Goal: Task Accomplishment & Management: Use online tool/utility

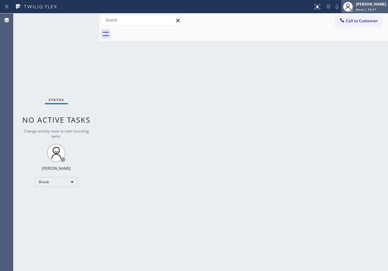
click at [374, 10] on span "Break | 59:47" at bounding box center [366, 9] width 20 height 4
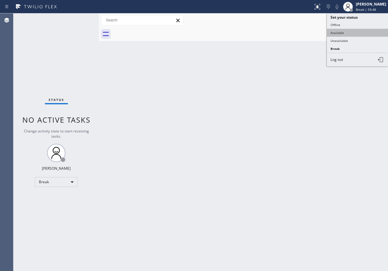
click at [354, 31] on button "Available" at bounding box center [357, 33] width 61 height 8
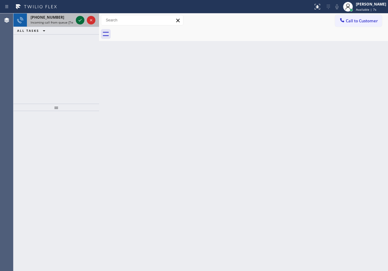
click at [79, 20] on icon at bounding box center [80, 20] width 7 height 7
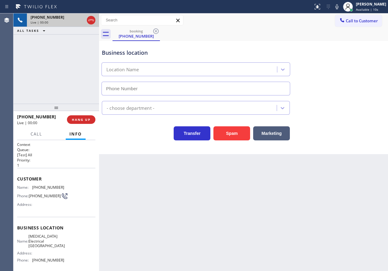
type input "(949) 334-2966"
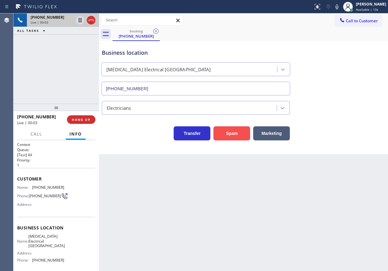
click at [229, 131] on button "Spam" at bounding box center [232, 133] width 37 height 14
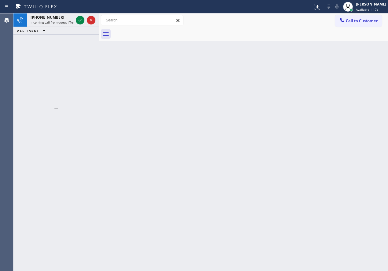
click at [338, 103] on div "Back to Dashboard Change Sender ID Customers Technicians Select a contact Outbo…" at bounding box center [243, 142] width 289 height 258
click at [80, 19] on icon at bounding box center [80, 20] width 7 height 7
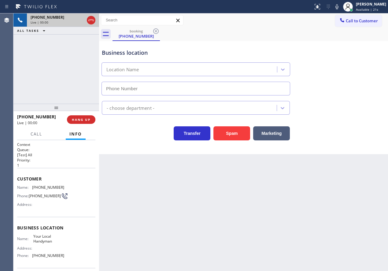
type input "(669) 322-1764"
click at [224, 131] on button "Spam" at bounding box center [232, 133] width 37 height 14
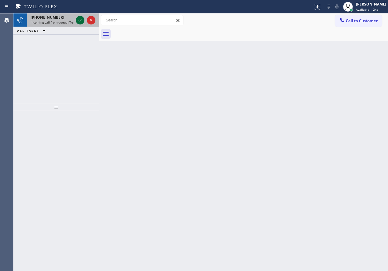
click at [79, 21] on icon at bounding box center [80, 20] width 3 height 2
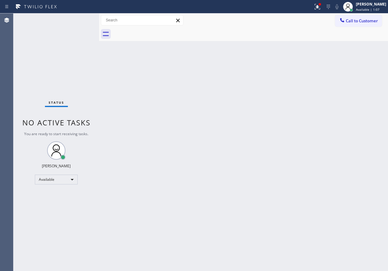
drag, startPoint x: 339, startPoint y: 77, endPoint x: 108, endPoint y: 65, distance: 230.5
click at [339, 77] on div "Back to Dashboard Change Sender ID Customers Technicians Select a contact Outbo…" at bounding box center [243, 142] width 289 height 258
click at [320, 6] on icon at bounding box center [318, 6] width 4 height 2
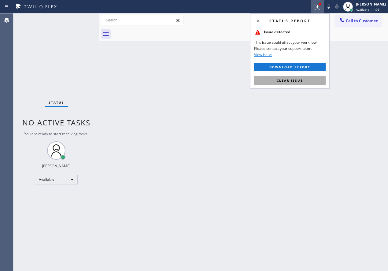
click at [295, 79] on span "Clear issue" at bounding box center [290, 80] width 26 height 4
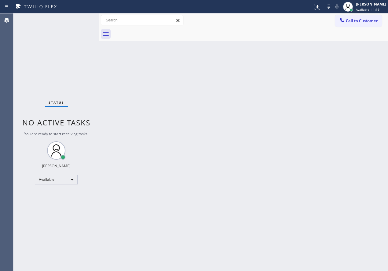
click at [332, 145] on div "Back to Dashboard Change Sender ID Customers Technicians Select a contact Outbo…" at bounding box center [243, 142] width 289 height 258
click at [345, 97] on div "Back to Dashboard Change Sender ID Customers Technicians Select a contact Outbo…" at bounding box center [243, 142] width 289 height 258
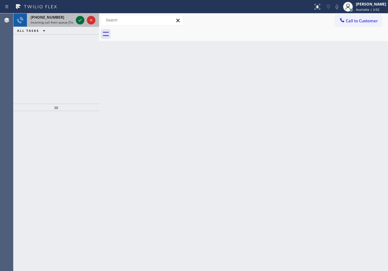
click at [79, 21] on icon at bounding box center [80, 20] width 3 height 2
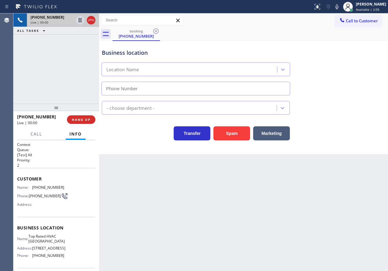
type input "(754) 212-9211"
click at [240, 131] on button "Spam" at bounding box center [232, 133] width 37 height 14
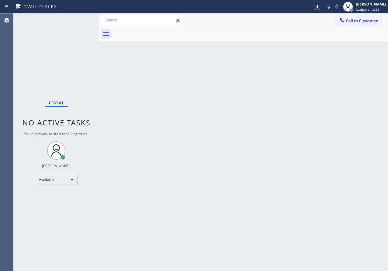
click at [354, 120] on div "Back to Dashboard Change Sender ID Customers Technicians Select a contact Outbo…" at bounding box center [243, 142] width 289 height 258
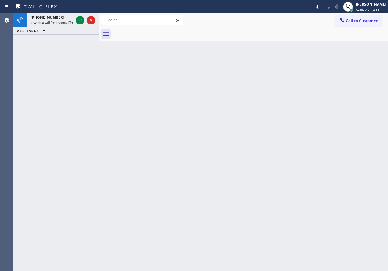
click at [80, 21] on icon at bounding box center [80, 20] width 3 height 2
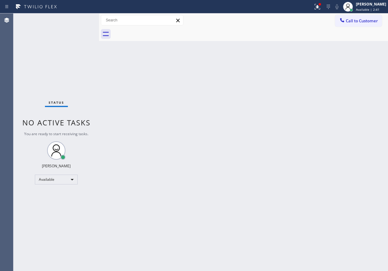
drag, startPoint x: 132, startPoint y: 162, endPoint x: 134, endPoint y: 164, distance: 3.7
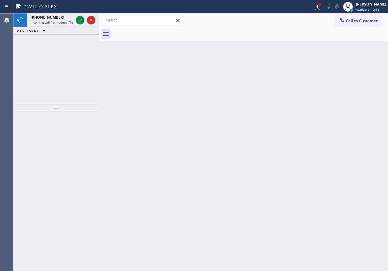
click at [366, 134] on div "Back to Dashboard Change Sender ID Customers Technicians Select a contact Outbo…" at bounding box center [243, 142] width 289 height 258
click at [80, 21] on icon at bounding box center [80, 20] width 7 height 7
click at [79, 21] on icon at bounding box center [80, 20] width 7 height 7
click at [323, 131] on div "Back to Dashboard Change Sender ID Customers Technicians Select a contact Outbo…" at bounding box center [243, 142] width 289 height 258
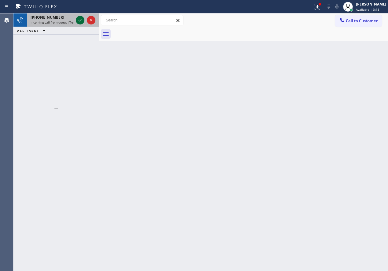
click at [81, 22] on icon at bounding box center [80, 20] width 7 height 7
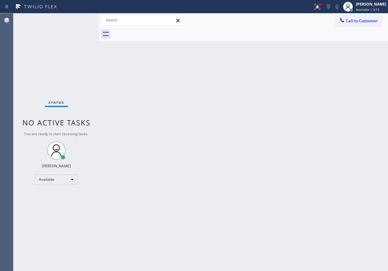
click at [78, 21] on div "Status No active tasks You are ready to start receiving tasks. [PERSON_NAME] Av…" at bounding box center [56, 142] width 86 height 258
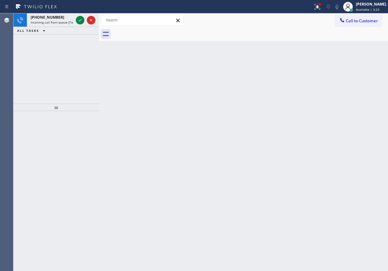
click at [333, 131] on div "Back to Dashboard Change Sender ID Customers Technicians Select a contact Outbo…" at bounding box center [243, 142] width 289 height 258
click at [77, 20] on icon at bounding box center [80, 20] width 7 height 7
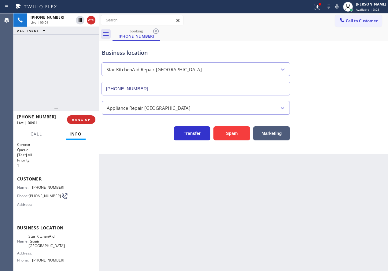
type input "(206) 558-5953"
click at [80, 120] on span "HANG UP" at bounding box center [81, 120] width 19 height 4
click at [80, 120] on span "COMPLETE" at bounding box center [79, 120] width 21 height 4
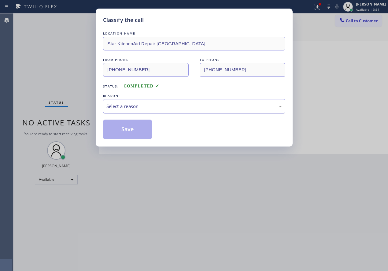
click at [175, 103] on div "Select a reason" at bounding box center [195, 106] width 176 height 7
click at [142, 133] on button "Save" at bounding box center [127, 130] width 49 height 20
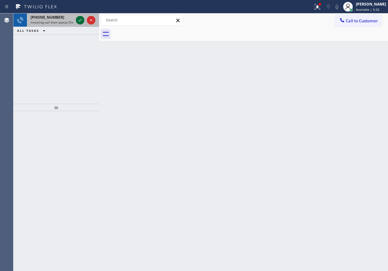
click at [77, 20] on icon at bounding box center [80, 20] width 7 height 7
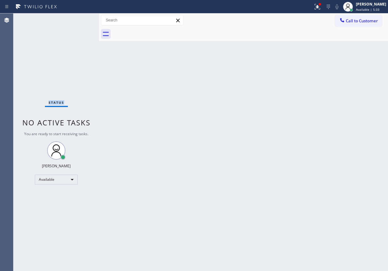
click at [77, 20] on div "Status No active tasks You are ready to start receiving tasks. [PERSON_NAME] Av…" at bounding box center [56, 142] width 86 height 258
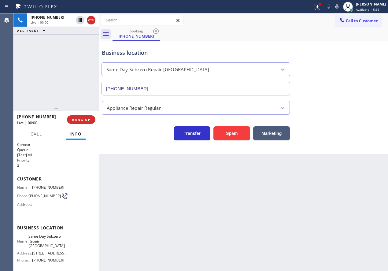
type input "(949) 649-6323"
click at [234, 132] on button "Spam" at bounding box center [232, 133] width 37 height 14
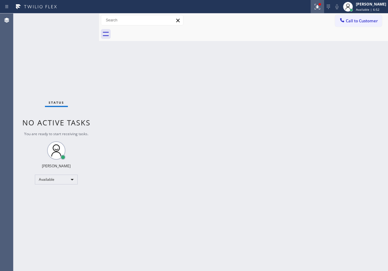
click at [319, 7] on icon at bounding box center [317, 6] width 4 height 4
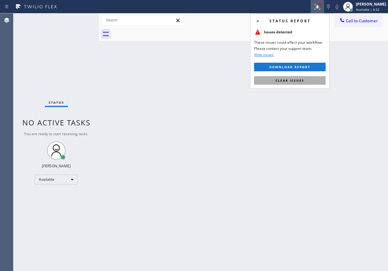
drag, startPoint x: 302, startPoint y: 81, endPoint x: 304, endPoint y: 79, distance: 3.3
click at [302, 81] on span "Clear issues" at bounding box center [290, 80] width 29 height 4
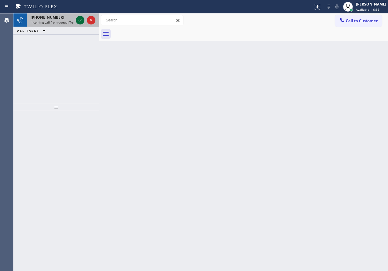
click at [79, 21] on icon at bounding box center [80, 20] width 7 height 7
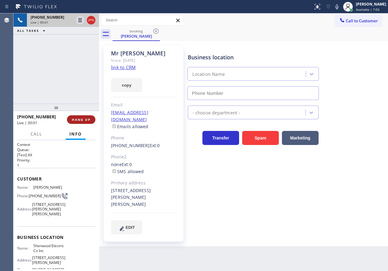
click at [76, 121] on span "HANG UP" at bounding box center [81, 120] width 19 height 4
type input "(856) 895-2801"
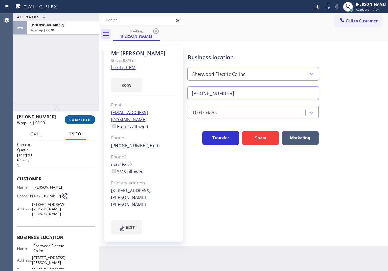
click at [76, 121] on span "COMPLETE" at bounding box center [79, 120] width 21 height 4
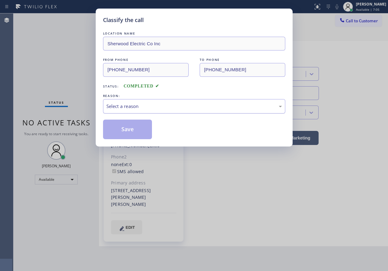
click at [137, 107] on div "Select a reason" at bounding box center [195, 106] width 176 height 7
click at [130, 135] on button "Save" at bounding box center [127, 130] width 49 height 20
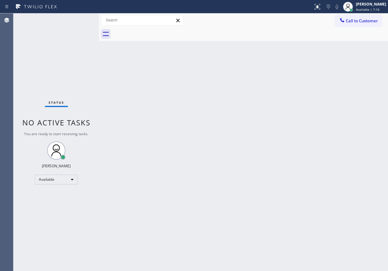
click at [359, 107] on div "Back to Dashboard Change Sender ID Customers Technicians Select a contact Outbo…" at bounding box center [243, 142] width 289 height 258
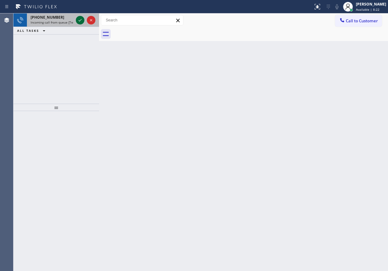
click at [80, 21] on icon at bounding box center [80, 20] width 7 height 7
click at [79, 17] on icon at bounding box center [80, 20] width 7 height 7
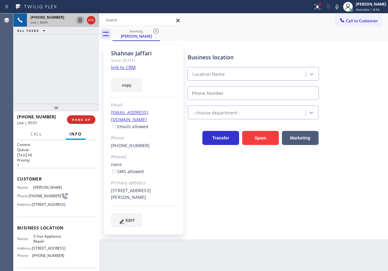
type input "[PHONE_NUMBER]"
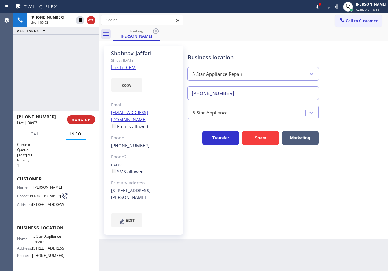
click at [119, 67] on link "link to CRM" at bounding box center [123, 67] width 25 height 6
click at [50, 244] on span "5 Star Appliance Repair" at bounding box center [48, 238] width 31 height 9
copy span "5 Star Appliance Repair"
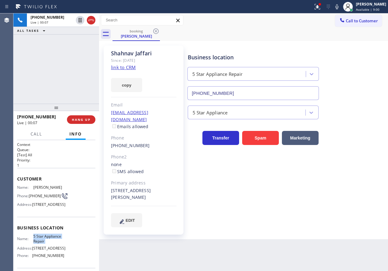
click at [266, 91] on input "[PHONE_NUMBER]" at bounding box center [254, 93] width 132 height 14
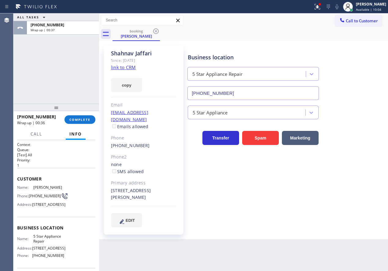
click at [76, 122] on button "COMPLETE" at bounding box center [80, 119] width 31 height 9
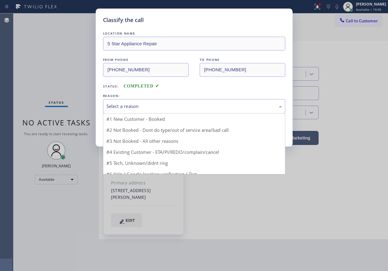
click at [174, 109] on div "Select a reason" at bounding box center [195, 106] width 176 height 7
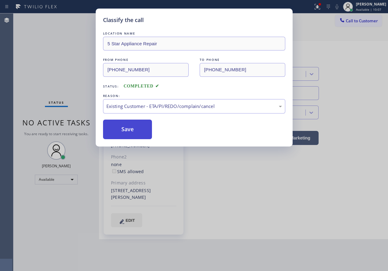
click at [132, 128] on button "Save" at bounding box center [127, 130] width 49 height 20
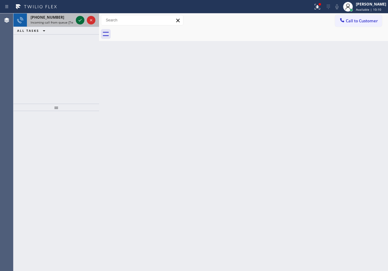
click at [78, 19] on icon at bounding box center [80, 20] width 7 height 7
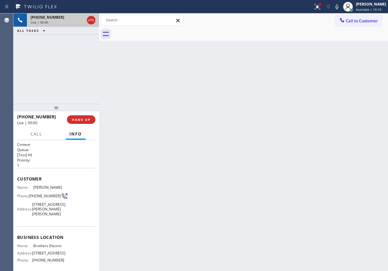
click at [89, 114] on div "+16317829299 Live | 00:00 HANG UP" at bounding box center [56, 120] width 78 height 16
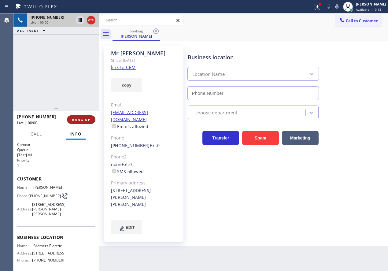
click at [82, 120] on span "HANG UP" at bounding box center [81, 120] width 19 height 4
type input "(848) 315-2525"
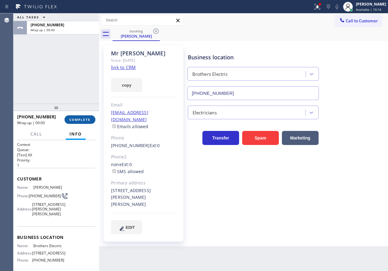
click at [82, 120] on span "COMPLETE" at bounding box center [79, 120] width 21 height 4
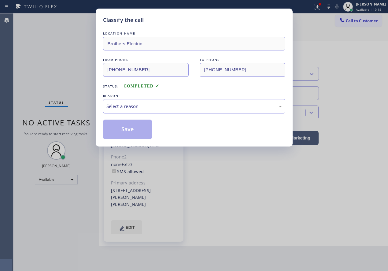
click at [165, 114] on div "LOCATION NAME Brothers Electric FROM PHONE (631) 782-9299 TO PHONE (848) 315-25…" at bounding box center [194, 84] width 182 height 109
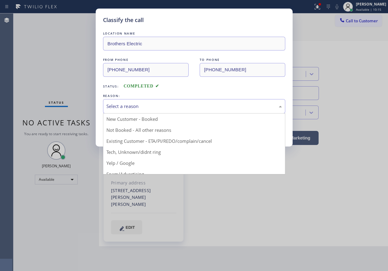
click at [146, 103] on div "Select a reason" at bounding box center [195, 106] width 176 height 7
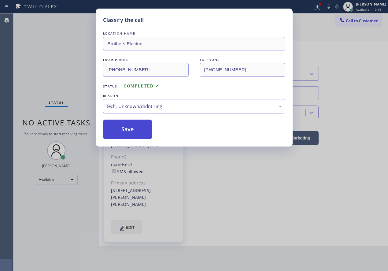
click at [138, 126] on button "Save" at bounding box center [127, 130] width 49 height 20
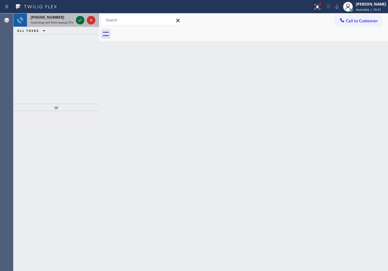
click at [78, 21] on icon at bounding box center [80, 20] width 7 height 7
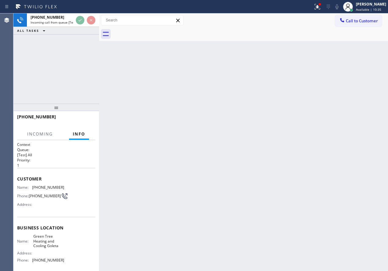
drag, startPoint x: 78, startPoint y: 21, endPoint x: 44, endPoint y: 67, distance: 57.4
click at [44, 67] on div "+13232033207 Incoming call from queue [Test] All ALL TASKS ALL TASKS ACTIVE TAS…" at bounding box center [56, 58] width 86 height 90
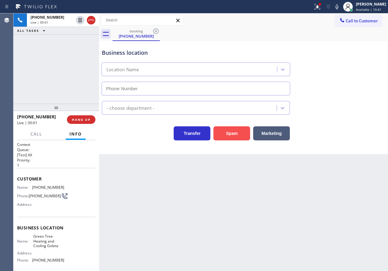
drag, startPoint x: 236, startPoint y: 134, endPoint x: 235, endPoint y: 139, distance: 5.1
click at [236, 134] on button "Spam" at bounding box center [232, 133] width 37 height 14
type input "(805) 549-4489"
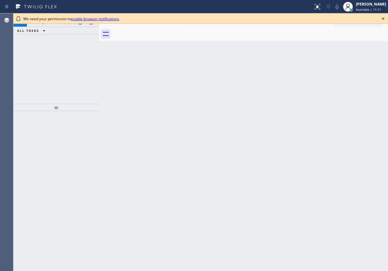
click at [314, 92] on div "Back to Dashboard Change Sender ID Customers Technicians Select a contact Outbo…" at bounding box center [243, 142] width 289 height 258
click at [385, 17] on icon at bounding box center [383, 18] width 7 height 7
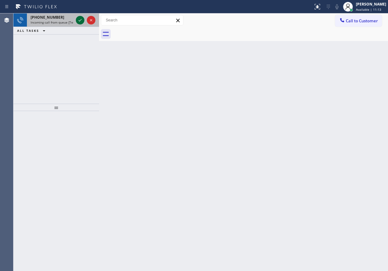
click at [80, 20] on icon at bounding box center [80, 20] width 7 height 7
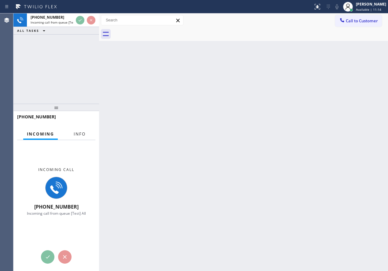
click at [80, 132] on span "Info" at bounding box center [80, 134] width 12 height 6
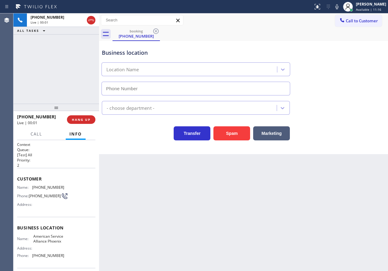
type input "[PHONE_NUMBER]"
click at [231, 141] on div "Business location American Service Alliance [GEOGRAPHIC_DATA] [PHONE_NUMBER] Ap…" at bounding box center [243, 97] width 289 height 113
click at [243, 129] on button "Spam" at bounding box center [232, 133] width 37 height 14
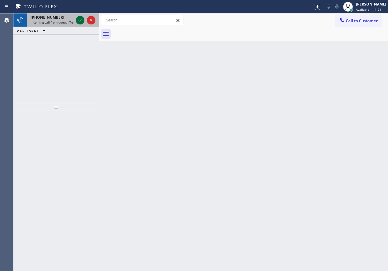
click at [79, 18] on icon at bounding box center [80, 20] width 7 height 7
click at [77, 23] on icon at bounding box center [80, 20] width 7 height 7
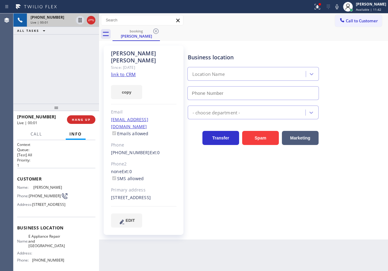
type input "[PHONE_NUMBER]"
click at [134, 71] on link "link to CRM" at bounding box center [123, 74] width 25 height 6
click at [60, 248] on span "E Appliance Repair and [GEOGRAPHIC_DATA]" at bounding box center [46, 241] width 36 height 14
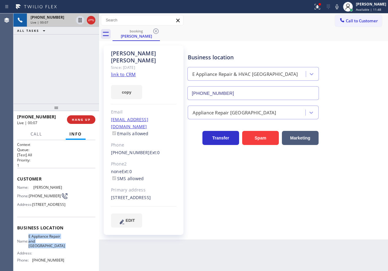
click at [60, 248] on span "E Appliance Repair and [GEOGRAPHIC_DATA]" at bounding box center [46, 241] width 36 height 14
copy span "E Appliance Repair and [GEOGRAPHIC_DATA]"
click at [253, 96] on input "[PHONE_NUMBER]" at bounding box center [254, 93] width 132 height 14
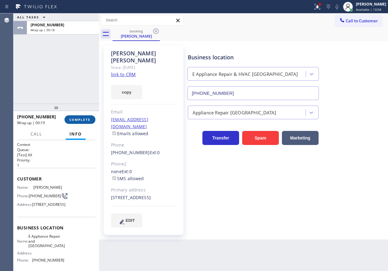
click at [73, 118] on span "COMPLETE" at bounding box center [79, 120] width 21 height 4
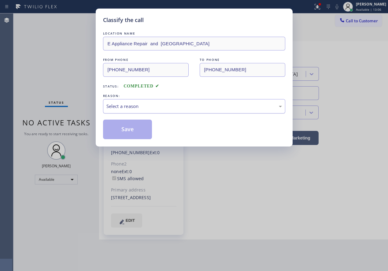
click at [128, 106] on div "Select a reason" at bounding box center [195, 106] width 176 height 7
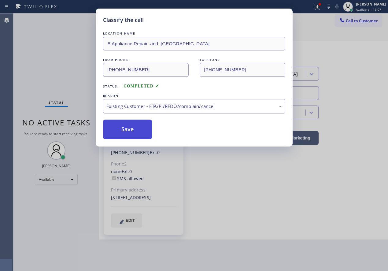
click at [127, 129] on button "Save" at bounding box center [127, 130] width 49 height 20
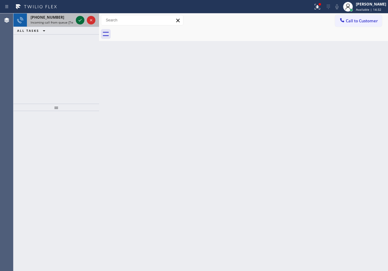
click at [77, 21] on icon at bounding box center [80, 20] width 7 height 7
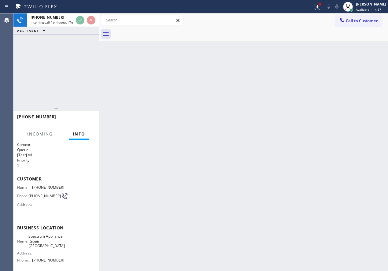
click at [275, 115] on div "Back to Dashboard Change Sender ID Customers Technicians Select a contact Outbo…" at bounding box center [243, 142] width 289 height 258
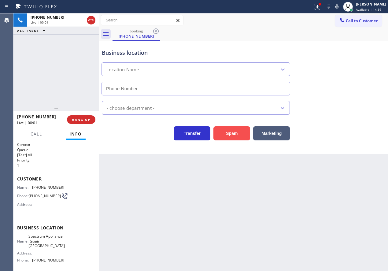
type input "[PHONE_NUMBER]"
click at [238, 131] on button "Spam" at bounding box center [232, 133] width 37 height 14
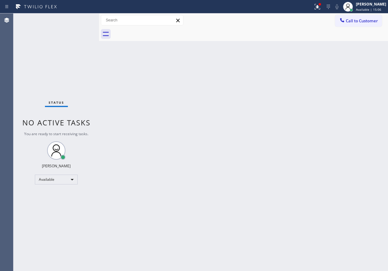
click at [149, 204] on div "Back to Dashboard Change Sender ID Customers Technicians Select a contact Outbo…" at bounding box center [243, 142] width 289 height 258
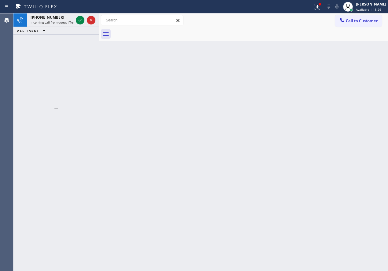
drag, startPoint x: 343, startPoint y: 56, endPoint x: 272, endPoint y: 51, distance: 71.3
click at [341, 56] on div "Back to Dashboard Change Sender ID Customers Technicians Select a contact Outbo…" at bounding box center [243, 142] width 289 height 258
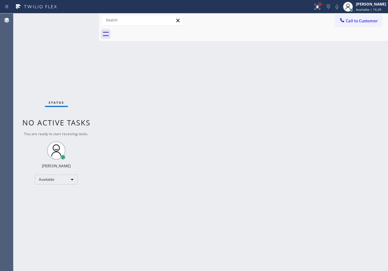
click at [322, 4] on div at bounding box center [320, 4] width 4 height 4
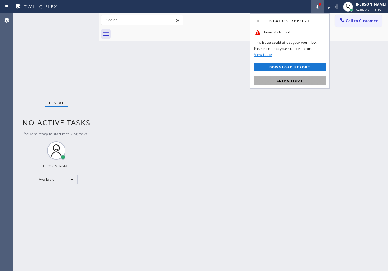
click at [290, 78] on span "Clear issue" at bounding box center [290, 80] width 26 height 4
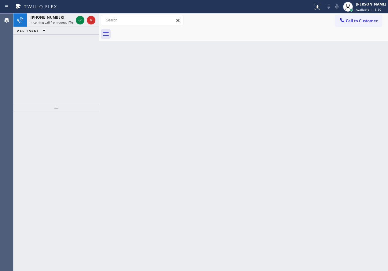
click at [317, 110] on div "Back to Dashboard Change Sender ID Customers Technicians Select a contact Outbo…" at bounding box center [243, 142] width 289 height 258
click at [78, 18] on icon at bounding box center [80, 20] width 7 height 7
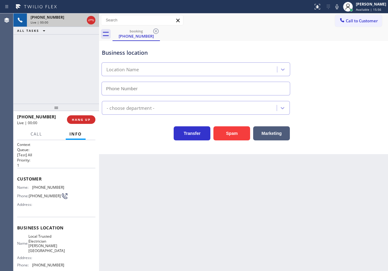
type input "[PHONE_NUMBER]"
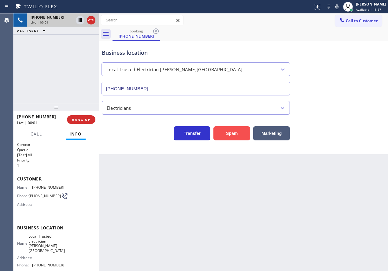
click at [234, 132] on button "Spam" at bounding box center [232, 133] width 37 height 14
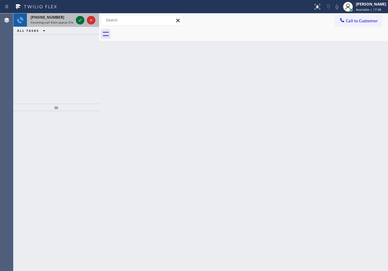
click at [78, 18] on icon at bounding box center [80, 20] width 7 height 7
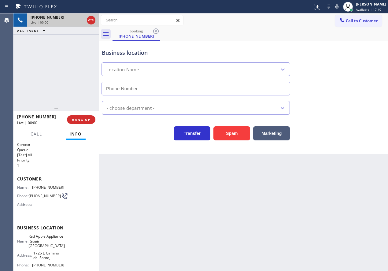
type input "[PHONE_NUMBER]"
click at [55, 241] on span "Red Apple Appliance Repair [GEOGRAPHIC_DATA]" at bounding box center [46, 241] width 36 height 14
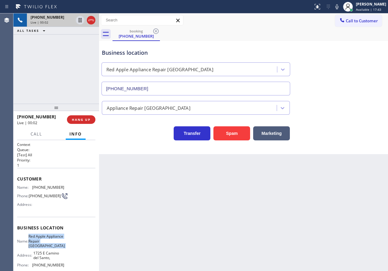
click at [55, 241] on span "Red Apple Appliance Repair [GEOGRAPHIC_DATA]" at bounding box center [46, 241] width 36 height 14
copy span "Red Apple Appliance Repair [GEOGRAPHIC_DATA]"
click at [176, 86] on input "[PHONE_NUMBER]" at bounding box center [196, 89] width 189 height 14
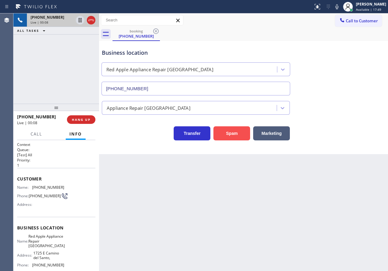
click at [233, 133] on button "Spam" at bounding box center [232, 133] width 37 height 14
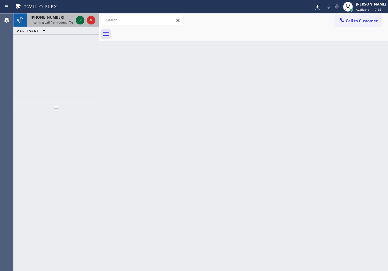
click at [79, 19] on icon at bounding box center [80, 20] width 7 height 7
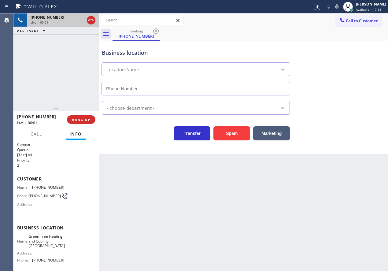
type input "[PHONE_NUMBER]"
click at [231, 133] on button "Spam" at bounding box center [232, 133] width 37 height 14
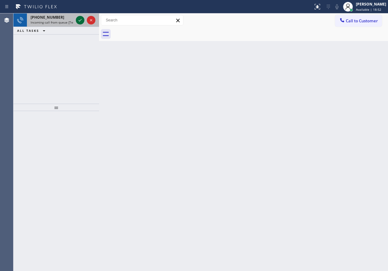
click at [77, 20] on icon at bounding box center [80, 20] width 7 height 7
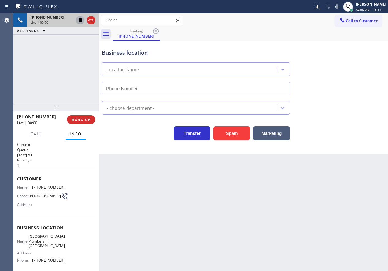
type input "[PHONE_NUMBER]"
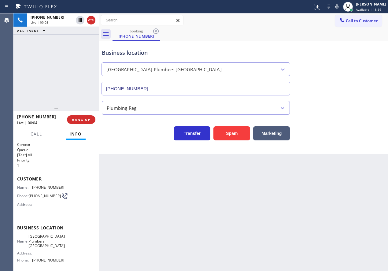
click at [42, 238] on span "[GEOGRAPHIC_DATA] Plumbers [GEOGRAPHIC_DATA]" at bounding box center [46, 241] width 36 height 14
copy span "[GEOGRAPHIC_DATA] Plumbers [GEOGRAPHIC_DATA]"
click at [155, 89] on input "[PHONE_NUMBER]" at bounding box center [196, 89] width 189 height 14
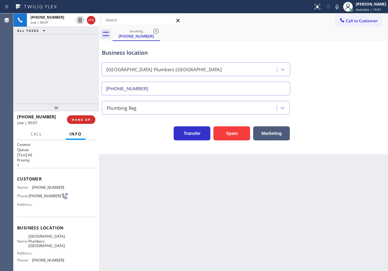
click at [155, 89] on input "[PHONE_NUMBER]" at bounding box center [196, 89] width 189 height 14
click at [222, 137] on button "Spam" at bounding box center [232, 133] width 37 height 14
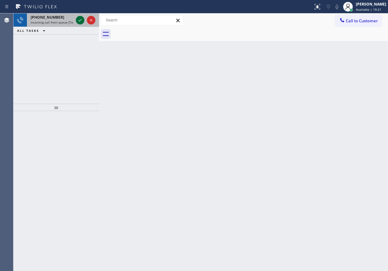
click at [77, 19] on icon at bounding box center [80, 20] width 7 height 7
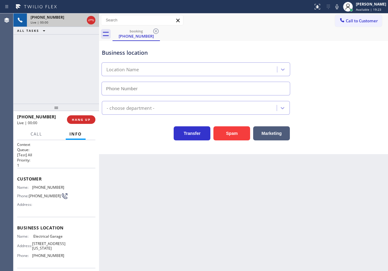
type input "[PHONE_NUMBER]"
click at [62, 237] on div "Name: Electrical Garage Address: [STREET_ADDRESS][US_STATE] Phone: [PHONE_NUMBE…" at bounding box center [56, 247] width 78 height 26
copy span "Electrical Garage"
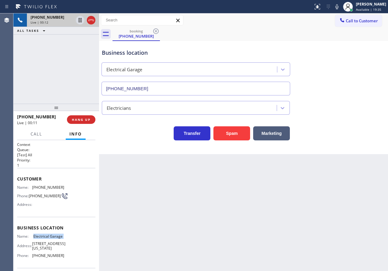
click at [179, 86] on input "[PHONE_NUMBER]" at bounding box center [196, 89] width 189 height 14
click at [41, 188] on span "[PHONE_NUMBER]" at bounding box center [48, 187] width 32 height 5
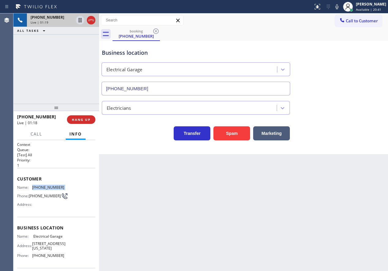
click at [41, 188] on span "[PHONE_NUMBER]" at bounding box center [48, 187] width 32 height 5
copy span "[PHONE_NUMBER]"
click at [341, 5] on icon at bounding box center [337, 6] width 7 height 7
click at [79, 21] on icon at bounding box center [80, 20] width 7 height 7
click at [80, 18] on icon at bounding box center [80, 20] width 7 height 7
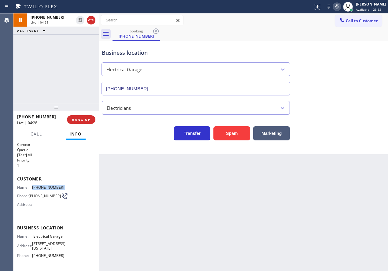
click at [341, 8] on icon at bounding box center [337, 6] width 7 height 7
click at [344, 180] on div "Back to Dashboard Change Sender ID Customers Technicians Select a contact Outbo…" at bounding box center [243, 142] width 289 height 258
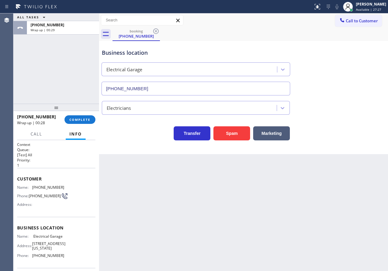
click at [82, 117] on button "COMPLETE" at bounding box center [80, 119] width 31 height 9
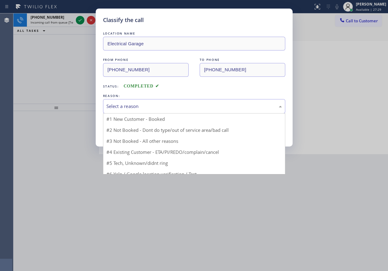
click at [141, 104] on div "Select a reason" at bounding box center [194, 106] width 182 height 14
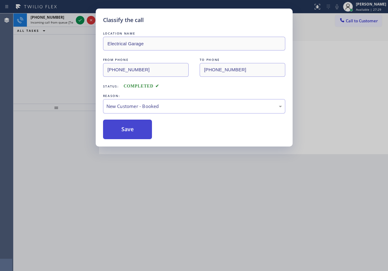
click at [124, 130] on button "Save" at bounding box center [127, 130] width 49 height 20
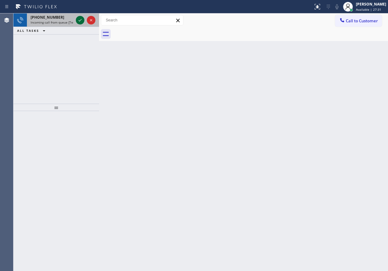
click at [78, 21] on icon at bounding box center [80, 20] width 7 height 7
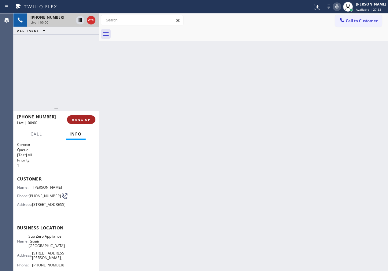
click at [82, 117] on button "HANG UP" at bounding box center [81, 119] width 28 height 9
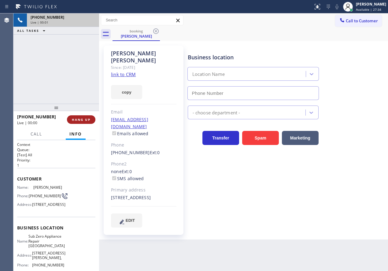
type input "[PHONE_NUMBER]"
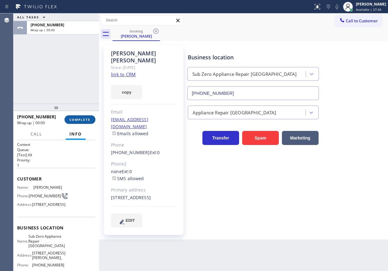
click at [81, 119] on span "COMPLETE" at bounding box center [79, 120] width 21 height 4
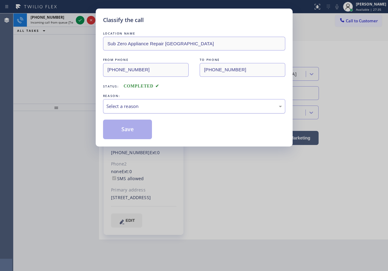
click at [151, 107] on div "Select a reason" at bounding box center [195, 106] width 176 height 7
click at [138, 137] on button "Save" at bounding box center [127, 130] width 49 height 20
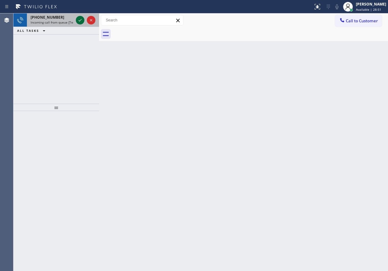
click at [76, 20] on div at bounding box center [80, 20] width 9 height 7
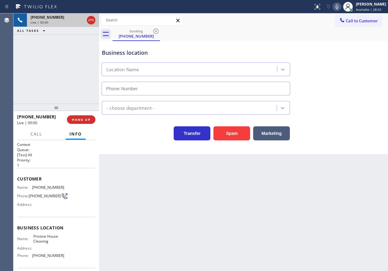
type input "[PHONE_NUMBER]"
click at [225, 135] on button "Spam" at bounding box center [232, 133] width 37 height 14
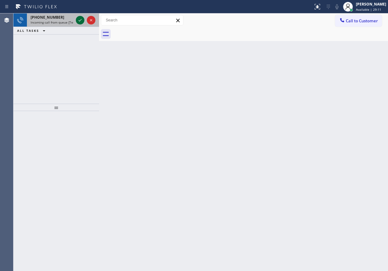
click at [79, 20] on icon at bounding box center [80, 20] width 7 height 7
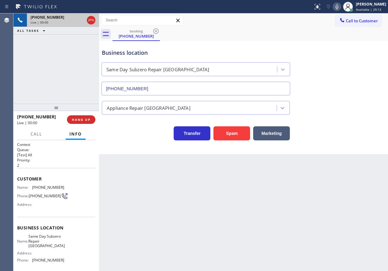
type input "[PHONE_NUMBER]"
click at [231, 135] on button "Spam" at bounding box center [232, 133] width 37 height 14
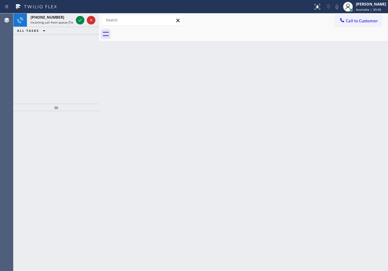
click at [354, 106] on div "Back to Dashboard Change Sender ID Customers Technicians Select a contact Outbo…" at bounding box center [243, 142] width 289 height 258
click at [81, 18] on icon at bounding box center [80, 20] width 7 height 7
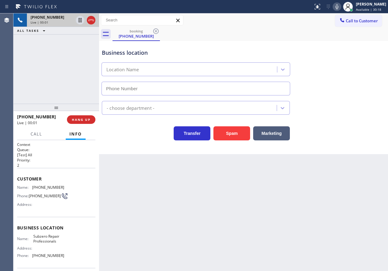
type input "[PHONE_NUMBER]"
click at [51, 242] on span "Subzero Repair Professionals" at bounding box center [48, 238] width 31 height 9
copy span "Subzero Repair Professionals"
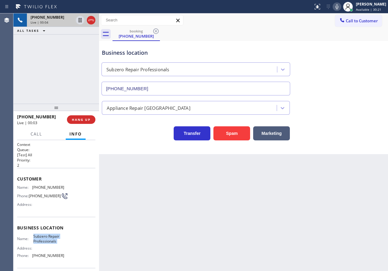
click at [147, 88] on input "[PHONE_NUMBER]" at bounding box center [196, 89] width 189 height 14
click at [43, 190] on span "[PHONE_NUMBER]" at bounding box center [48, 187] width 32 height 5
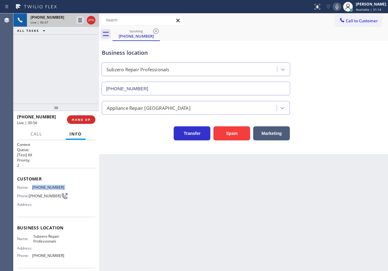
click at [43, 190] on span "[PHONE_NUMBER]" at bounding box center [48, 187] width 32 height 5
copy span "[PHONE_NUMBER]"
click at [341, 5] on icon at bounding box center [337, 6] width 7 height 7
click at [78, 21] on icon at bounding box center [80, 20] width 7 height 7
drag, startPoint x: 340, startPoint y: 9, endPoint x: 340, endPoint y: 16, distance: 6.4
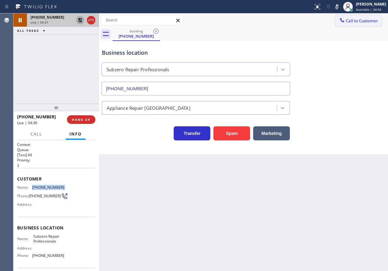
click at [340, 9] on icon at bounding box center [337, 6] width 7 height 7
click at [348, 83] on div "Business location Subzero Repair Professionals [PHONE_NUMBER]" at bounding box center [244, 67] width 286 height 55
click at [78, 22] on icon at bounding box center [80, 20] width 7 height 7
click at [82, 120] on span "HANG UP" at bounding box center [81, 120] width 19 height 4
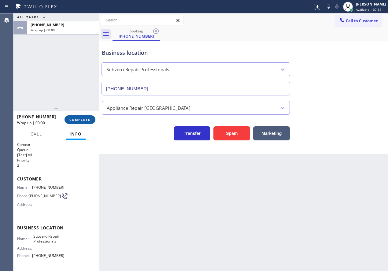
click at [82, 120] on span "COMPLETE" at bounding box center [79, 120] width 21 height 4
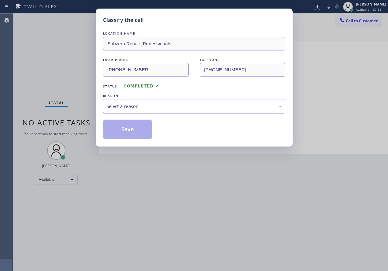
click at [138, 105] on div "Select a reason" at bounding box center [195, 106] width 176 height 7
drag, startPoint x: 133, startPoint y: 130, endPoint x: 131, endPoint y: 116, distance: 13.9
click at [132, 130] on button "Save" at bounding box center [127, 130] width 49 height 20
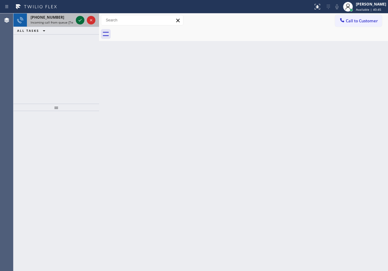
click at [82, 22] on icon at bounding box center [80, 20] width 7 height 7
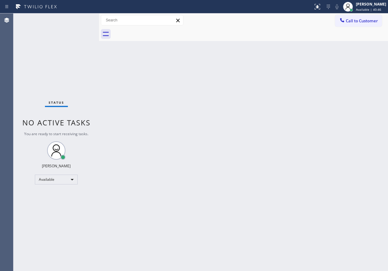
click at [81, 20] on div "Status No active tasks You are ready to start receiving tasks. [PERSON_NAME] Av…" at bounding box center [56, 142] width 86 height 258
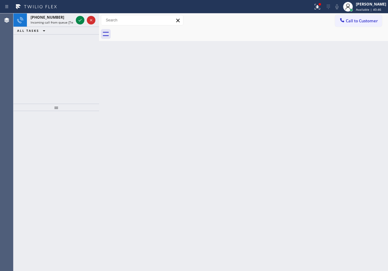
click at [81, 20] on icon at bounding box center [80, 20] width 3 height 2
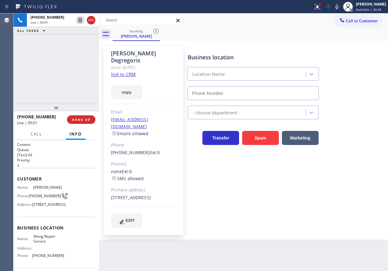
type input "[PHONE_NUMBER]"
click at [44, 244] on span "Viking Repair Service" at bounding box center [48, 238] width 31 height 9
copy span "Viking Repair Service"
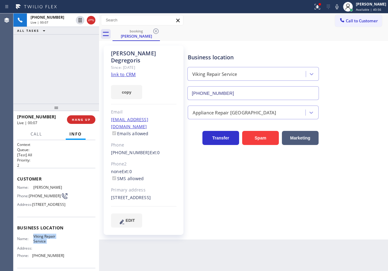
click at [233, 94] on input "[PHONE_NUMBER]" at bounding box center [254, 93] width 132 height 14
click at [121, 71] on link "link to CRM" at bounding box center [123, 74] width 25 height 6
click at [339, 7] on icon at bounding box center [337, 6] width 3 height 5
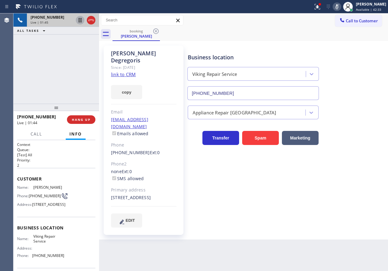
click at [79, 18] on icon at bounding box center [80, 20] width 3 height 4
click at [79, 20] on icon at bounding box center [80, 20] width 4 height 4
click at [341, 6] on icon at bounding box center [337, 6] width 7 height 7
drag, startPoint x: 356, startPoint y: 103, endPoint x: 270, endPoint y: 1, distance: 133.4
click at [356, 103] on div "Appliance Repair [GEOGRAPHIC_DATA]" at bounding box center [287, 111] width 201 height 16
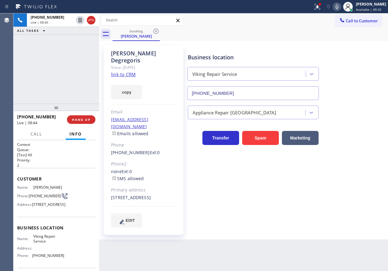
click at [341, 6] on icon at bounding box center [337, 6] width 7 height 7
click at [81, 19] on icon at bounding box center [80, 20] width 3 height 4
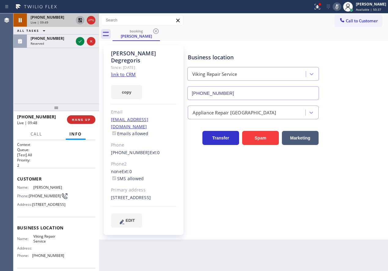
drag, startPoint x: 333, startPoint y: 183, endPoint x: 210, endPoint y: 122, distance: 137.5
click at [332, 183] on div "Business location Viking Repair Service [PHONE_NUMBER] Appliance Repair High En…" at bounding box center [287, 136] width 201 height 179
click at [80, 40] on icon at bounding box center [80, 41] width 7 height 7
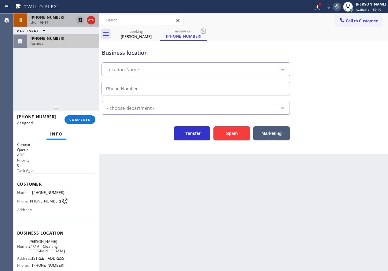
type input "[PHONE_NUMBER]"
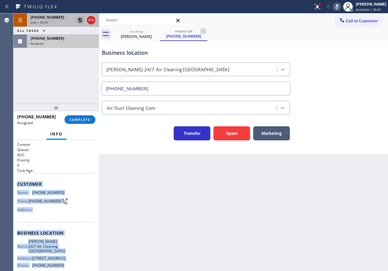
scroll to position [57, 0]
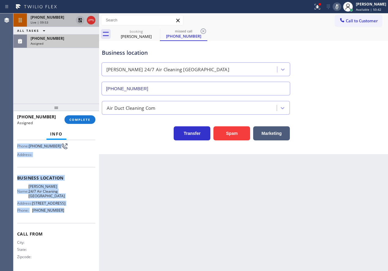
drag, startPoint x: 17, startPoint y: 183, endPoint x: 72, endPoint y: 220, distance: 66.6
click at [72, 220] on div "Context Queue: ADC Priority: 0 Task Age: Customer Name: [PHONE_NUMBER] Phone: […" at bounding box center [56, 178] width 78 height 182
copy div "Customer Name: [PHONE_NUMBER] Phone: [PHONE_NUMBER] Address: Business location …"
click at [88, 121] on span "COMPLETE" at bounding box center [79, 120] width 21 height 4
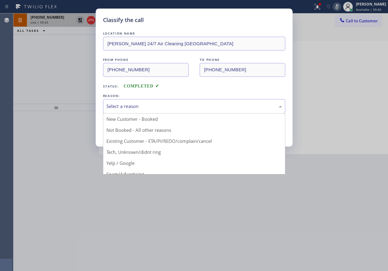
drag, startPoint x: 135, startPoint y: 107, endPoint x: 134, endPoint y: 142, distance: 35.2
click at [135, 108] on div "Select a reason" at bounding box center [195, 106] width 176 height 7
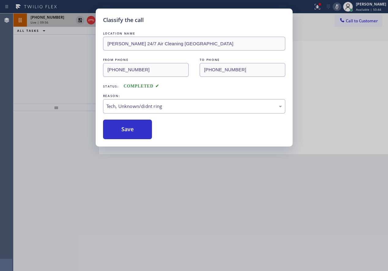
drag, startPoint x: 134, startPoint y: 154, endPoint x: 130, endPoint y: 143, distance: 11.7
drag, startPoint x: 126, startPoint y: 133, endPoint x: 54, endPoint y: 45, distance: 113.5
click at [126, 131] on button "Save" at bounding box center [127, 130] width 49 height 20
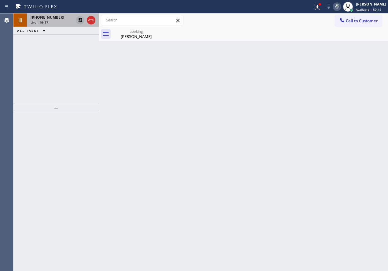
click at [77, 19] on icon at bounding box center [80, 20] width 7 height 7
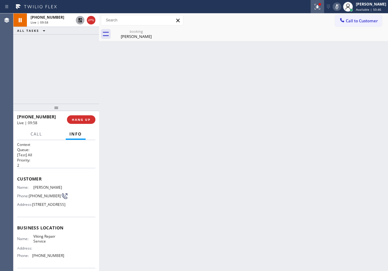
click at [341, 6] on icon at bounding box center [337, 6] width 7 height 7
click at [127, 35] on div "[PERSON_NAME]" at bounding box center [136, 37] width 46 height 6
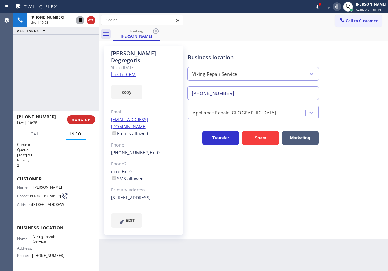
click at [347, 114] on div "Appliance Repair [GEOGRAPHIC_DATA]" at bounding box center [287, 111] width 201 height 16
click at [89, 118] on span "HANG UP" at bounding box center [81, 120] width 19 height 4
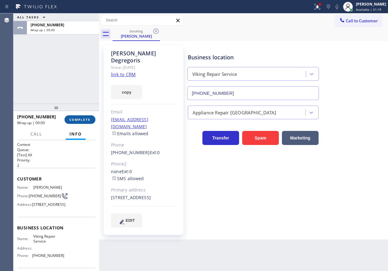
click at [89, 118] on span "COMPLETE" at bounding box center [79, 120] width 21 height 4
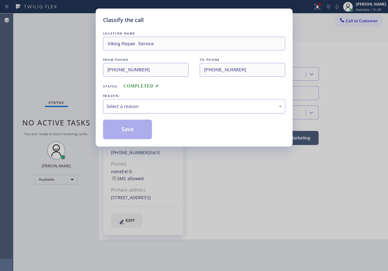
click at [137, 107] on div "Select a reason" at bounding box center [195, 106] width 176 height 7
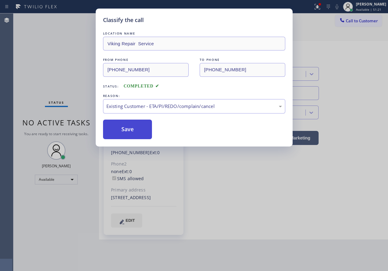
click at [137, 127] on button "Save" at bounding box center [127, 130] width 49 height 20
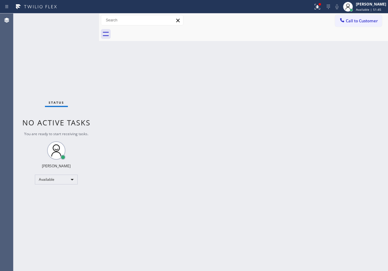
click at [334, 156] on div "Back to Dashboard Change Sender ID Customers Technicians Select a contact Outbo…" at bounding box center [243, 142] width 289 height 258
drag, startPoint x: 355, startPoint y: 115, endPoint x: 351, endPoint y: 115, distance: 4.0
click at [354, 115] on div "Back to Dashboard Change Sender ID Customers Technicians Select a contact Outbo…" at bounding box center [243, 142] width 289 height 258
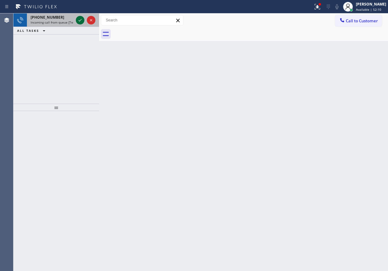
click at [80, 21] on icon at bounding box center [80, 20] width 7 height 7
click at [80, 22] on icon at bounding box center [80, 20] width 7 height 7
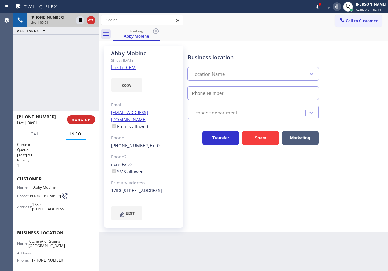
type input "[PHONE_NUMBER]"
click at [49, 249] on span "KitchenAid Repairs [GEOGRAPHIC_DATA]" at bounding box center [46, 243] width 36 height 9
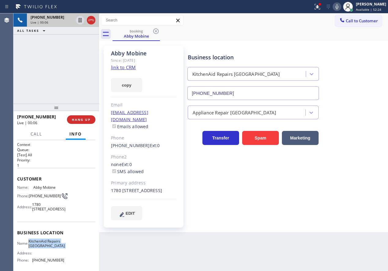
click at [49, 249] on span "KitchenAid Repairs [GEOGRAPHIC_DATA]" at bounding box center [46, 243] width 36 height 9
copy span "KitchenAid Repairs [GEOGRAPHIC_DATA]"
click at [250, 94] on input "[PHONE_NUMBER]" at bounding box center [254, 93] width 132 height 14
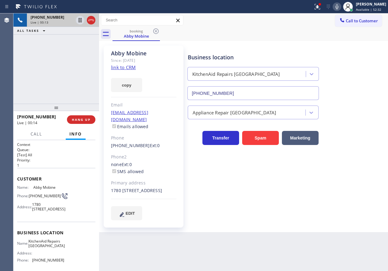
click at [120, 66] on link "link to CRM" at bounding box center [123, 67] width 25 height 6
click at [77, 18] on icon at bounding box center [80, 20] width 7 height 7
click at [341, 6] on icon at bounding box center [337, 6] width 7 height 7
click at [354, 226] on div "Business location KitchenAid Repairs [GEOGRAPHIC_DATA] [PHONE_NUMBER] Appliance…" at bounding box center [287, 139] width 201 height 184
click at [81, 20] on icon at bounding box center [80, 20] width 7 height 7
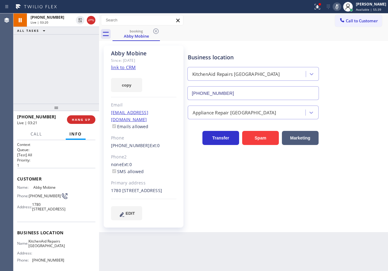
click at [341, 6] on icon at bounding box center [337, 6] width 7 height 7
drag, startPoint x: 374, startPoint y: 167, endPoint x: 312, endPoint y: 139, distance: 68.4
click at [374, 167] on div "Business location KitchenAid Repairs [GEOGRAPHIC_DATA] [PHONE_NUMBER] Appliance…" at bounding box center [287, 132] width 201 height 171
drag, startPoint x: 30, startPoint y: 196, endPoint x: 38, endPoint y: 198, distance: 8.8
click at [38, 198] on span "[PHONE_NUMBER]" at bounding box center [45, 196] width 32 height 5
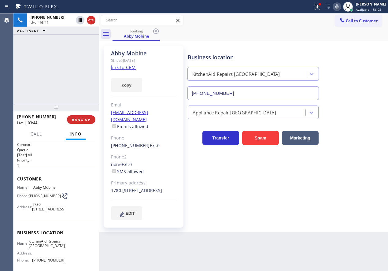
click at [345, 206] on div "Business location KitchenAid Repairs [GEOGRAPHIC_DATA] [PHONE_NUMBER] Appliance…" at bounding box center [287, 132] width 201 height 171
click at [341, 174] on div "Business location KitchenAid Repairs [GEOGRAPHIC_DATA] [PHONE_NUMBER] Appliance…" at bounding box center [287, 132] width 201 height 171
click at [86, 117] on button "HANG UP" at bounding box center [81, 119] width 28 height 9
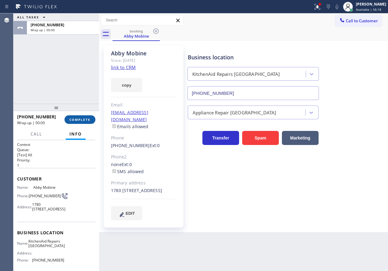
click at [86, 117] on button "COMPLETE" at bounding box center [80, 119] width 31 height 9
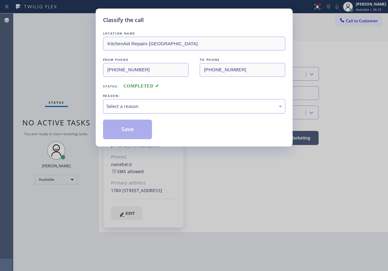
click at [149, 108] on div "Select a reason" at bounding box center [195, 106] width 176 height 7
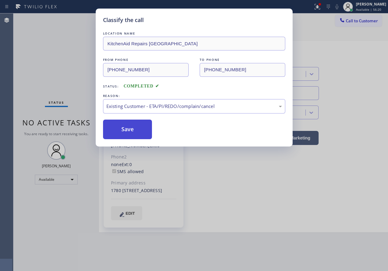
click at [124, 128] on button "Save" at bounding box center [127, 130] width 49 height 20
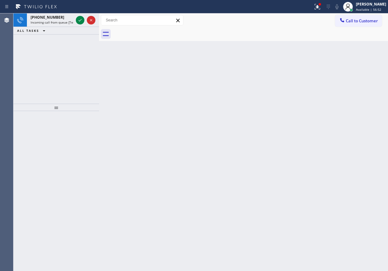
drag, startPoint x: 360, startPoint y: 121, endPoint x: 234, endPoint y: 64, distance: 138.6
click at [360, 121] on div "Back to Dashboard Change Sender ID Customers Technicians Select a contact Outbo…" at bounding box center [243, 142] width 289 height 258
click at [79, 18] on icon at bounding box center [80, 20] width 7 height 7
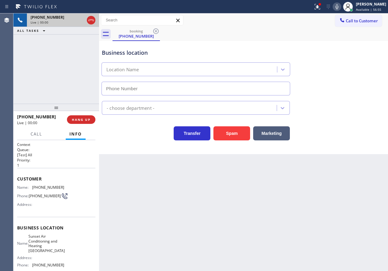
type input "[PHONE_NUMBER]"
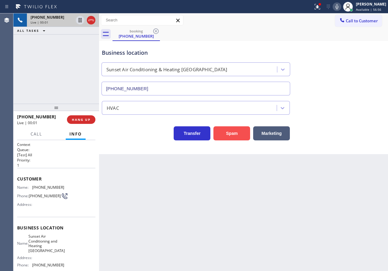
drag, startPoint x: 225, startPoint y: 134, endPoint x: 228, endPoint y: 137, distance: 4.6
click at [225, 134] on button "Spam" at bounding box center [232, 133] width 37 height 14
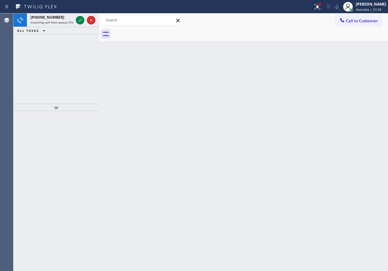
drag, startPoint x: 346, startPoint y: 118, endPoint x: 269, endPoint y: 83, distance: 84.4
click at [345, 118] on div "Back to Dashboard Change Sender ID Customers Technicians Select a contact Outbo…" at bounding box center [243, 142] width 289 height 258
click at [79, 21] on icon at bounding box center [80, 20] width 7 height 7
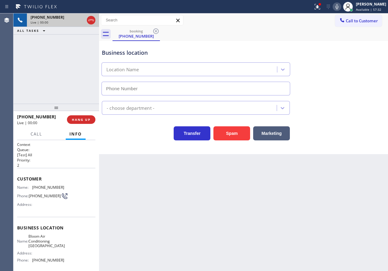
type input "[PHONE_NUMBER]"
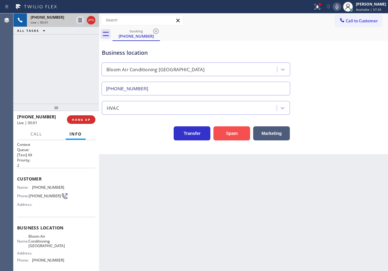
click at [234, 128] on button "Spam" at bounding box center [232, 133] width 37 height 14
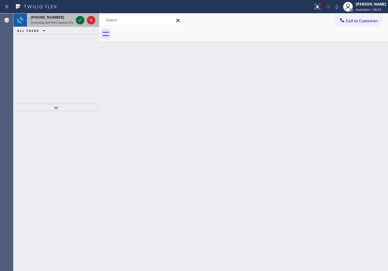
click at [78, 21] on icon at bounding box center [80, 20] width 7 height 7
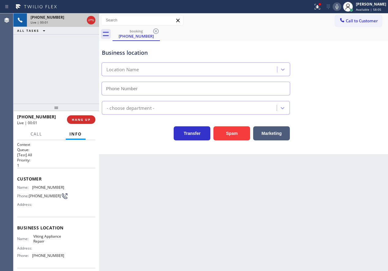
type input "[PHONE_NUMBER]"
click at [53, 243] on span "Viking Appliance Repair" at bounding box center [48, 238] width 31 height 9
click at [194, 84] on input "[PHONE_NUMBER]" at bounding box center [196, 89] width 189 height 14
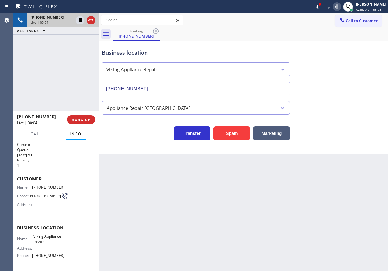
click at [194, 84] on input "[PHONE_NUMBER]" at bounding box center [196, 89] width 189 height 14
click at [41, 190] on div "Name: [PHONE_NUMBER] Phone: [PHONE_NUMBER] Address:" at bounding box center [40, 197] width 47 height 24
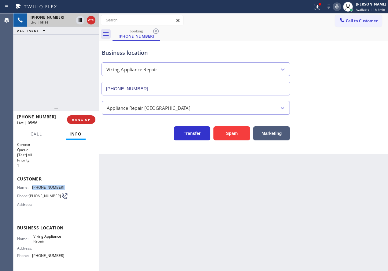
click at [341, 7] on icon at bounding box center [337, 6] width 7 height 7
click at [340, 7] on icon at bounding box center [337, 6] width 7 height 7
click at [318, 8] on icon at bounding box center [317, 6] width 7 height 7
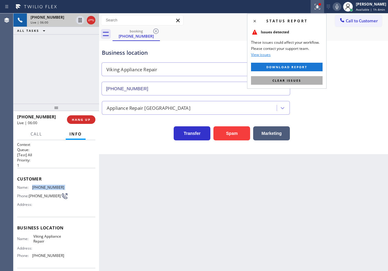
click at [309, 80] on button "Clear issues" at bounding box center [287, 80] width 72 height 9
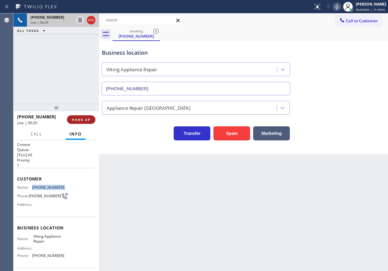
click at [79, 122] on button "HANG UP" at bounding box center [81, 119] width 28 height 9
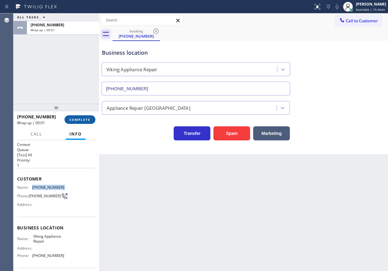
click at [82, 121] on span "COMPLETE" at bounding box center [79, 120] width 21 height 4
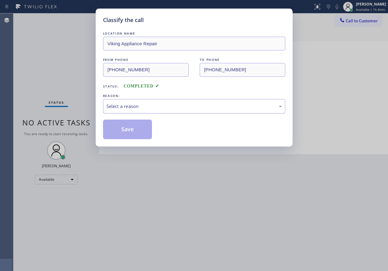
click at [163, 104] on div "Select a reason" at bounding box center [195, 106] width 176 height 7
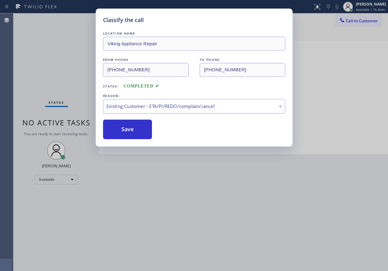
click at [150, 106] on div "Existing Customer - ETA/PI/REDO/complain/cancel" at bounding box center [195, 106] width 176 height 7
click at [126, 134] on button "Save" at bounding box center [127, 130] width 49 height 20
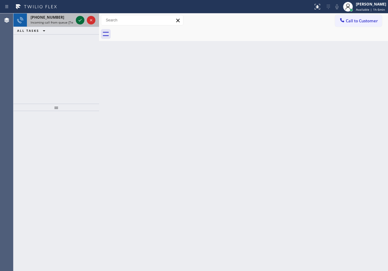
click at [79, 21] on icon at bounding box center [80, 20] width 7 height 7
click at [79, 19] on icon at bounding box center [80, 20] width 7 height 7
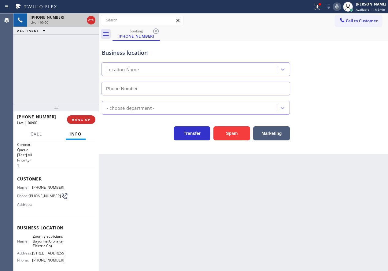
type input "[PHONE_NUMBER]"
click at [87, 122] on button "HANG UP" at bounding box center [81, 119] width 28 height 9
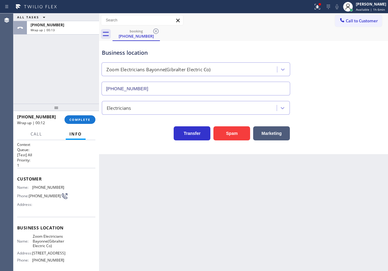
click at [78, 114] on div "[PHONE_NUMBER] Wrap up | 00:12 COMPLETE" at bounding box center [56, 120] width 78 height 16
click at [94, 114] on div "[PHONE_NUMBER] Wrap up | 00:13 COMPLETE" at bounding box center [56, 120] width 78 height 16
click at [77, 117] on button "COMPLETE" at bounding box center [80, 119] width 31 height 9
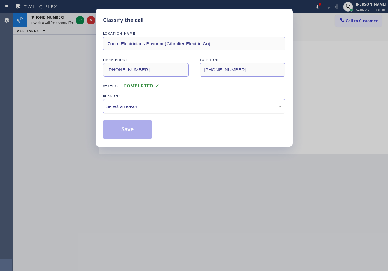
click at [141, 109] on div "Select a reason" at bounding box center [195, 106] width 176 height 7
drag, startPoint x: 134, startPoint y: 131, endPoint x: 70, endPoint y: 42, distance: 109.3
click at [134, 131] on button "Save" at bounding box center [127, 130] width 49 height 20
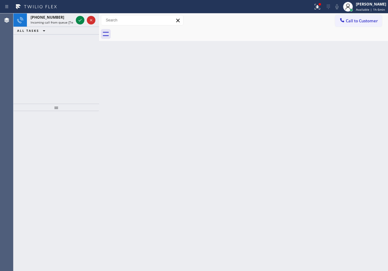
click at [78, 20] on icon at bounding box center [80, 20] width 7 height 7
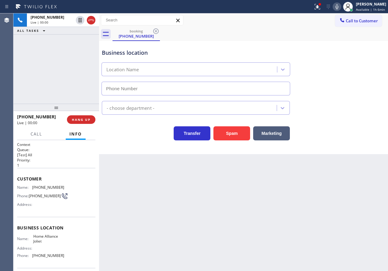
type input "[PHONE_NUMBER]"
click at [76, 114] on div "[PHONE_NUMBER] Live | 00:01 HANG UP" at bounding box center [56, 120] width 78 height 16
click at [77, 117] on button "HANG UP" at bounding box center [81, 119] width 28 height 9
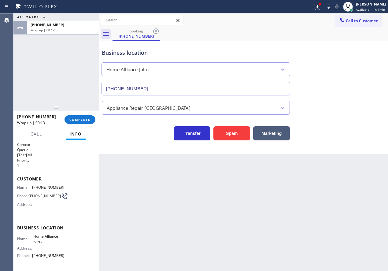
drag, startPoint x: 86, startPoint y: 119, endPoint x: 154, endPoint y: 112, distance: 68.3
click at [87, 119] on span "COMPLETE" at bounding box center [79, 120] width 21 height 4
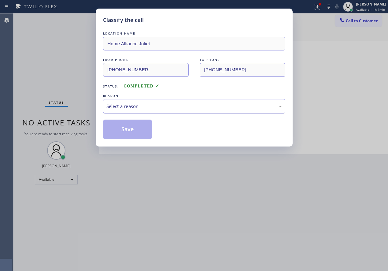
click at [143, 99] on div "Select a reason" at bounding box center [194, 106] width 182 height 14
click at [129, 128] on button "Save" at bounding box center [127, 130] width 49 height 20
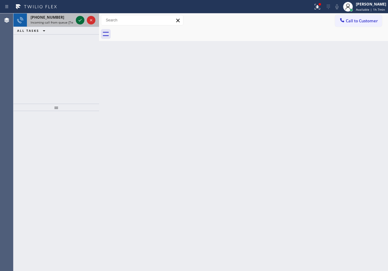
click at [81, 20] on icon at bounding box center [80, 20] width 7 height 7
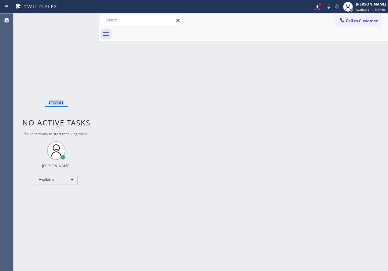
click at [81, 20] on div "Status No active tasks You are ready to start receiving tasks. [PERSON_NAME] Av…" at bounding box center [56, 142] width 86 height 258
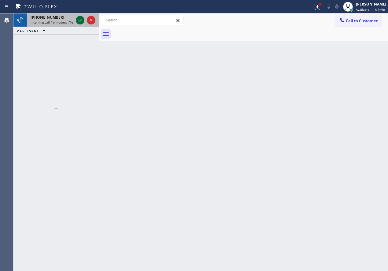
click at [78, 19] on icon at bounding box center [80, 20] width 7 height 7
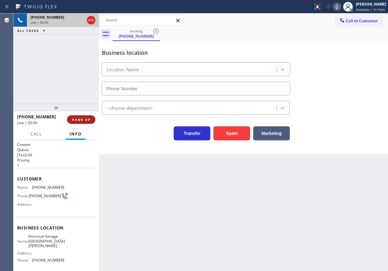
type input "[PHONE_NUMBER]"
click at [79, 121] on span "HANG UP" at bounding box center [81, 120] width 19 height 4
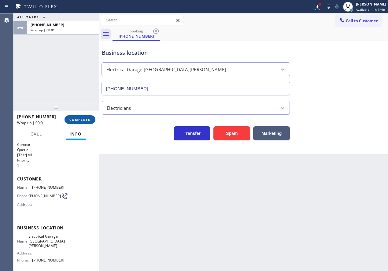
click at [79, 121] on span "COMPLETE" at bounding box center [79, 120] width 21 height 4
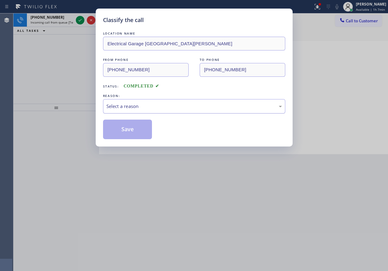
click at [144, 110] on div "Select a reason" at bounding box center [194, 106] width 182 height 14
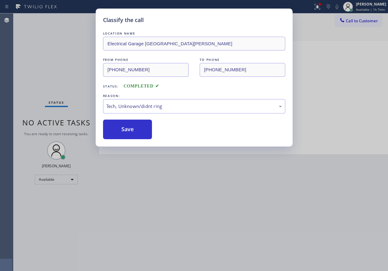
drag, startPoint x: 129, startPoint y: 128, endPoint x: 174, endPoint y: 82, distance: 64.1
click at [131, 126] on button "Save" at bounding box center [127, 130] width 49 height 20
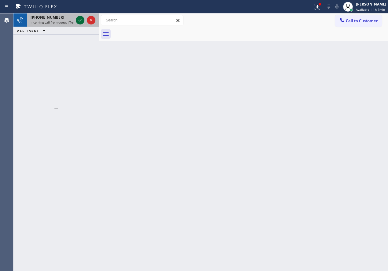
click at [82, 20] on icon at bounding box center [80, 20] width 7 height 7
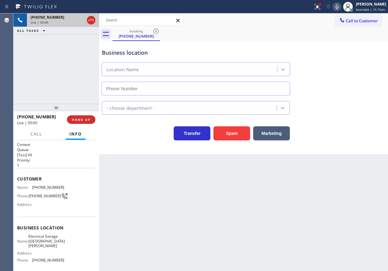
type input "[PHONE_NUMBER]"
click at [337, 5] on icon at bounding box center [337, 6] width 7 height 7
drag, startPoint x: 231, startPoint y: 252, endPoint x: 238, endPoint y: 248, distance: 8.0
click at [231, 252] on div "Back to Dashboard Change Sender ID Customers Technicians Select a contact Outbo…" at bounding box center [243, 142] width 289 height 258
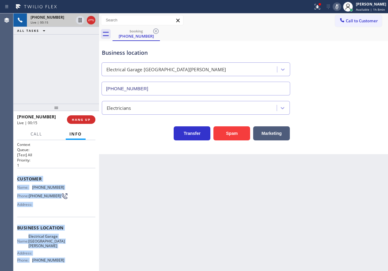
scroll to position [52, 0]
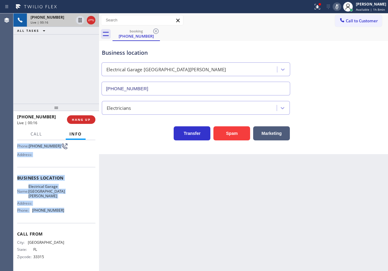
drag, startPoint x: 17, startPoint y: 179, endPoint x: 65, endPoint y: 213, distance: 59.5
click at [65, 213] on div "Context Queue: [Test] All Priority: 1 Customer Name: [PHONE_NUMBER] Phone: [PHO…" at bounding box center [56, 205] width 86 height 131
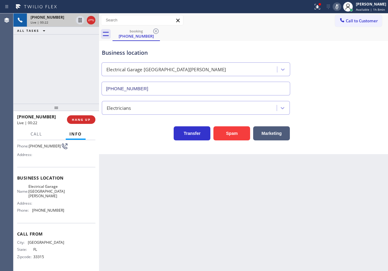
click at [374, 96] on div "Electricians" at bounding box center [244, 105] width 286 height 19
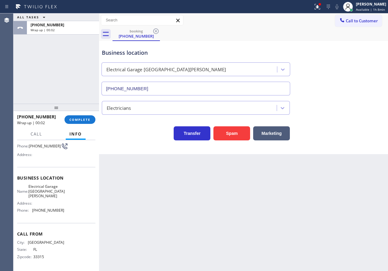
click at [362, 157] on div "Back to Dashboard Change Sender ID Customers Technicians Select a contact Outbo…" at bounding box center [243, 142] width 289 height 258
drag, startPoint x: 81, startPoint y: 118, endPoint x: 103, endPoint y: 107, distance: 24.1
click at [82, 118] on span "COMPLETE" at bounding box center [79, 120] width 21 height 4
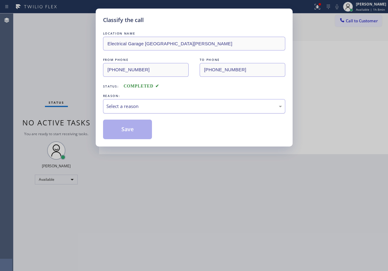
click at [133, 111] on div "Select a reason" at bounding box center [194, 106] width 182 height 14
click at [122, 128] on button "Save" at bounding box center [127, 130] width 49 height 20
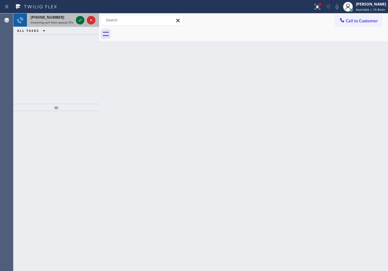
click at [77, 18] on icon at bounding box center [80, 20] width 7 height 7
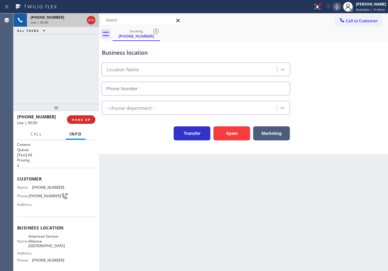
type input "[PHONE_NUMBER]"
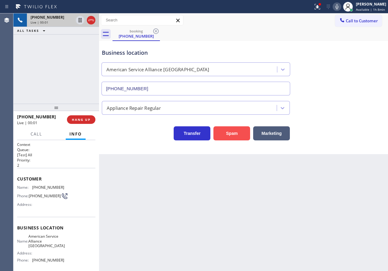
click at [228, 134] on button "Spam" at bounding box center [232, 133] width 37 height 14
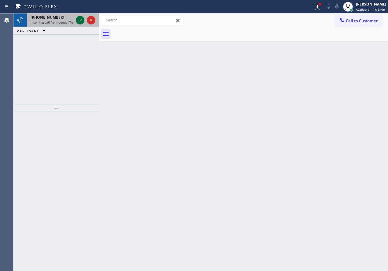
click at [77, 19] on icon at bounding box center [80, 20] width 7 height 7
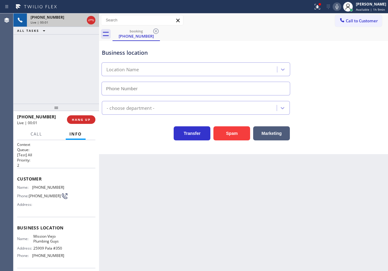
type input "[PHONE_NUMBER]"
click at [83, 118] on button "HANG UP" at bounding box center [81, 119] width 28 height 9
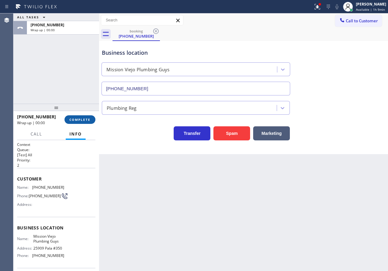
click at [83, 119] on span "COMPLETE" at bounding box center [79, 120] width 21 height 4
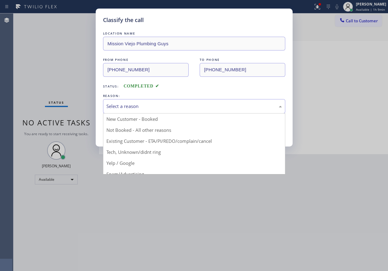
click at [141, 107] on div "Select a reason" at bounding box center [195, 106] width 176 height 7
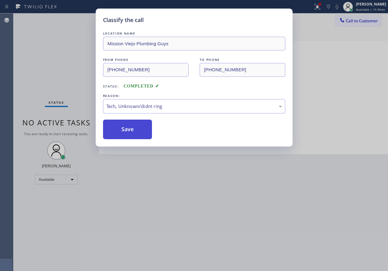
click at [130, 129] on button "Save" at bounding box center [127, 130] width 49 height 20
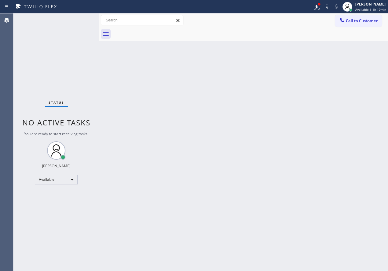
click at [336, 89] on div "Back to Dashboard Change Sender ID Customers Technicians Select a contact Outbo…" at bounding box center [243, 142] width 289 height 258
click at [349, 197] on div "Back to Dashboard Change Sender ID Customers Technicians Select a contact Outbo…" at bounding box center [243, 142] width 289 height 258
click at [307, 150] on div "Back to Dashboard Change Sender ID Customers Technicians Select a contact Outbo…" at bounding box center [243, 142] width 289 height 258
click at [77, 17] on div "Status No active tasks You are ready to start receiving tasks. [PERSON_NAME] Av…" at bounding box center [56, 142] width 86 height 258
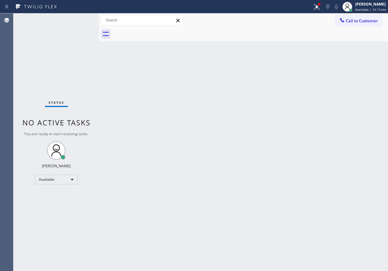
click at [263, 164] on div "Back to Dashboard Change Sender ID Customers Technicians Select a contact Outbo…" at bounding box center [243, 142] width 289 height 258
click at [321, 6] on icon at bounding box center [316, 6] width 7 height 7
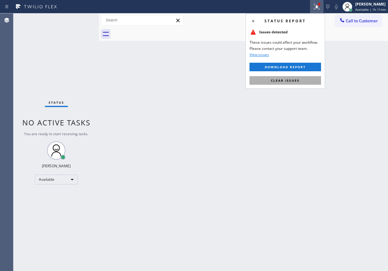
click at [311, 81] on button "Clear issues" at bounding box center [286, 80] width 72 height 9
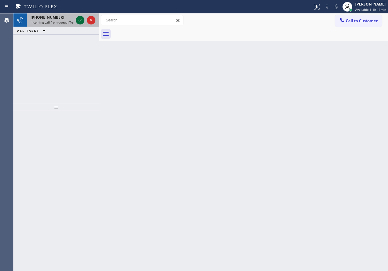
click at [78, 19] on icon at bounding box center [80, 20] width 7 height 7
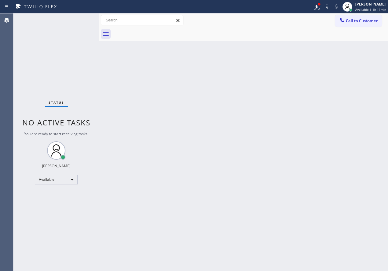
click at [78, 21] on div "Status No active tasks You are ready to start receiving tasks. [PERSON_NAME] Av…" at bounding box center [56, 142] width 86 height 258
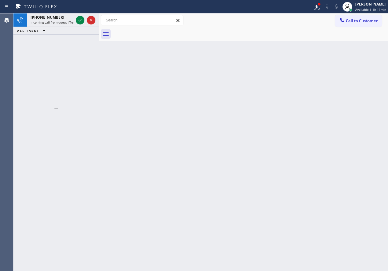
click at [306, 167] on div "Back to Dashboard Change Sender ID Customers Technicians Select a contact Outbo…" at bounding box center [243, 142] width 289 height 258
click at [82, 21] on icon at bounding box center [80, 20] width 7 height 7
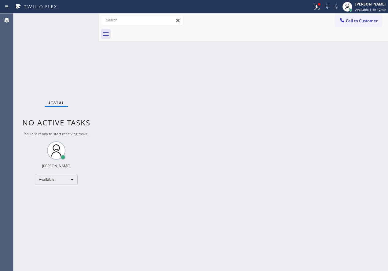
drag, startPoint x: 338, startPoint y: 139, endPoint x: 334, endPoint y: 136, distance: 5.4
click at [338, 139] on div "Back to Dashboard Change Sender ID Customers Technicians Select a contact Outbo…" at bounding box center [243, 142] width 289 height 258
click at [81, 19] on div "Status No active tasks You are ready to start receiving tasks. [PERSON_NAME] Av…" at bounding box center [56, 142] width 86 height 258
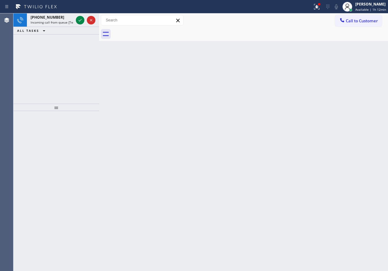
click at [80, 21] on icon at bounding box center [80, 20] width 7 height 7
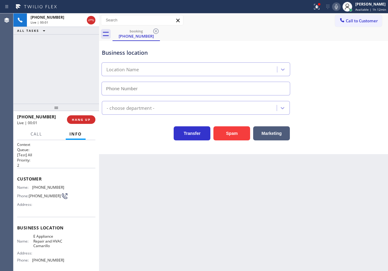
type input "[PHONE_NUMBER]"
click at [58, 241] on span "E Appliance Repair and HVAC Camarillo" at bounding box center [48, 241] width 31 height 14
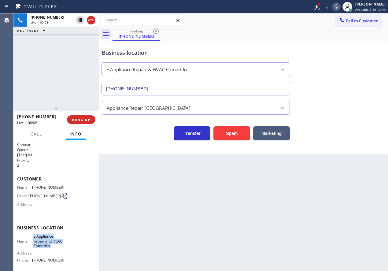
click at [58, 241] on span "E Appliance Repair and HVAC Camarillo" at bounding box center [48, 241] width 31 height 14
click at [205, 88] on input "[PHONE_NUMBER]" at bounding box center [196, 89] width 189 height 14
click at [85, 120] on span "HANG UP" at bounding box center [81, 120] width 19 height 4
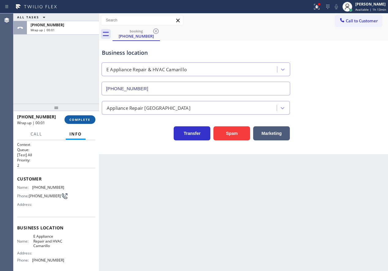
click at [86, 119] on span "COMPLETE" at bounding box center [79, 120] width 21 height 4
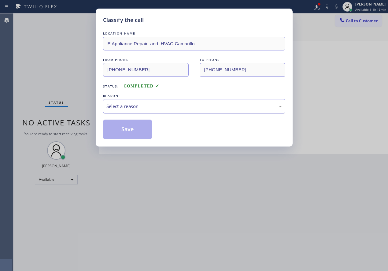
click at [152, 100] on div "Select a reason" at bounding box center [194, 106] width 182 height 14
click at [126, 129] on button "Save" at bounding box center [127, 130] width 49 height 20
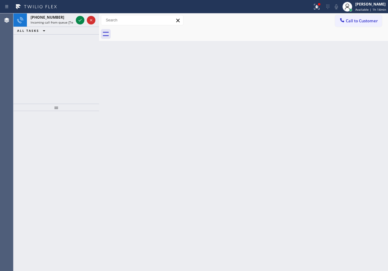
drag, startPoint x: 329, startPoint y: 101, endPoint x: 297, endPoint y: 81, distance: 38.2
click at [329, 101] on div "Back to Dashboard Change Sender ID Customers Technicians Select a contact Outbo…" at bounding box center [243, 142] width 289 height 258
click at [80, 19] on icon at bounding box center [80, 20] width 7 height 7
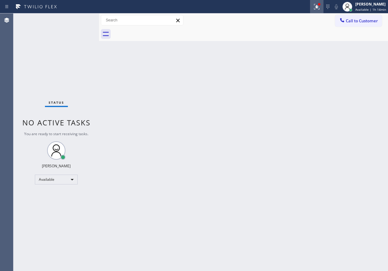
click at [317, 1] on button at bounding box center [316, 6] width 13 height 13
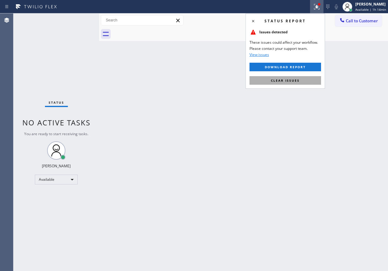
click at [294, 83] on button "Clear issues" at bounding box center [286, 80] width 72 height 9
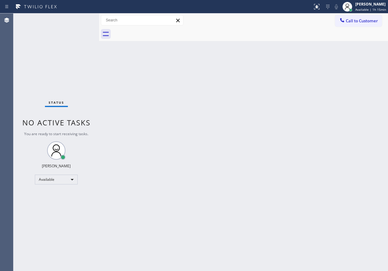
click at [339, 121] on div "Back to Dashboard Change Sender ID Customers Technicians Select a contact Outbo…" at bounding box center [243, 142] width 289 height 258
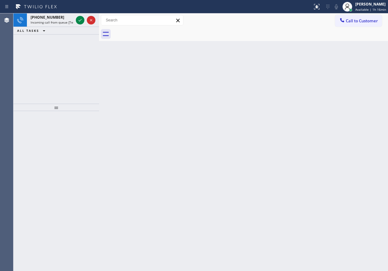
click at [340, 103] on div "Back to Dashboard Change Sender ID Customers Technicians Select a contact Outbo…" at bounding box center [243, 142] width 289 height 258
drag, startPoint x: 87, startPoint y: 14, endPoint x: 84, endPoint y: 20, distance: 6.6
click at [86, 14] on div at bounding box center [86, 19] width 22 height 13
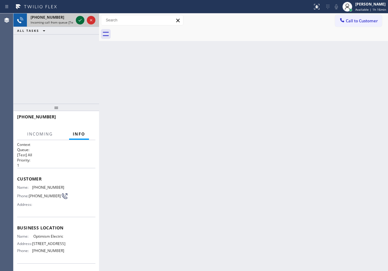
click at [80, 20] on icon at bounding box center [80, 20] width 7 height 7
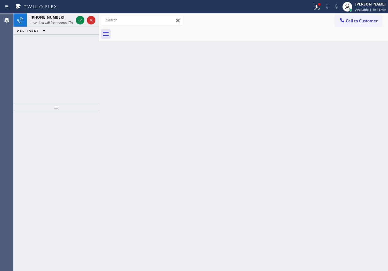
drag, startPoint x: 347, startPoint y: 152, endPoint x: 288, endPoint y: 134, distance: 61.5
click at [347, 152] on div "Back to Dashboard Change Sender ID Customers Technicians Select a contact Outbo…" at bounding box center [243, 142] width 289 height 258
click at [76, 19] on div at bounding box center [80, 20] width 9 height 7
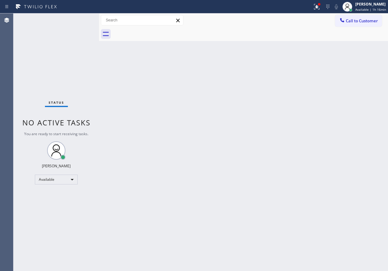
click at [77, 20] on div "Status No active tasks You are ready to start receiving tasks. [PERSON_NAME] Av…" at bounding box center [56, 142] width 86 height 258
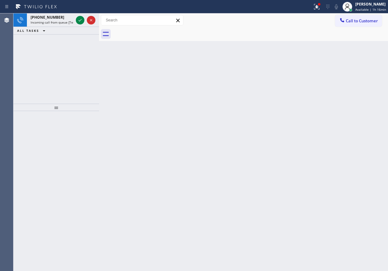
drag, startPoint x: 342, startPoint y: 99, endPoint x: 261, endPoint y: 82, distance: 82.7
click at [342, 99] on div "Back to Dashboard Change Sender ID Customers Technicians Select a contact Outbo…" at bounding box center [243, 142] width 289 height 258
click at [79, 21] on icon at bounding box center [80, 20] width 7 height 7
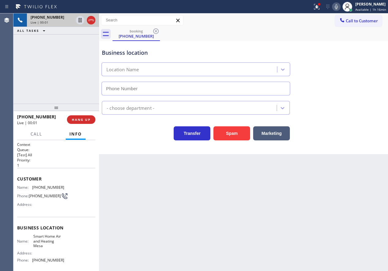
type input "[PHONE_NUMBER]"
click at [234, 133] on button "Spam" at bounding box center [232, 133] width 37 height 14
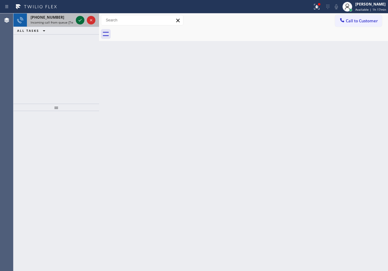
click at [80, 22] on icon at bounding box center [80, 20] width 7 height 7
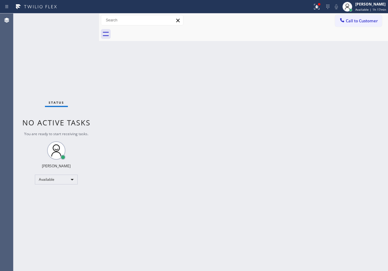
click at [362, 55] on div "Back to Dashboard Change Sender ID Customers Technicians Select a contact Outbo…" at bounding box center [243, 142] width 289 height 258
click at [319, 5] on div at bounding box center [320, 4] width 4 height 4
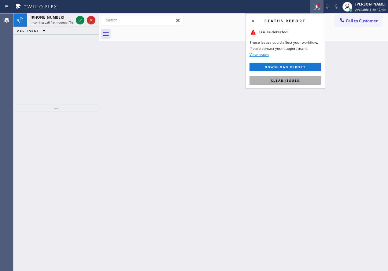
click at [284, 81] on span "Clear issues" at bounding box center [285, 80] width 29 height 4
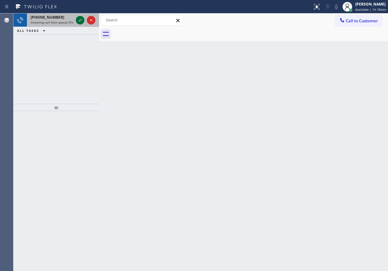
click at [79, 19] on icon at bounding box center [80, 20] width 7 height 7
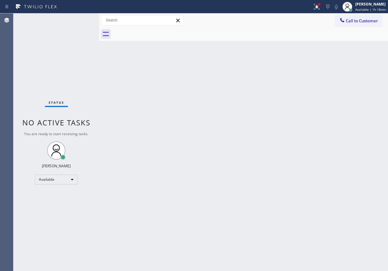
click at [339, 189] on div "Back to Dashboard Change Sender ID Customers Technicians Select a contact Outbo…" at bounding box center [243, 142] width 289 height 258
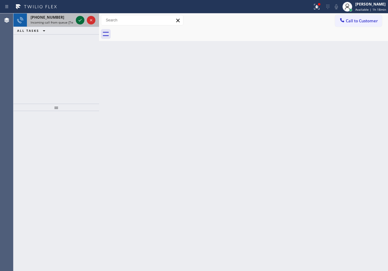
click at [78, 20] on icon at bounding box center [80, 20] width 7 height 7
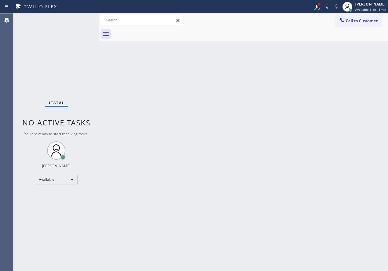
drag, startPoint x: 327, startPoint y: 140, endPoint x: 324, endPoint y: 143, distance: 4.4
click at [327, 140] on div "Back to Dashboard Change Sender ID Customers Technicians Select a contact Outbo…" at bounding box center [243, 142] width 289 height 258
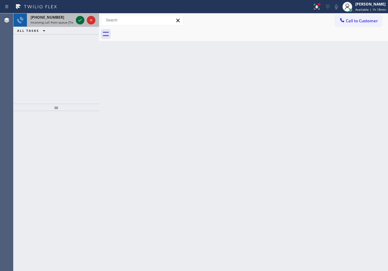
click at [78, 19] on icon at bounding box center [80, 20] width 7 height 7
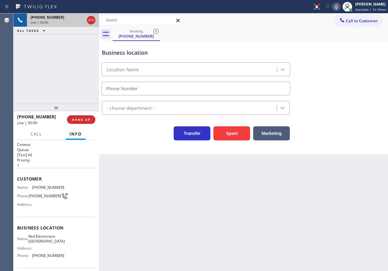
type input "[PHONE_NUMBER]"
click at [241, 133] on button "Spam" at bounding box center [232, 133] width 37 height 14
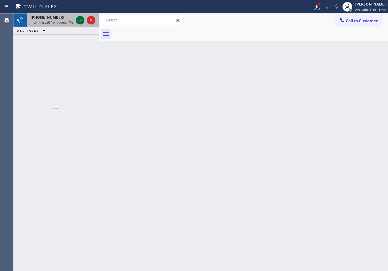
click at [78, 18] on icon at bounding box center [80, 20] width 7 height 7
click at [82, 20] on icon at bounding box center [80, 20] width 7 height 7
click at [81, 22] on icon at bounding box center [80, 20] width 7 height 7
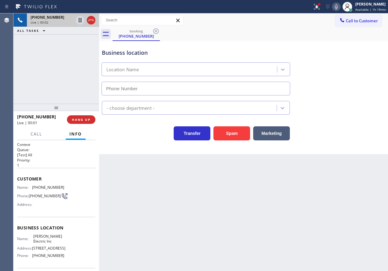
type input "[PHONE_NUMBER]"
click at [88, 121] on span "HANG UP" at bounding box center [81, 120] width 19 height 4
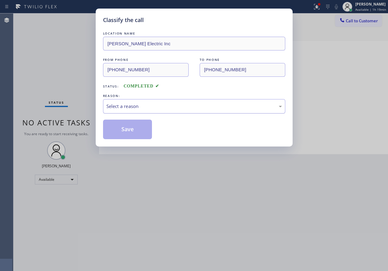
click at [149, 106] on div "Select a reason" at bounding box center [195, 106] width 176 height 7
click at [130, 128] on button "Save" at bounding box center [127, 130] width 49 height 20
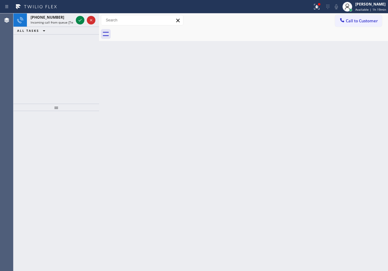
click at [346, 120] on div "Back to Dashboard Change Sender ID Customers Technicians Select a contact Outbo…" at bounding box center [243, 142] width 289 height 258
click at [78, 20] on icon at bounding box center [80, 20] width 7 height 7
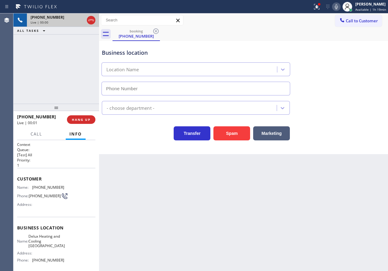
type input "[PHONE_NUMBER]"
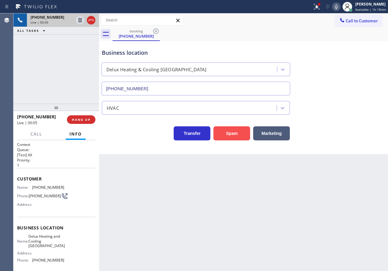
click at [236, 134] on button "Spam" at bounding box center [232, 133] width 37 height 14
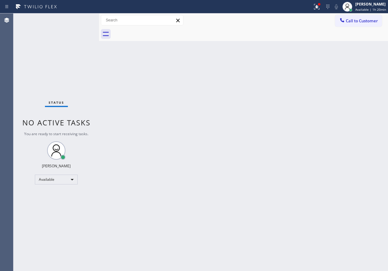
click at [358, 141] on div "Back to Dashboard Change Sender ID Customers Technicians Select a contact Outbo…" at bounding box center [243, 142] width 289 height 258
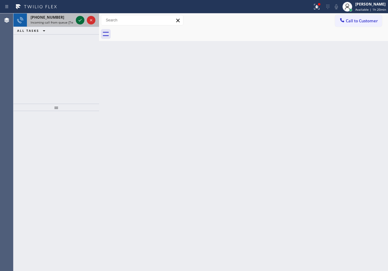
click at [80, 22] on icon at bounding box center [80, 20] width 7 height 7
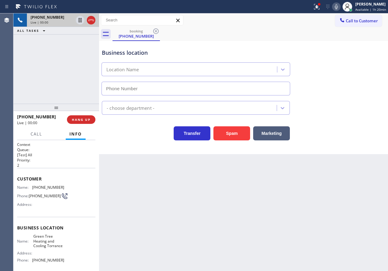
type input "[PHONE_NUMBER]"
click at [229, 133] on button "Spam" at bounding box center [232, 133] width 37 height 14
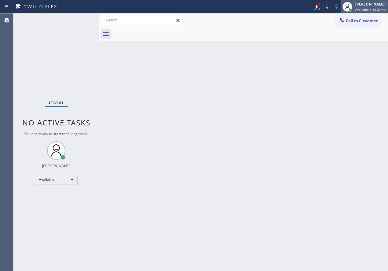
click at [370, 9] on span "Available | 1h 20min" at bounding box center [371, 9] width 31 height 4
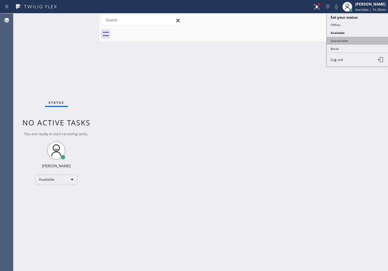
click at [351, 40] on button "Unavailable" at bounding box center [357, 41] width 61 height 8
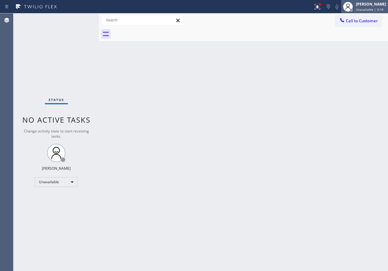
click at [380, 10] on span "Unavailable | 3:18" at bounding box center [370, 9] width 28 height 4
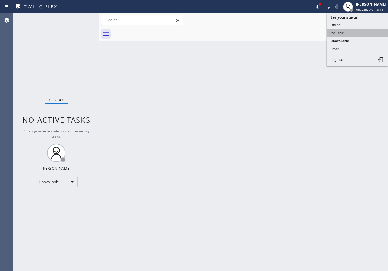
click at [343, 30] on button "Available" at bounding box center [357, 33] width 61 height 8
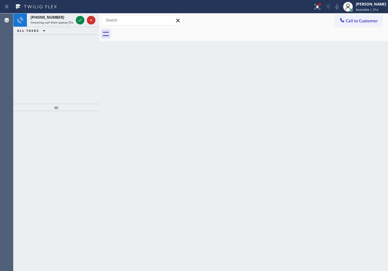
click at [331, 55] on div "Back to Dashboard Change Sender ID Customers Technicians Select a contact Outbo…" at bounding box center [243, 142] width 289 height 258
click at [81, 20] on icon at bounding box center [80, 20] width 3 height 2
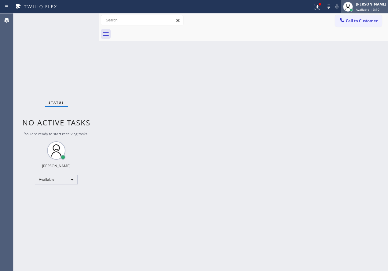
click at [370, 6] on div "[PERSON_NAME]" at bounding box center [371, 4] width 30 height 5
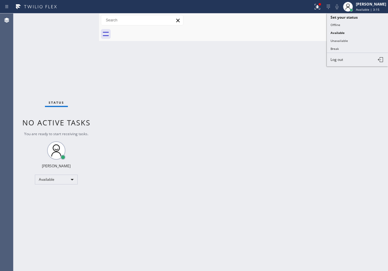
click at [280, 79] on div "Back to Dashboard Change Sender ID Customers Technicians Select a contact Outbo…" at bounding box center [243, 142] width 289 height 258
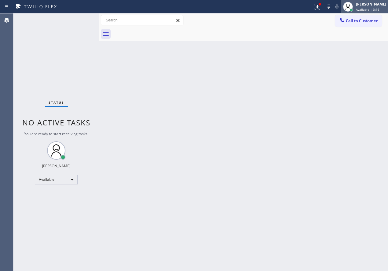
click at [375, 11] on span "Available | 3:16" at bounding box center [368, 9] width 24 height 4
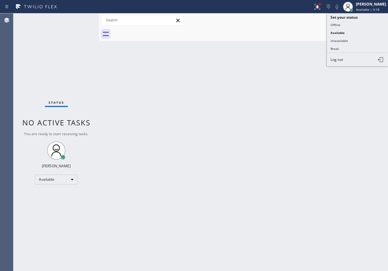
click at [259, 71] on div "Back to Dashboard Change Sender ID Customers Technicians Select a contact Outbo…" at bounding box center [243, 142] width 289 height 258
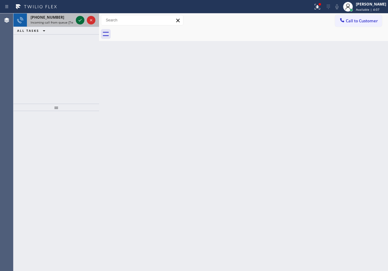
click at [79, 18] on icon at bounding box center [80, 20] width 7 height 7
click at [80, 18] on icon at bounding box center [80, 20] width 7 height 7
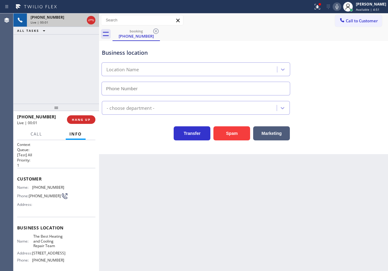
type input "[PHONE_NUMBER]"
click at [91, 118] on button "HANG UP" at bounding box center [81, 119] width 28 height 9
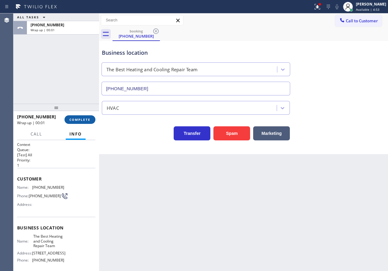
click at [79, 118] on span "COMPLETE" at bounding box center [79, 120] width 21 height 4
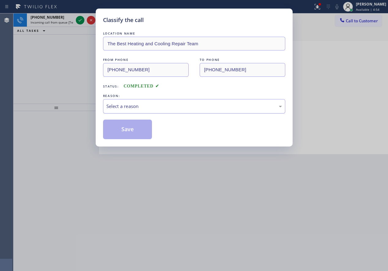
click at [149, 102] on div "Select a reason" at bounding box center [194, 106] width 182 height 14
click at [125, 130] on button "Save" at bounding box center [127, 130] width 49 height 20
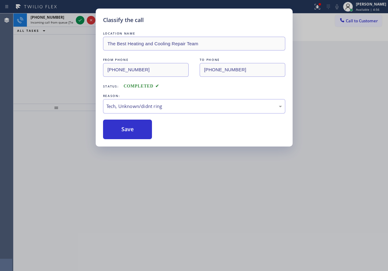
click at [80, 19] on div "Classify the call LOCATION NAME The Best Heating and Cooling Repair Team FROM P…" at bounding box center [194, 135] width 388 height 271
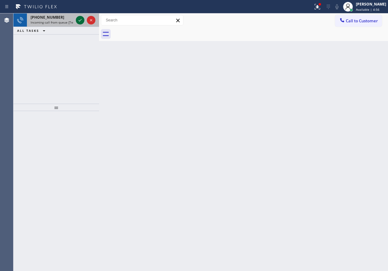
click at [80, 19] on icon at bounding box center [80, 20] width 7 height 7
click at [347, 85] on div "Back to Dashboard Change Sender ID Customers Technicians Select a contact Outbo…" at bounding box center [243, 142] width 289 height 258
click at [79, 21] on icon at bounding box center [80, 20] width 7 height 7
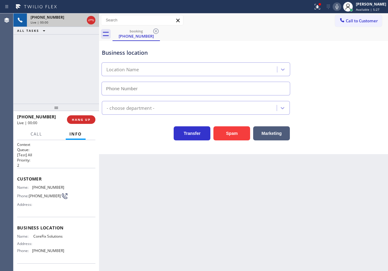
type input "[PHONE_NUMBER]"
click at [236, 132] on button "Spam" at bounding box center [232, 133] width 37 height 14
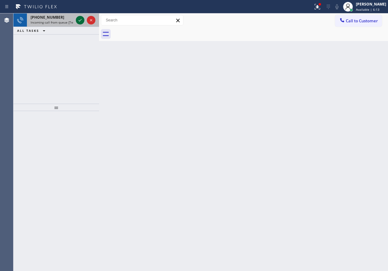
click at [80, 17] on icon at bounding box center [80, 20] width 7 height 7
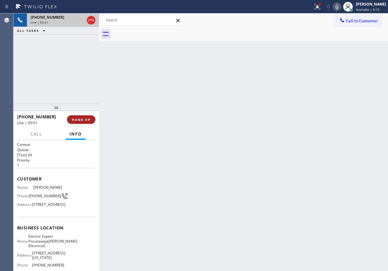
click at [77, 119] on span "HANG UP" at bounding box center [81, 120] width 19 height 4
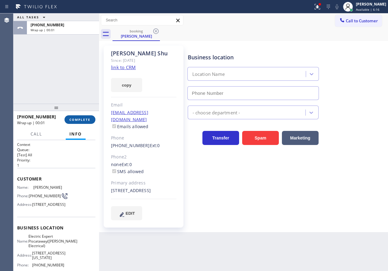
type input "[PHONE_NUMBER]"
click at [77, 119] on span "COMPLETE" at bounding box center [79, 120] width 21 height 4
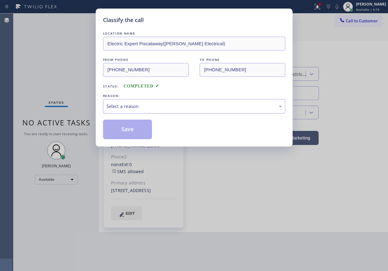
click at [124, 108] on div "Select a reason" at bounding box center [195, 106] width 176 height 7
click at [129, 136] on button "Save" at bounding box center [127, 130] width 49 height 20
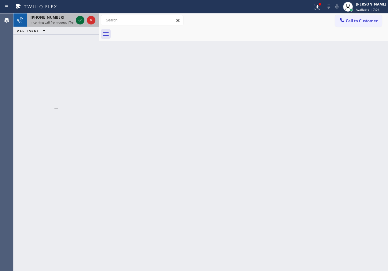
click at [77, 21] on icon at bounding box center [80, 20] width 7 height 7
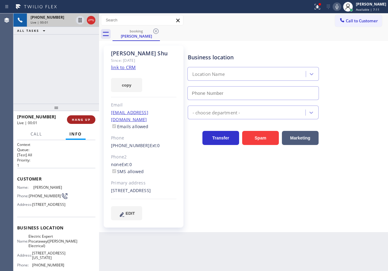
type input "[PHONE_NUMBER]"
click at [81, 120] on span "HANG UP" at bounding box center [81, 120] width 19 height 4
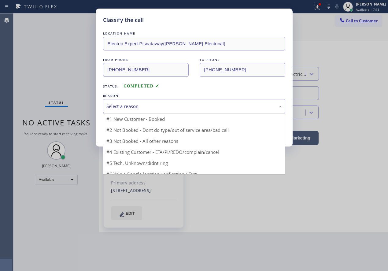
drag, startPoint x: 122, startPoint y: 107, endPoint x: 131, endPoint y: 147, distance: 40.7
click at [122, 108] on div "Select a reason" at bounding box center [195, 106] width 176 height 7
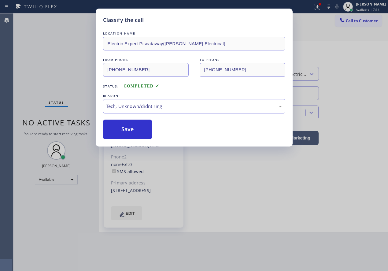
drag, startPoint x: 126, startPoint y: 134, endPoint x: 131, endPoint y: 76, distance: 58.4
click at [126, 133] on button "Save" at bounding box center [127, 130] width 49 height 20
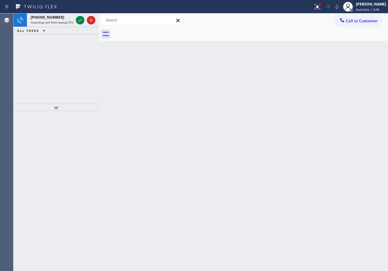
drag, startPoint x: 376, startPoint y: 118, endPoint x: 310, endPoint y: 109, distance: 67.1
click at [375, 118] on div "Back to Dashboard Change Sender ID Customers Technicians Select a contact Outbo…" at bounding box center [243, 142] width 289 height 258
click at [80, 23] on icon at bounding box center [80, 20] width 7 height 7
click at [77, 18] on icon at bounding box center [80, 20] width 7 height 7
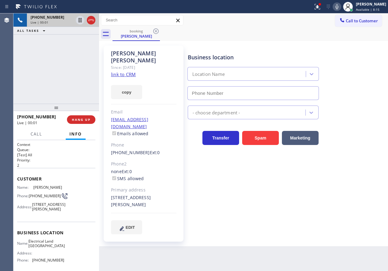
type input "[PHONE_NUMBER]"
click at [130, 71] on link "link to CRM" at bounding box center [123, 74] width 25 height 6
click at [47, 249] on span "Electrical Land [GEOGRAPHIC_DATA]" at bounding box center [46, 243] width 36 height 9
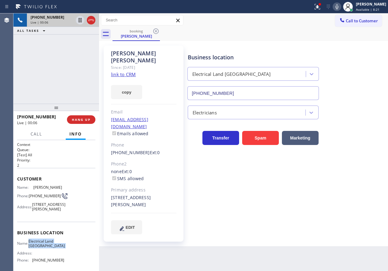
click at [263, 96] on input "[PHONE_NUMBER]" at bounding box center [254, 93] width 132 height 14
click at [43, 198] on span "[PHONE_NUMBER]" at bounding box center [45, 196] width 32 height 5
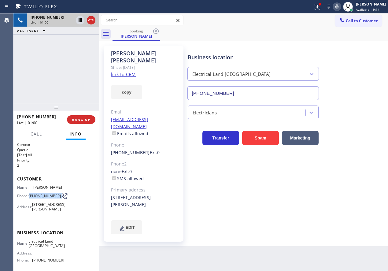
click at [43, 198] on span "[PHONE_NUMBER]" at bounding box center [45, 196] width 32 height 5
drag, startPoint x: 32, startPoint y: 208, endPoint x: 45, endPoint y: 224, distance: 20.7
click at [45, 214] on div "Name: [PERSON_NAME] Phone: [PHONE_NUMBER] Address: [STREET_ADDRESS][PERSON_NAME]" at bounding box center [40, 199] width 47 height 29
click at [341, 4] on icon at bounding box center [337, 6] width 7 height 7
drag, startPoint x: 80, startPoint y: 20, endPoint x: 91, endPoint y: 59, distance: 40.8
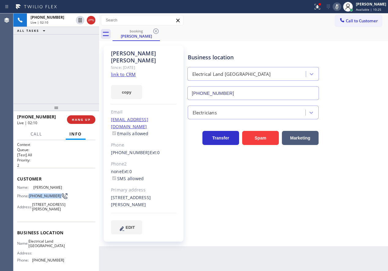
click at [80, 20] on icon at bounding box center [80, 20] width 7 height 7
click at [349, 205] on div "Business location Electrical Land [GEOGRAPHIC_DATA] [PHONE_NUMBER] Electricians…" at bounding box center [287, 140] width 201 height 186
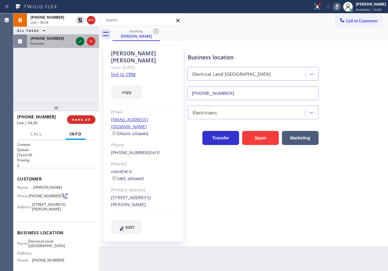
click at [79, 40] on icon at bounding box center [80, 41] width 7 height 7
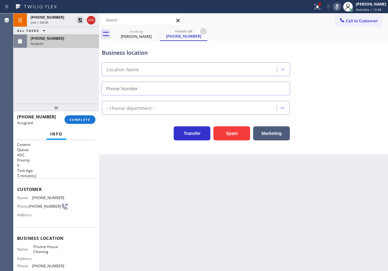
click at [21, 198] on span "Name:" at bounding box center [24, 198] width 15 height 5
type input "[PHONE_NUMBER]"
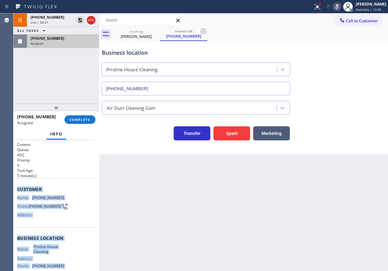
scroll to position [58, 0]
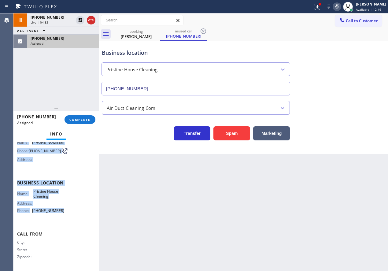
drag, startPoint x: 17, startPoint y: 190, endPoint x: 81, endPoint y: 218, distance: 70.2
click at [81, 218] on div "Context Queue: ADC Priority: 0 Task Age: [DEMOGRAPHIC_DATA] minute(s) Customer …" at bounding box center [56, 205] width 86 height 131
click at [85, 121] on span "COMPLETE" at bounding box center [79, 120] width 21 height 4
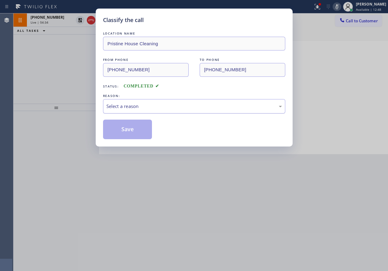
click at [153, 106] on div "Select a reason" at bounding box center [195, 106] width 176 height 7
click at [135, 137] on button "Save" at bounding box center [127, 130] width 49 height 20
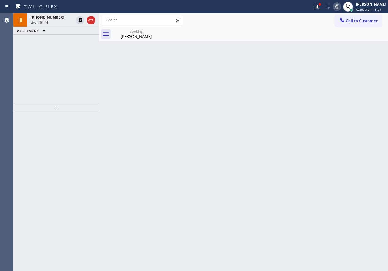
click at [314, 73] on div "Back to Dashboard Change Sender ID Customers Technicians Select a contact Outbo…" at bounding box center [243, 142] width 289 height 258
click at [321, 7] on icon at bounding box center [317, 6] width 7 height 7
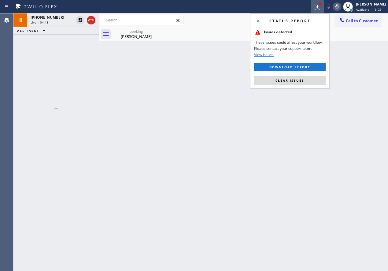
click at [79, 22] on icon at bounding box center [80, 20] width 7 height 7
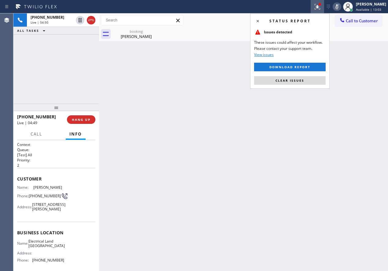
click at [302, 80] on span "Clear issues" at bounding box center [290, 80] width 29 height 4
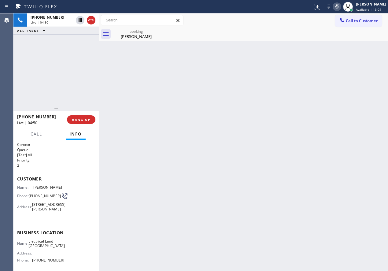
drag, startPoint x: 341, startPoint y: 7, endPoint x: 363, endPoint y: 132, distance: 126.4
click at [341, 7] on icon at bounding box center [337, 6] width 7 height 7
click at [270, 107] on div "Back to Dashboard Change Sender ID Customers Technicians Select a contact Outbo…" at bounding box center [243, 142] width 289 height 258
drag, startPoint x: 84, startPoint y: 118, endPoint x: 95, endPoint y: 117, distance: 10.8
click at [84, 118] on span "HANG UP" at bounding box center [81, 120] width 19 height 4
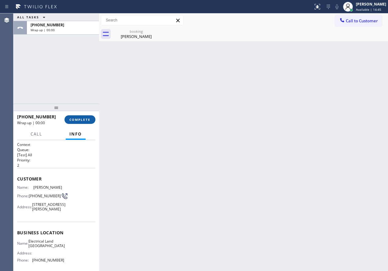
click at [86, 119] on span "COMPLETE" at bounding box center [79, 120] width 21 height 4
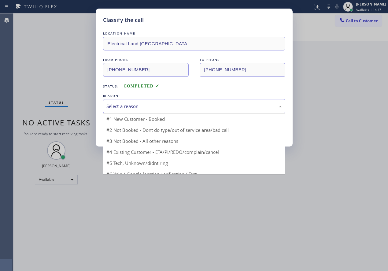
click at [113, 111] on div "Select a reason" at bounding box center [194, 106] width 182 height 14
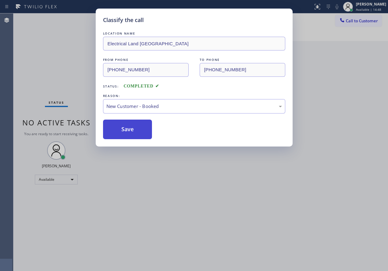
click at [118, 126] on button "Save" at bounding box center [127, 130] width 49 height 20
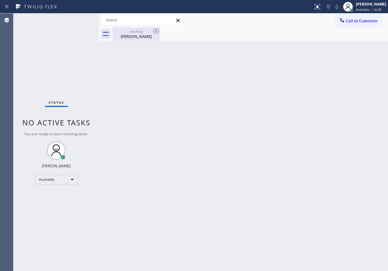
click at [141, 38] on div "[PERSON_NAME]" at bounding box center [136, 37] width 46 height 6
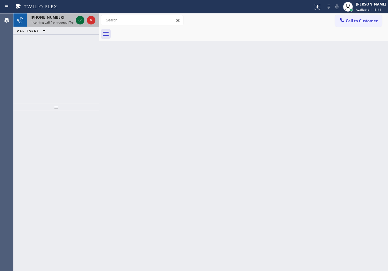
click at [77, 22] on icon at bounding box center [80, 20] width 7 height 7
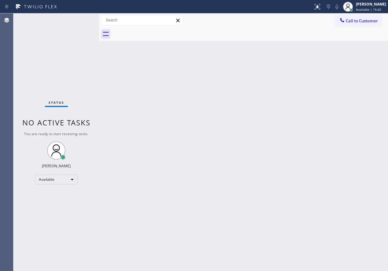
click at [77, 22] on div "Status No active tasks You are ready to start receiving tasks. [PERSON_NAME] Av…" at bounding box center [56, 142] width 86 height 258
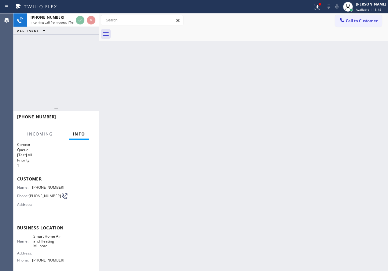
click at [122, 48] on div "Back to Dashboard Change Sender ID Customers Technicians Select a contact Outbo…" at bounding box center [243, 142] width 289 height 258
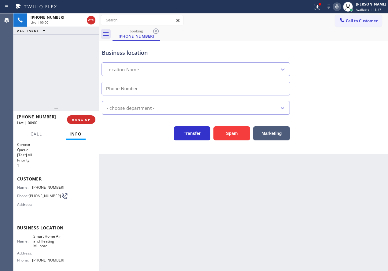
type input "[PHONE_NUMBER]"
click at [82, 119] on span "HANG UP" at bounding box center [81, 120] width 19 height 4
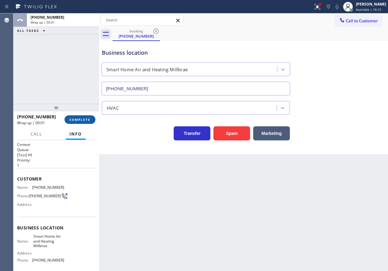
click at [80, 117] on button "COMPLETE" at bounding box center [80, 119] width 31 height 9
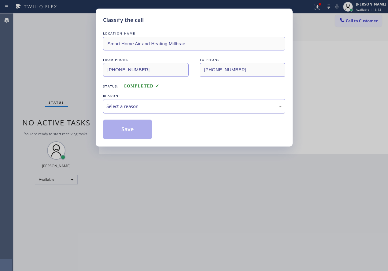
click at [123, 111] on div "Select a reason" at bounding box center [194, 106] width 182 height 14
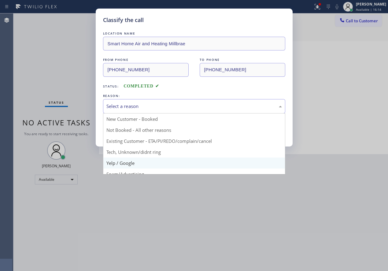
scroll to position [31, 0]
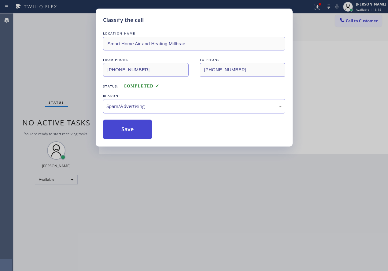
click at [124, 128] on button "Save" at bounding box center [127, 130] width 49 height 20
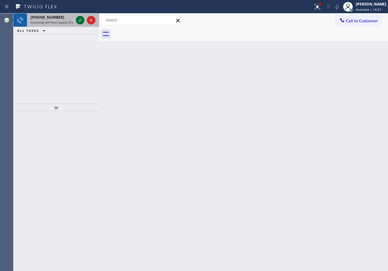
click at [84, 17] on div at bounding box center [80, 20] width 9 height 7
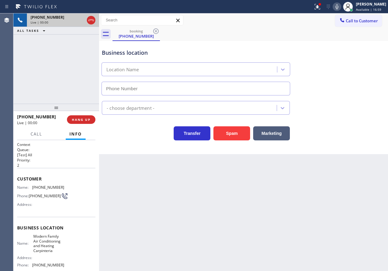
type input "[PHONE_NUMBER]"
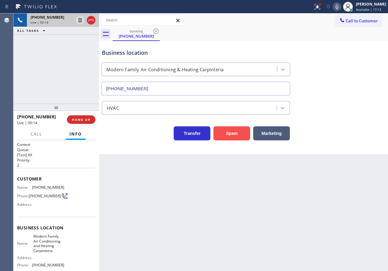
click at [231, 131] on button "Spam" at bounding box center [232, 133] width 37 height 14
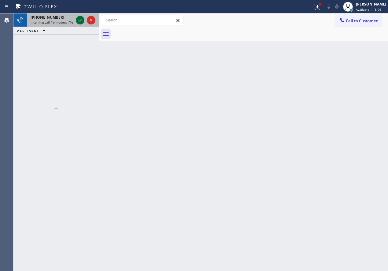
click at [81, 19] on icon at bounding box center [80, 20] width 7 height 7
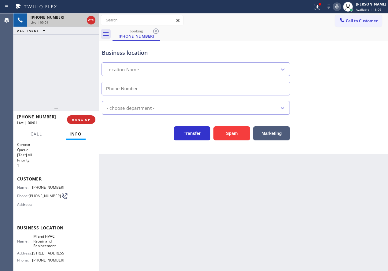
type input "[PHONE_NUMBER]"
drag, startPoint x: 237, startPoint y: 131, endPoint x: 268, endPoint y: 75, distance: 64.7
click at [236, 131] on button "Spam" at bounding box center [232, 133] width 37 height 14
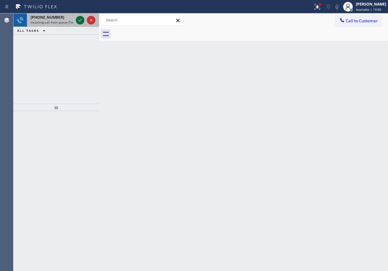
click at [78, 19] on icon at bounding box center [80, 20] width 7 height 7
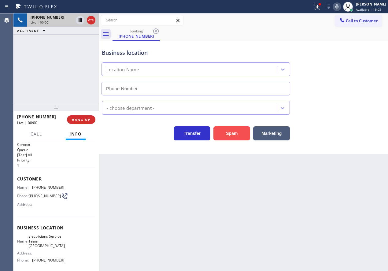
type input "[PHONE_NUMBER]"
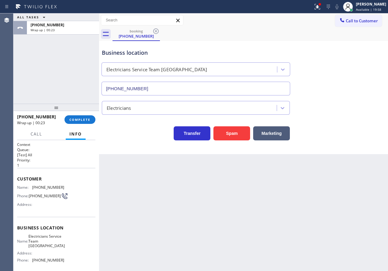
click at [85, 122] on button "COMPLETE" at bounding box center [80, 119] width 31 height 9
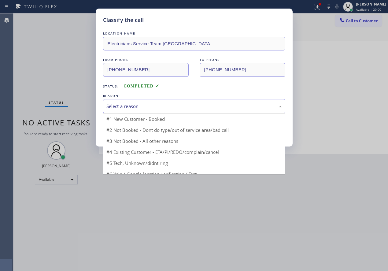
click at [133, 107] on div "Select a reason" at bounding box center [195, 106] width 176 height 7
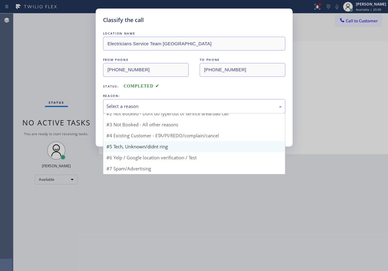
scroll to position [6, 0]
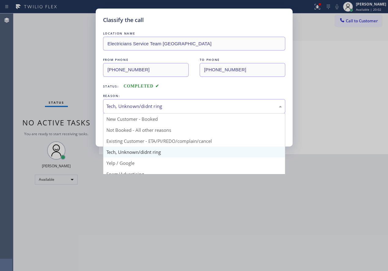
click at [130, 112] on div "Tech, Unknown/didnt ring" at bounding box center [194, 106] width 182 height 14
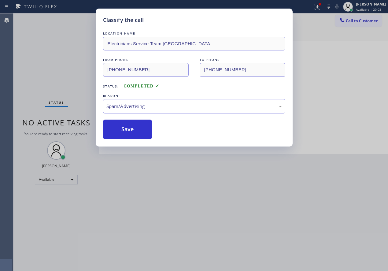
drag, startPoint x: 132, startPoint y: 126, endPoint x: 170, endPoint y: 0, distance: 131.7
click at [132, 126] on button "Save" at bounding box center [127, 130] width 49 height 20
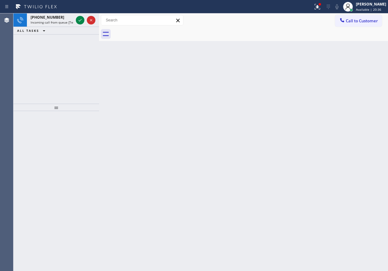
drag, startPoint x: 359, startPoint y: 155, endPoint x: 195, endPoint y: 11, distance: 218.5
click at [357, 152] on div "Back to Dashboard Change Sender ID Customers Technicians Select a contact Outbo…" at bounding box center [243, 142] width 289 height 258
click at [81, 23] on icon at bounding box center [80, 20] width 7 height 7
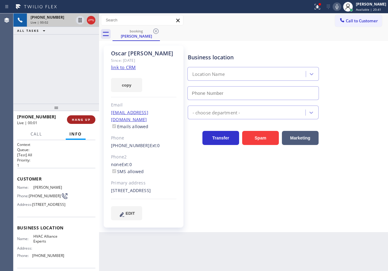
type input "[PHONE_NUMBER]"
click at [81, 123] on button "HANG UP" at bounding box center [81, 119] width 28 height 9
click at [81, 122] on button "HANG UP" at bounding box center [81, 119] width 28 height 9
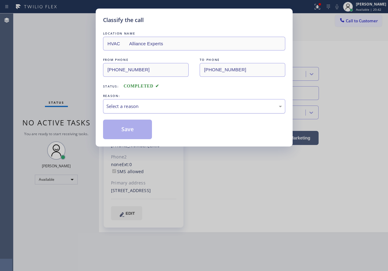
click at [138, 102] on div "Select a reason" at bounding box center [194, 106] width 182 height 14
click at [123, 128] on button "Save" at bounding box center [127, 130] width 49 height 20
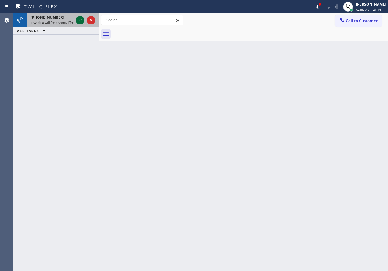
click at [79, 18] on icon at bounding box center [80, 20] width 7 height 7
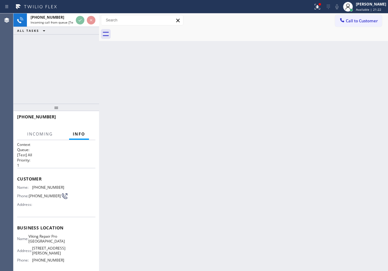
click at [208, 88] on div "Back to Dashboard Change Sender ID Customers Technicians Select a contact Outbo…" at bounding box center [243, 142] width 289 height 258
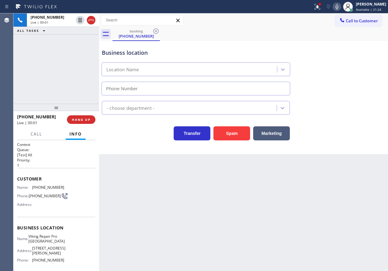
type input "[PHONE_NUMBER]"
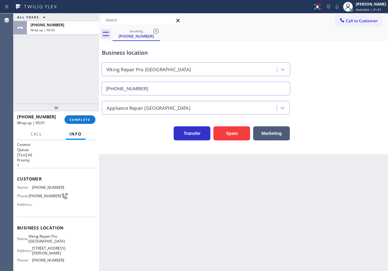
drag, startPoint x: 353, startPoint y: 122, endPoint x: 322, endPoint y: 114, distance: 32.0
click at [353, 122] on div "Transfer Spam Marketing" at bounding box center [244, 131] width 286 height 20
click at [88, 119] on span "COMPLETE" at bounding box center [79, 120] width 21 height 4
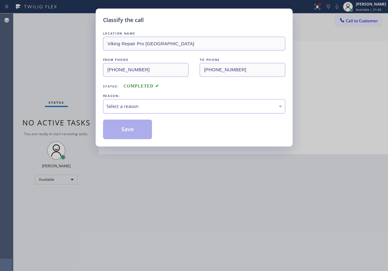
click at [131, 109] on div "Select a reason" at bounding box center [195, 106] width 176 height 7
click at [124, 128] on button "Save" at bounding box center [127, 130] width 49 height 20
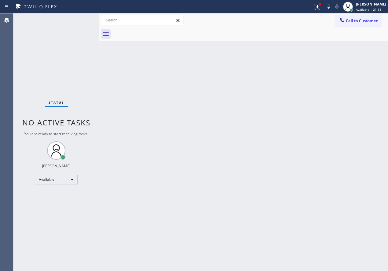
click at [318, 204] on div "Back to Dashboard Change Sender ID Customers Technicians Select a contact Outbo…" at bounding box center [243, 142] width 289 height 258
click at [339, 156] on div "Back to Dashboard Change Sender ID Customers Technicians Select a contact Outbo…" at bounding box center [243, 142] width 289 height 258
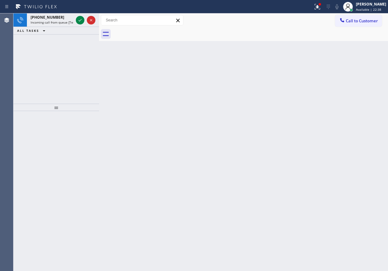
click at [332, 137] on div "Back to Dashboard Change Sender ID Customers Technicians Select a contact Outbo…" at bounding box center [243, 142] width 289 height 258
click at [77, 21] on icon at bounding box center [80, 20] width 7 height 7
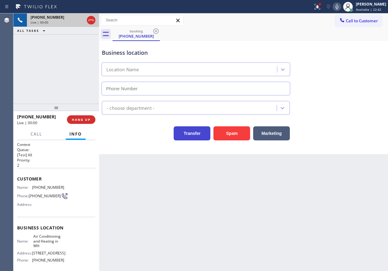
type input "[PHONE_NUMBER]"
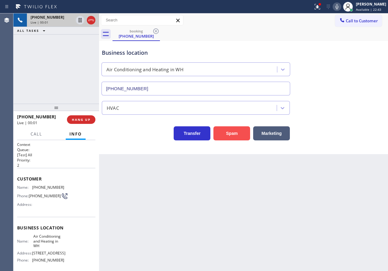
click at [231, 136] on button "Spam" at bounding box center [232, 133] width 37 height 14
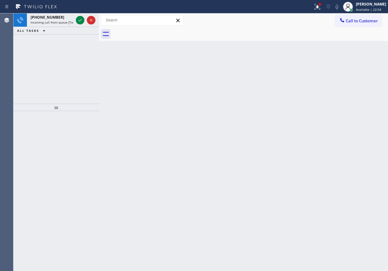
click at [335, 106] on div "Back to Dashboard Change Sender ID Customers Technicians Select a contact Outbo…" at bounding box center [243, 142] width 289 height 258
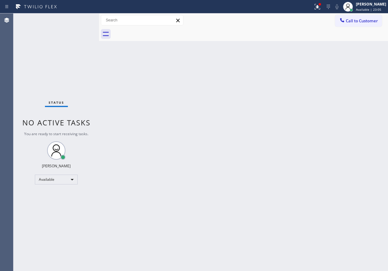
drag, startPoint x: 335, startPoint y: 179, endPoint x: 305, endPoint y: 200, distance: 36.7
click at [335, 179] on div "Back to Dashboard Change Sender ID Customers Technicians Select a contact Outbo…" at bounding box center [243, 142] width 289 height 258
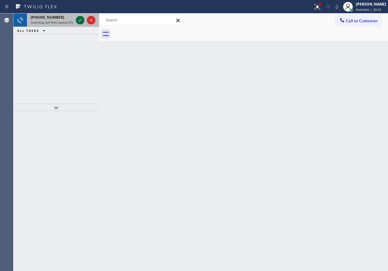
click at [82, 22] on icon at bounding box center [80, 20] width 7 height 7
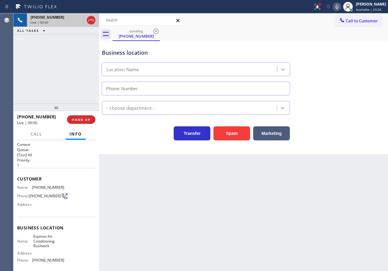
type input "[PHONE_NUMBER]"
click at [234, 133] on button "Spam" at bounding box center [232, 133] width 37 height 14
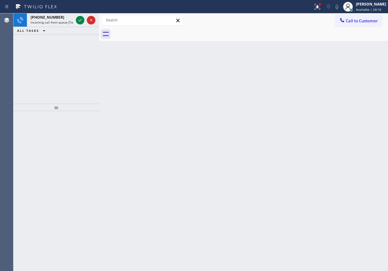
click at [368, 151] on div "Back to Dashboard Change Sender ID Customers Technicians Select a contact Outbo…" at bounding box center [243, 142] width 289 height 258
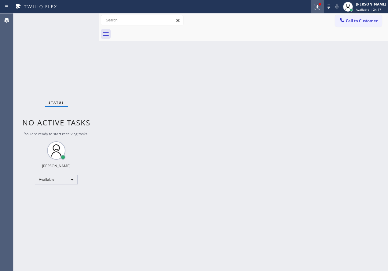
click at [321, 8] on icon at bounding box center [317, 6] width 7 height 7
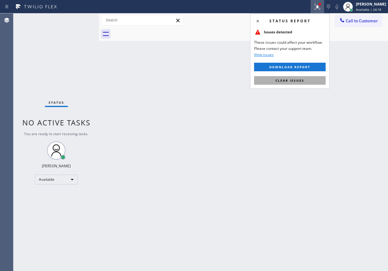
click at [299, 82] on span "Clear issues" at bounding box center [290, 80] width 29 height 4
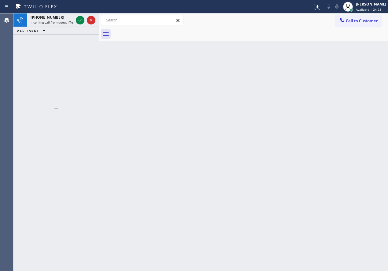
click at [239, 141] on div "Back to Dashboard Change Sender ID Customers Technicians Select a contact Outbo…" at bounding box center [243, 142] width 289 height 258
click at [81, 20] on icon at bounding box center [80, 20] width 7 height 7
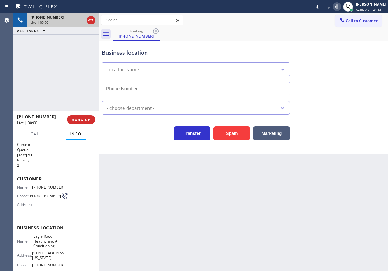
type input "[PHONE_NUMBER]"
click at [73, 121] on span "HANG UP" at bounding box center [81, 120] width 19 height 4
click at [76, 120] on span "HANG UP" at bounding box center [81, 120] width 19 height 4
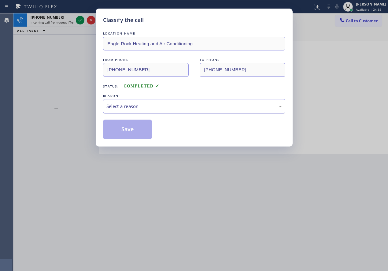
click at [173, 111] on div "Select a reason" at bounding box center [194, 106] width 182 height 14
drag, startPoint x: 124, startPoint y: 135, endPoint x: 118, endPoint y: 110, distance: 25.2
click at [124, 134] on button "Save" at bounding box center [127, 130] width 49 height 20
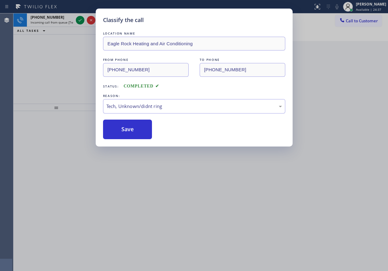
click at [80, 21] on div "Classify the call LOCATION NAME Eagle Rock Heating and Air Conditioning FROM PH…" at bounding box center [194, 135] width 388 height 271
click at [80, 21] on div "Classify the call LOCATION NAME E Appliance Repair and HVAC National City FROM …" at bounding box center [200, 142] width 375 height 258
click at [80, 21] on icon at bounding box center [80, 20] width 7 height 7
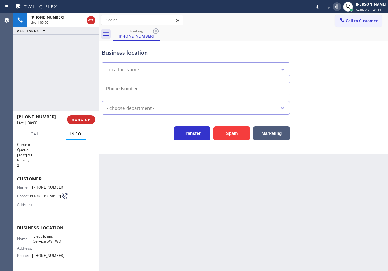
type input "[PHONE_NUMBER]"
drag, startPoint x: 233, startPoint y: 133, endPoint x: 257, endPoint y: 133, distance: 24.2
click at [232, 133] on button "Spam" at bounding box center [232, 133] width 37 height 14
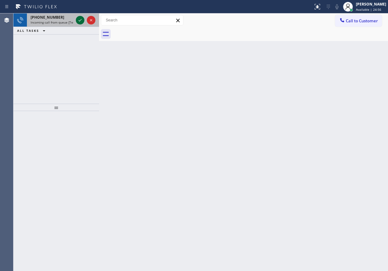
click at [80, 20] on icon at bounding box center [80, 20] width 7 height 7
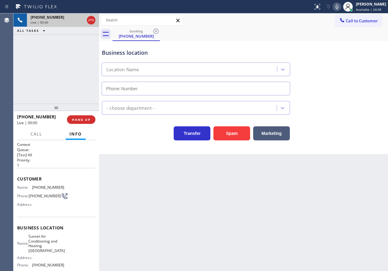
type input "[PHONE_NUMBER]"
click at [341, 7] on icon at bounding box center [337, 6] width 7 height 7
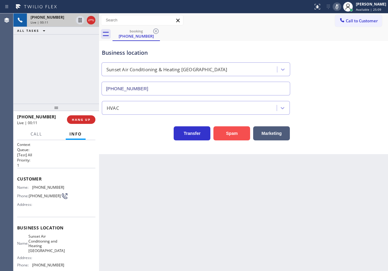
click at [238, 134] on button "Spam" at bounding box center [232, 133] width 37 height 14
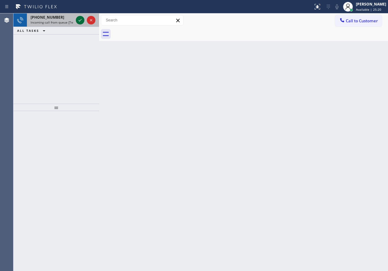
click at [79, 18] on icon at bounding box center [80, 20] width 7 height 7
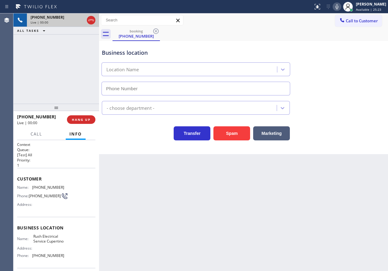
type input "[PHONE_NUMBER]"
click at [230, 133] on button "Spam" at bounding box center [232, 133] width 37 height 14
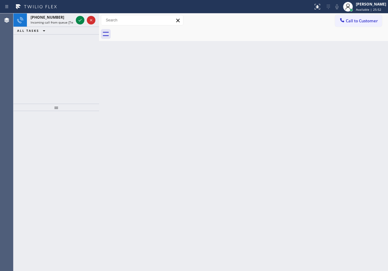
click at [343, 68] on div "Back to Dashboard Change Sender ID Customers Technicians Select a contact Outbo…" at bounding box center [243, 142] width 289 height 258
click at [82, 20] on icon at bounding box center [80, 20] width 7 height 7
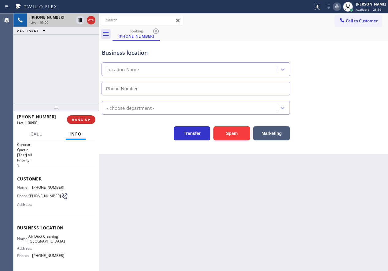
type input "[PHONE_NUMBER]"
click at [81, 118] on span "HANG UP" at bounding box center [81, 120] width 19 height 4
click at [81, 122] on button "HANG UP" at bounding box center [81, 119] width 28 height 9
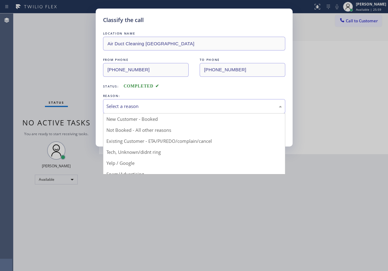
click at [150, 103] on div "Select a reason" at bounding box center [195, 106] width 176 height 7
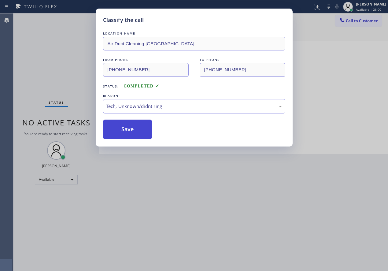
click at [121, 131] on button "Save" at bounding box center [127, 130] width 49 height 20
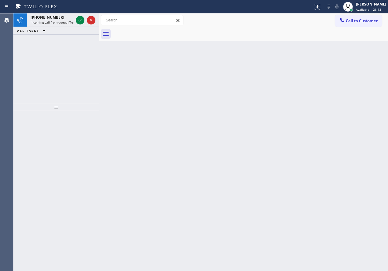
drag, startPoint x: 332, startPoint y: 111, endPoint x: 326, endPoint y: 106, distance: 7.6
click at [332, 111] on div "Back to Dashboard Change Sender ID Customers Technicians Select a contact Outbo…" at bounding box center [243, 142] width 289 height 258
click at [78, 18] on icon at bounding box center [80, 20] width 7 height 7
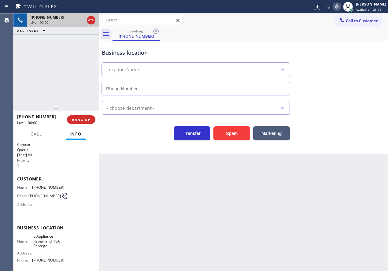
type input "[PHONE_NUMBER]"
click at [340, 7] on icon at bounding box center [337, 6] width 7 height 7
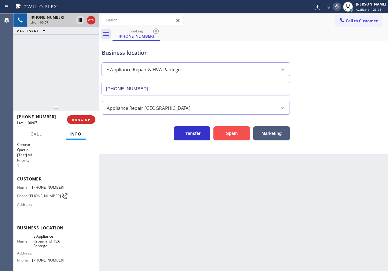
click at [231, 136] on button "Spam" at bounding box center [232, 133] width 37 height 14
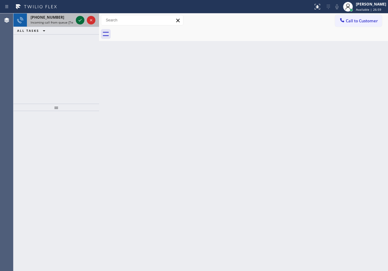
click at [81, 20] on icon at bounding box center [80, 20] width 7 height 7
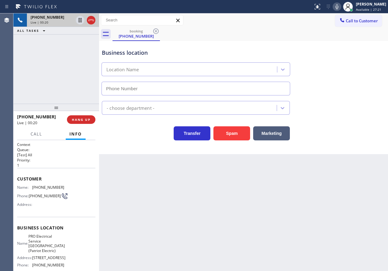
type input "[PHONE_NUMBER]"
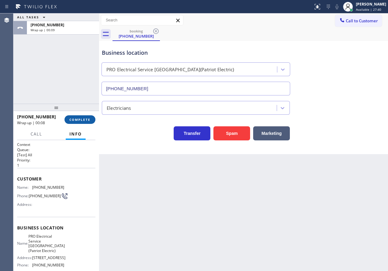
click at [78, 118] on span "COMPLETE" at bounding box center [79, 120] width 21 height 4
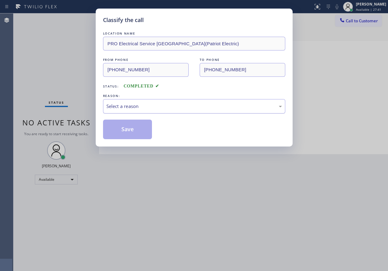
click at [167, 108] on div "Select a reason" at bounding box center [195, 106] width 176 height 7
click at [125, 133] on button "Save" at bounding box center [127, 130] width 49 height 20
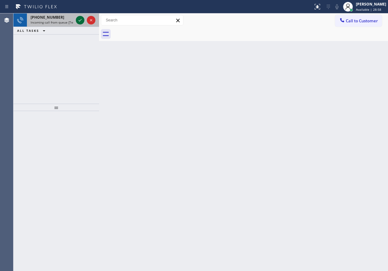
click at [82, 18] on icon at bounding box center [80, 20] width 7 height 7
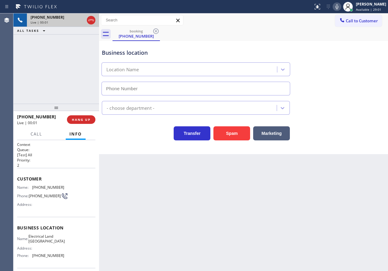
type input "[PHONE_NUMBER]"
click at [93, 122] on button "HANG UP" at bounding box center [81, 119] width 28 height 9
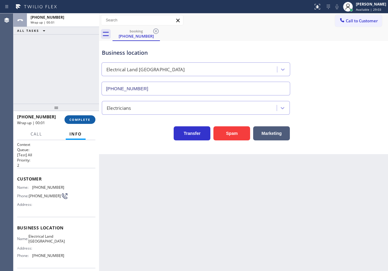
click at [90, 121] on span "COMPLETE" at bounding box center [79, 120] width 21 height 4
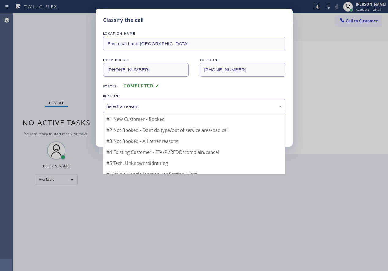
click at [154, 108] on div "Select a reason" at bounding box center [195, 106] width 176 height 7
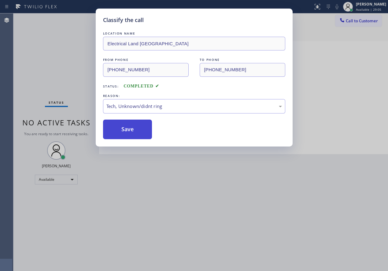
click at [132, 133] on button "Save" at bounding box center [127, 130] width 49 height 20
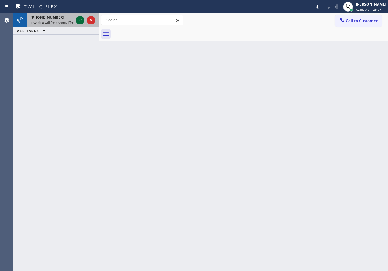
click at [81, 20] on icon at bounding box center [80, 20] width 7 height 7
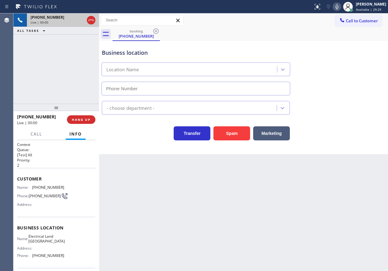
type input "[PHONE_NUMBER]"
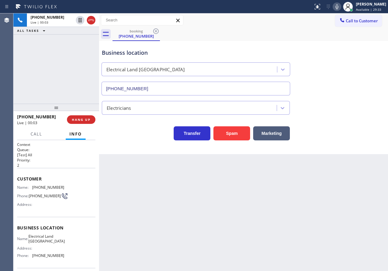
drag, startPoint x: 76, startPoint y: 118, endPoint x: 248, endPoint y: 165, distance: 179.1
click at [248, 165] on div "[PHONE_NUMBER] Live | 00:03 ALL TASKS ALL TASKS ACTIVE TASKS TASKS IN WRAP UP […" at bounding box center [200, 142] width 375 height 258
click at [53, 244] on span "Electrical Land [GEOGRAPHIC_DATA]" at bounding box center [46, 238] width 36 height 9
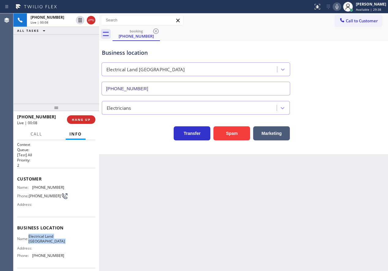
click at [141, 87] on input "[PHONE_NUMBER]" at bounding box center [196, 89] width 189 height 14
click at [340, 8] on icon at bounding box center [337, 6] width 7 height 7
click at [80, 19] on icon at bounding box center [80, 20] width 3 height 4
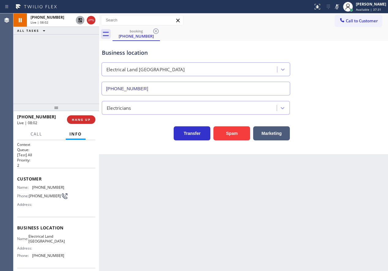
drag, startPoint x: 341, startPoint y: 4, endPoint x: 222, endPoint y: 8, distance: 119.5
click at [341, 4] on icon at bounding box center [337, 6] width 7 height 7
click at [78, 18] on icon at bounding box center [80, 20] width 7 height 7
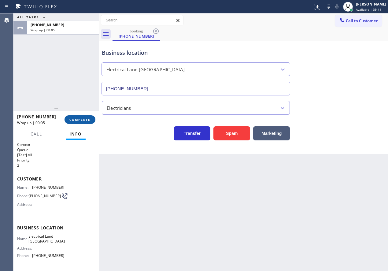
click at [89, 118] on span "COMPLETE" at bounding box center [79, 120] width 21 height 4
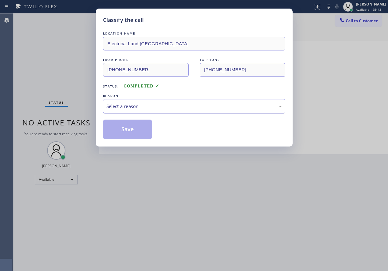
click at [150, 107] on div "Select a reason" at bounding box center [195, 106] width 176 height 7
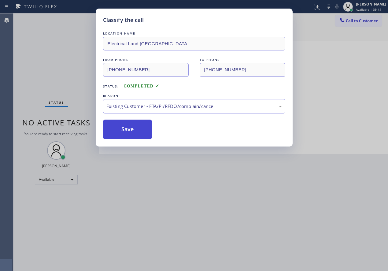
click at [132, 131] on button "Save" at bounding box center [127, 130] width 49 height 20
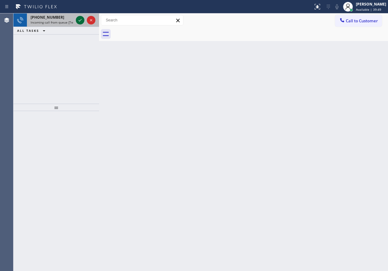
click at [81, 16] on button at bounding box center [80, 20] width 9 height 9
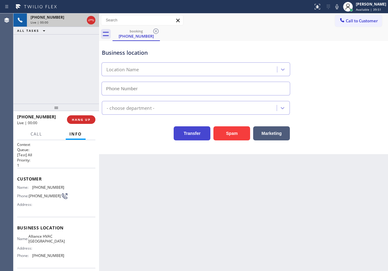
type input "[PHONE_NUMBER]"
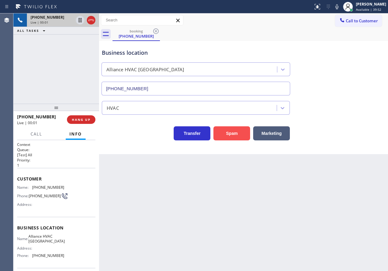
click at [221, 134] on button "Spam" at bounding box center [232, 133] width 37 height 14
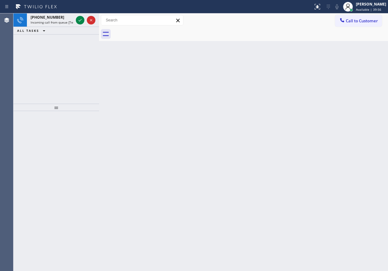
drag, startPoint x: 357, startPoint y: 129, endPoint x: 54, endPoint y: 47, distance: 314.0
click at [357, 129] on div "Back to Dashboard Change Sender ID Customers Technicians Select a contact Outbo…" at bounding box center [243, 142] width 289 height 258
click at [80, 21] on icon at bounding box center [80, 20] width 7 height 7
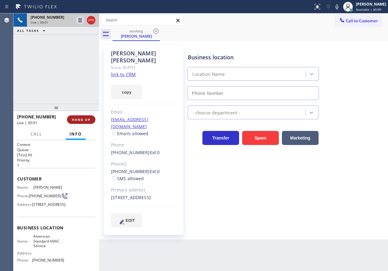
click at [83, 122] on span "HANG UP" at bounding box center [81, 120] width 19 height 4
type input "[PHONE_NUMBER]"
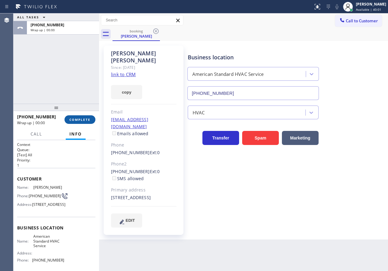
click at [83, 122] on span "COMPLETE" at bounding box center [79, 120] width 21 height 4
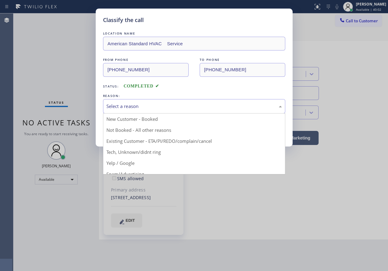
click at [168, 109] on div "Select a reason" at bounding box center [195, 106] width 176 height 7
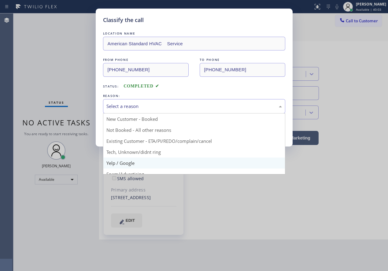
scroll to position [31, 0]
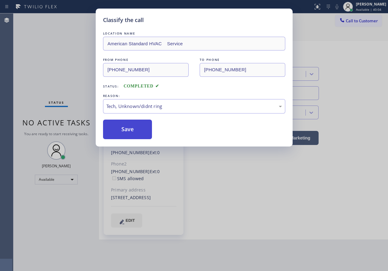
click at [128, 120] on button "Save" at bounding box center [127, 130] width 49 height 20
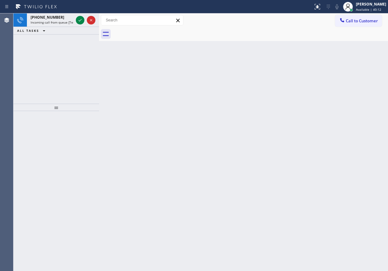
drag, startPoint x: 331, startPoint y: 129, endPoint x: 327, endPoint y: 129, distance: 4.0
click at [331, 129] on div "Back to Dashboard Change Sender ID Customers Technicians Select a contact Outbo…" at bounding box center [243, 142] width 289 height 258
click at [79, 22] on icon at bounding box center [80, 20] width 7 height 7
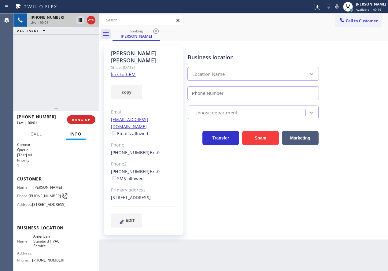
type input "[PHONE_NUMBER]"
click at [122, 71] on link "link to CRM" at bounding box center [123, 74] width 25 height 6
click at [41, 248] on span "American Standard HVAC Service" at bounding box center [48, 241] width 31 height 14
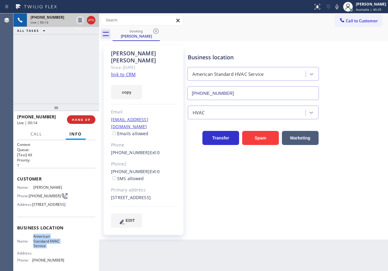
click at [260, 91] on input "[PHONE_NUMBER]" at bounding box center [254, 93] width 132 height 14
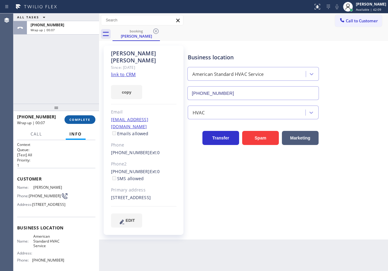
click at [74, 119] on span "COMPLETE" at bounding box center [79, 120] width 21 height 4
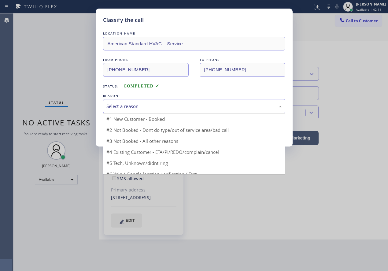
click at [173, 107] on div "Select a reason" at bounding box center [195, 106] width 176 height 7
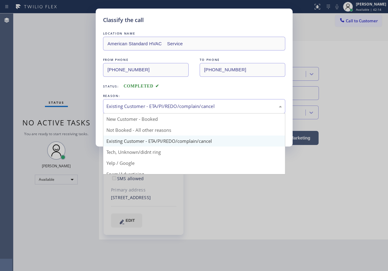
click at [137, 112] on div "Existing Customer - ETA/PI/REDO/complain/cancel" at bounding box center [194, 106] width 182 height 14
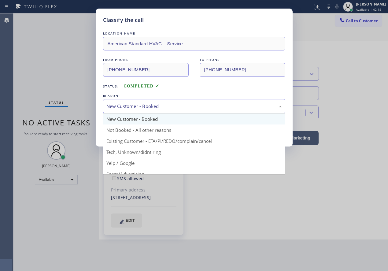
click at [134, 113] on div "New Customer - Booked" at bounding box center [194, 106] width 182 height 14
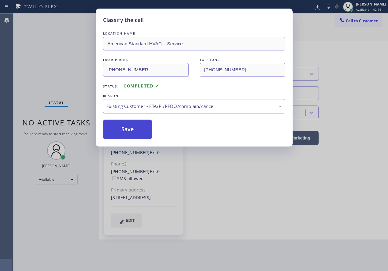
click at [130, 137] on button "Save" at bounding box center [127, 130] width 49 height 20
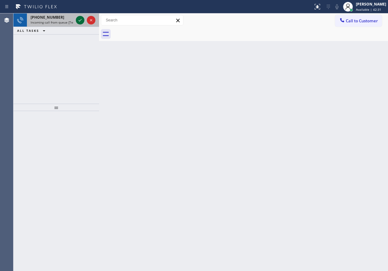
click at [81, 21] on icon at bounding box center [80, 20] width 7 height 7
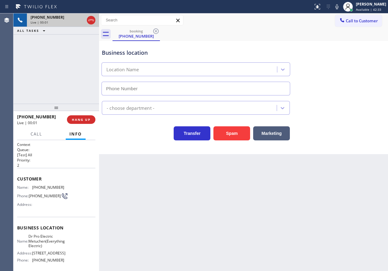
type input "[PHONE_NUMBER]"
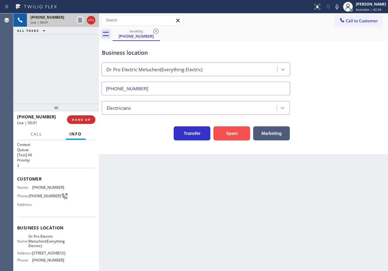
click at [235, 138] on button "Spam" at bounding box center [232, 133] width 37 height 14
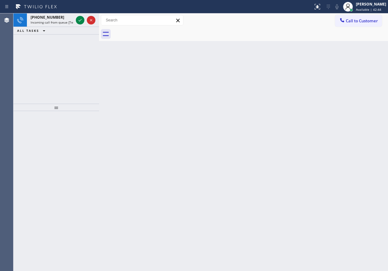
click at [343, 133] on div "Back to Dashboard Change Sender ID Customers Technicians Select a contact Outbo…" at bounding box center [243, 142] width 289 height 258
click at [80, 19] on icon at bounding box center [80, 20] width 7 height 7
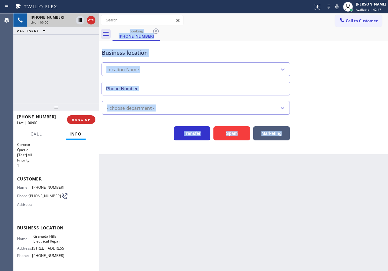
type input "[PHONE_NUMBER]"
click at [71, 117] on button "HANG UP" at bounding box center [81, 119] width 28 height 9
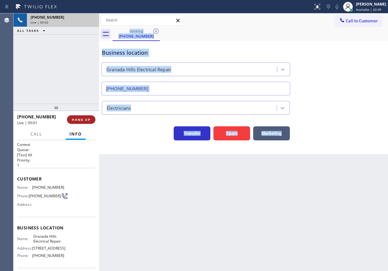
click at [86, 122] on button "HANG UP" at bounding box center [81, 119] width 28 height 9
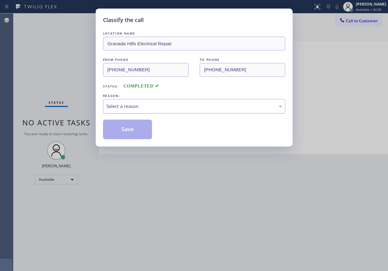
drag, startPoint x: 205, startPoint y: 102, endPoint x: 200, endPoint y: 107, distance: 7.8
click at [205, 102] on div "Select a reason" at bounding box center [194, 106] width 182 height 14
click at [128, 125] on button "Save" at bounding box center [127, 130] width 49 height 20
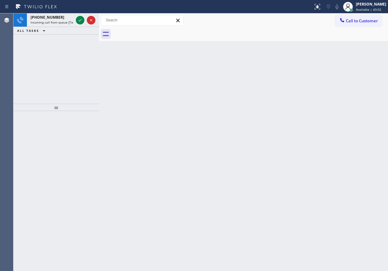
click at [357, 146] on div "Back to Dashboard Change Sender ID Customers Technicians Select a contact Outbo…" at bounding box center [243, 142] width 289 height 258
click at [80, 19] on icon at bounding box center [80, 20] width 7 height 7
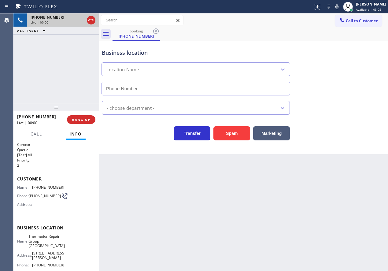
type input "[PHONE_NUMBER]"
click at [49, 248] on span "Thermador Repair Group [GEOGRAPHIC_DATA]" at bounding box center [46, 241] width 36 height 14
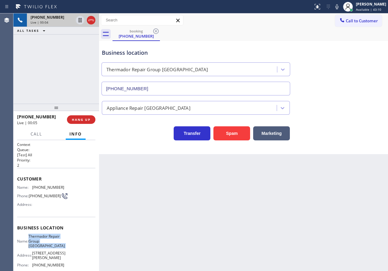
click at [49, 248] on span "Thermador Repair Group [GEOGRAPHIC_DATA]" at bounding box center [46, 241] width 36 height 14
click at [152, 88] on input "[PHONE_NUMBER]" at bounding box center [196, 89] width 189 height 14
click at [87, 119] on span "HANG UP" at bounding box center [81, 120] width 19 height 4
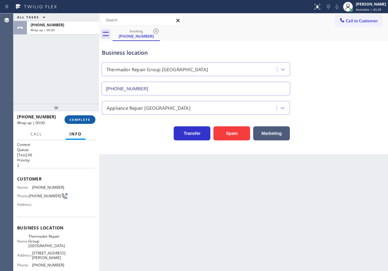
click at [87, 119] on span "COMPLETE" at bounding box center [79, 120] width 21 height 4
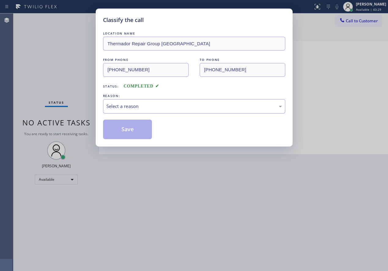
click at [159, 107] on div "Select a reason" at bounding box center [195, 106] width 176 height 7
click at [125, 128] on button "Save" at bounding box center [127, 130] width 49 height 20
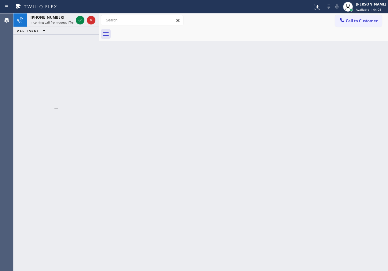
click at [335, 166] on div "Back to Dashboard Change Sender ID Customers Technicians Select a contact Outbo…" at bounding box center [243, 142] width 289 height 258
click at [80, 20] on icon at bounding box center [80, 20] width 7 height 7
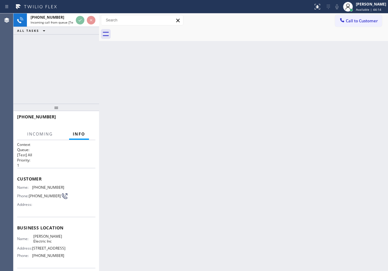
click at [210, 112] on div "Back to Dashboard Change Sender ID Customers Technicians Select a contact Outbo…" at bounding box center [243, 142] width 289 height 258
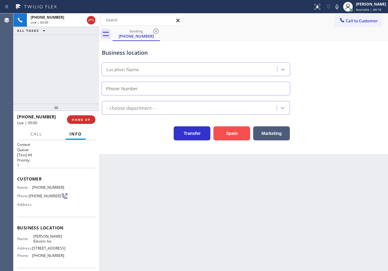
type input "[PHONE_NUMBER]"
click at [231, 132] on button "Spam" at bounding box center [232, 133] width 37 height 14
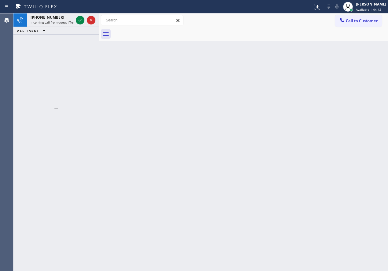
click at [340, 144] on div "Back to Dashboard Change Sender ID Customers Technicians Select a contact Outbo…" at bounding box center [243, 142] width 289 height 258
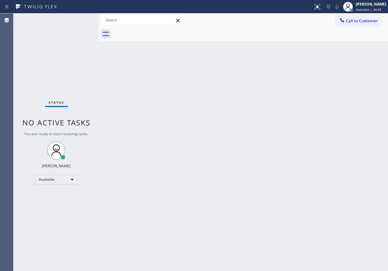
click at [345, 116] on div "Back to Dashboard Change Sender ID Customers Technicians Select a contact Outbo…" at bounding box center [243, 142] width 289 height 258
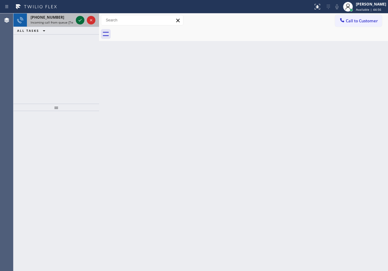
click at [80, 20] on icon at bounding box center [80, 20] width 7 height 7
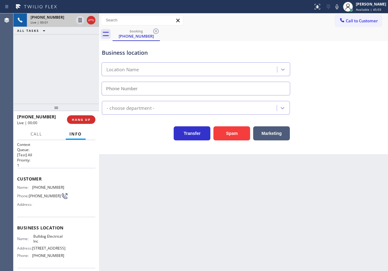
type input "[PHONE_NUMBER]"
click at [240, 136] on button "Spam" at bounding box center [232, 133] width 37 height 14
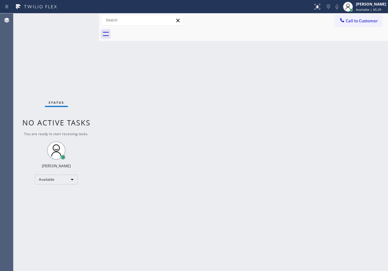
drag, startPoint x: 345, startPoint y: 67, endPoint x: 336, endPoint y: 62, distance: 10.1
click at [345, 67] on div "Back to Dashboard Change Sender ID Customers Technicians Select a contact Outbo…" at bounding box center [243, 142] width 289 height 258
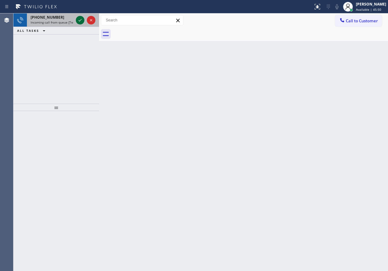
click at [80, 18] on icon at bounding box center [80, 20] width 7 height 7
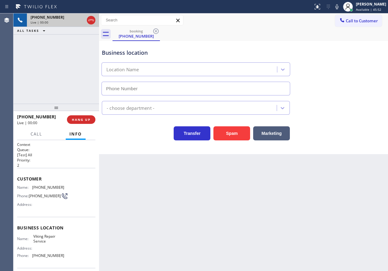
type input "[PHONE_NUMBER]"
click at [54, 242] on span "Viking Repair Service" at bounding box center [48, 238] width 31 height 9
click at [160, 86] on input "[PHONE_NUMBER]" at bounding box center [196, 89] width 189 height 14
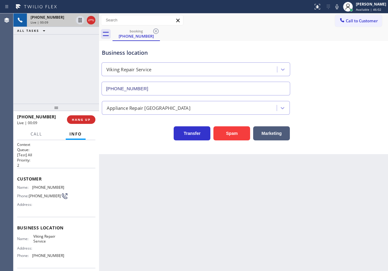
click at [160, 86] on input "[PHONE_NUMBER]" at bounding box center [196, 89] width 189 height 14
click at [37, 184] on div "Customer Name: [PHONE_NUMBER] Phone: [PHONE_NUMBER] Address:" at bounding box center [56, 192] width 78 height 49
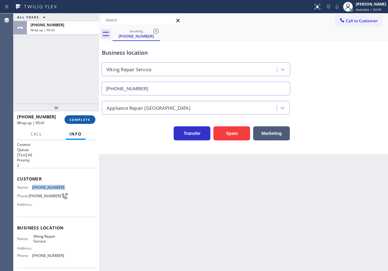
click at [81, 115] on button "COMPLETE" at bounding box center [80, 119] width 31 height 9
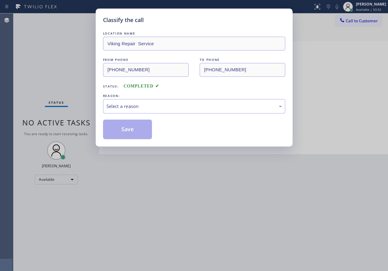
click at [131, 114] on div "LOCATION NAME Viking Repair Service FROM PHONE [PHONE_NUMBER] TO PHONE [PHONE_N…" at bounding box center [194, 84] width 182 height 109
click at [131, 109] on div "Select a reason" at bounding box center [195, 106] width 176 height 7
click at [127, 127] on button "Save" at bounding box center [127, 130] width 49 height 20
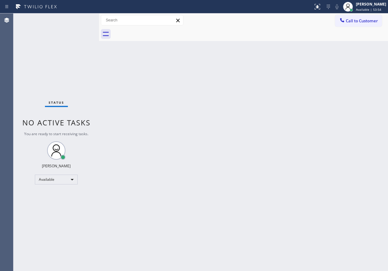
click at [364, 6] on div "[PERSON_NAME]" at bounding box center [371, 4] width 30 height 5
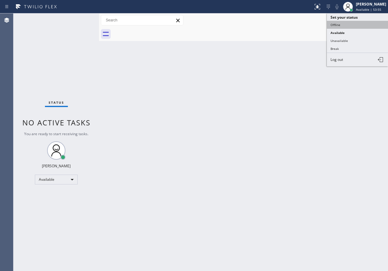
click at [337, 26] on button "Offline" at bounding box center [357, 25] width 61 height 8
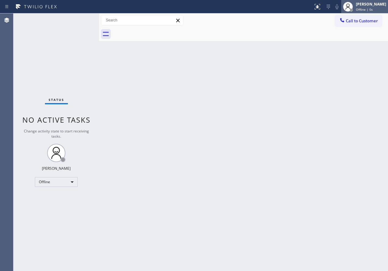
click at [367, 6] on div "[PERSON_NAME]" at bounding box center [371, 4] width 30 height 5
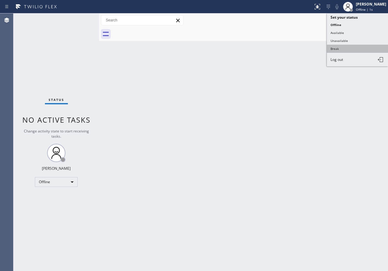
click at [352, 45] on button "Break" at bounding box center [357, 49] width 61 height 8
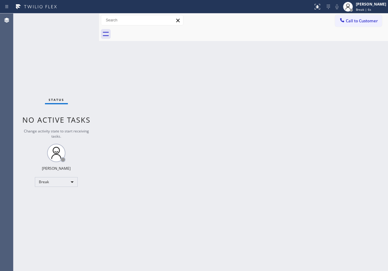
click at [357, 123] on div "Back to Dashboard Change Sender ID Customers Technicians Select a contact Outbo…" at bounding box center [243, 142] width 289 height 258
click at [356, 137] on div "Back to Dashboard Change Sender ID Customers Technicians Select a contact Outbo…" at bounding box center [243, 142] width 289 height 258
click at [376, 9] on span "Break | 14:28" at bounding box center [366, 9] width 20 height 4
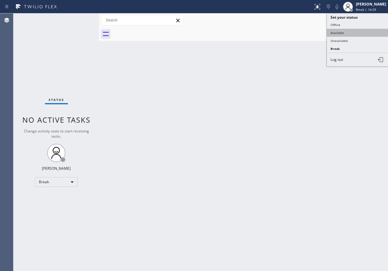
click at [342, 32] on button "Available" at bounding box center [357, 33] width 61 height 8
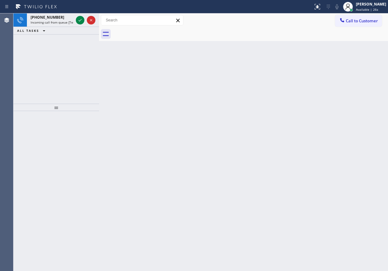
click at [316, 98] on div "Back to Dashboard Change Sender ID Customers Technicians Select a contact Outbo…" at bounding box center [243, 142] width 289 height 258
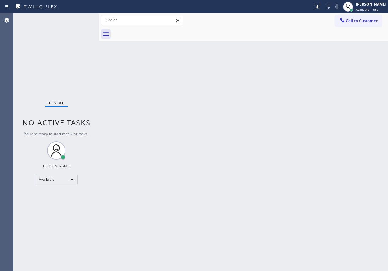
click at [334, 65] on div "Back to Dashboard Change Sender ID Customers Technicians Select a contact Outbo…" at bounding box center [243, 142] width 289 height 258
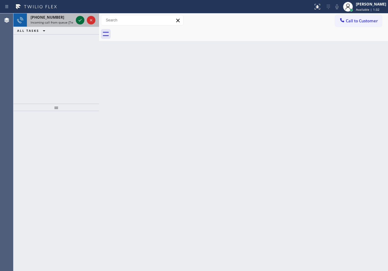
click at [79, 21] on icon at bounding box center [80, 20] width 7 height 7
click at [82, 20] on icon at bounding box center [80, 20] width 7 height 7
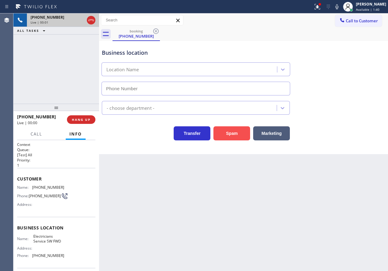
type input "[PHONE_NUMBER]"
click at [237, 138] on button "Spam" at bounding box center [232, 133] width 37 height 14
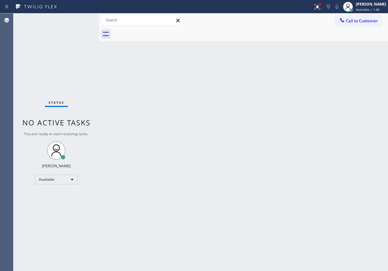
click at [360, 99] on div "Back to Dashboard Change Sender ID Customers Technicians Select a contact Outbo…" at bounding box center [243, 142] width 289 height 258
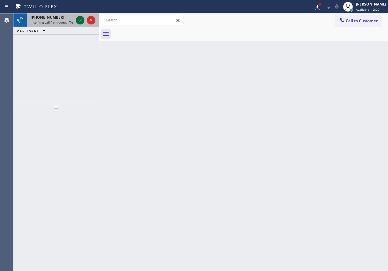
click at [77, 21] on icon at bounding box center [80, 20] width 7 height 7
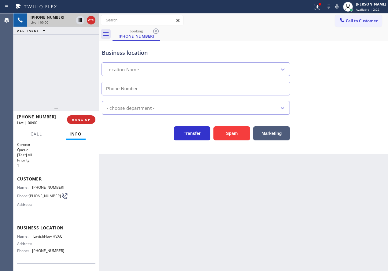
type input "[PHONE_NUMBER]"
click at [226, 133] on button "Spam" at bounding box center [232, 133] width 37 height 14
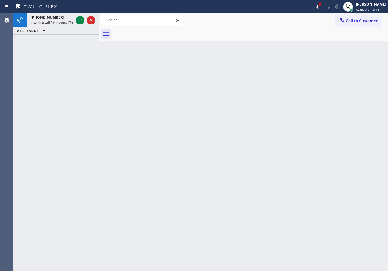
click at [335, 53] on div "Back to Dashboard Change Sender ID Customers Technicians Select a contact Outbo…" at bounding box center [243, 142] width 289 height 258
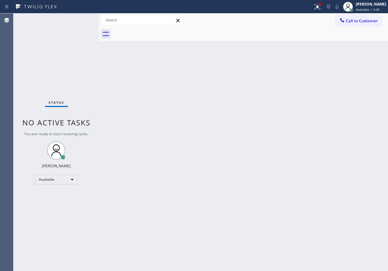
click at [341, 110] on div "Back to Dashboard Change Sender ID Customers Technicians Select a contact Outbo…" at bounding box center [243, 142] width 289 height 258
click at [348, 160] on div "Back to Dashboard Change Sender ID Customers Technicians Select a contact Outbo…" at bounding box center [243, 142] width 289 height 258
click at [335, 208] on div "Back to Dashboard Change Sender ID Customers Technicians Select a contact Outbo…" at bounding box center [243, 142] width 289 height 258
click at [151, 203] on div "Back to Dashboard Change Sender ID Customers Technicians Select a contact Outbo…" at bounding box center [243, 142] width 289 height 258
click at [344, 110] on div "Back to Dashboard Change Sender ID Customers Technicians Select a contact Outbo…" at bounding box center [243, 142] width 289 height 258
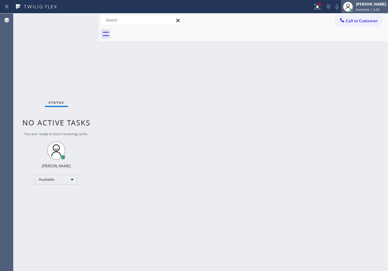
click at [362, 4] on div "[PERSON_NAME]" at bounding box center [371, 4] width 30 height 5
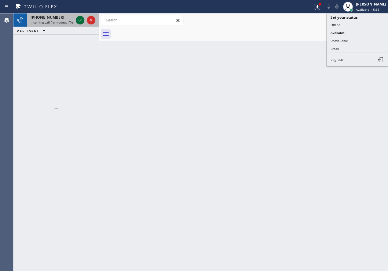
click at [79, 22] on icon at bounding box center [80, 20] width 7 height 7
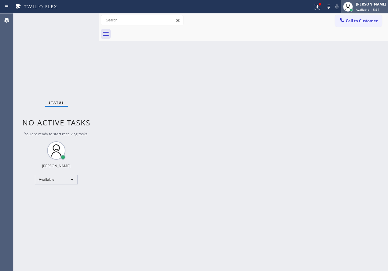
click at [368, 8] on span "Available | 5:37" at bounding box center [368, 9] width 24 height 4
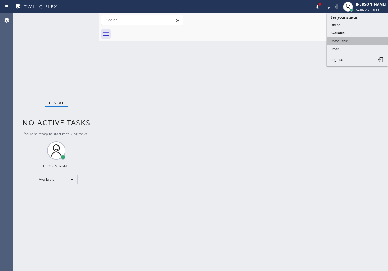
click at [340, 43] on button "Unavailable" at bounding box center [357, 41] width 61 height 8
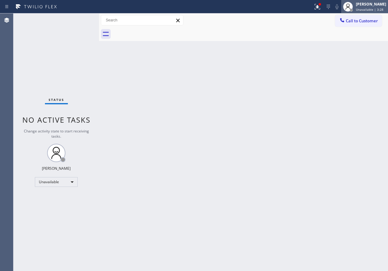
click at [352, 5] on icon at bounding box center [348, 6] width 7 height 7
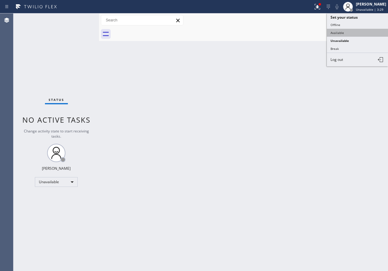
click at [362, 30] on button "Available" at bounding box center [357, 33] width 61 height 8
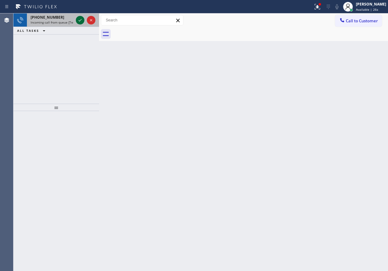
click at [80, 20] on icon at bounding box center [80, 20] width 7 height 7
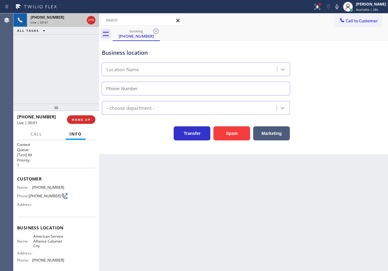
type input "[PHONE_NUMBER]"
click at [83, 119] on span "HANG UP" at bounding box center [81, 120] width 19 height 4
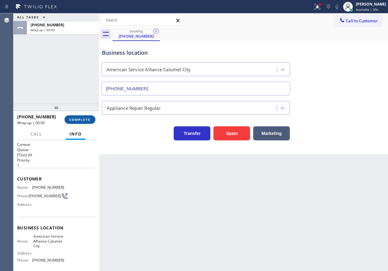
click at [85, 120] on span "COMPLETE" at bounding box center [79, 120] width 21 height 4
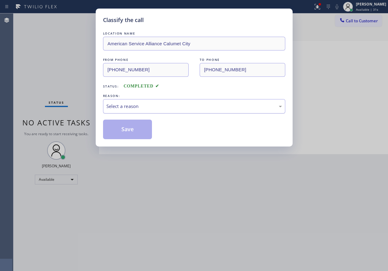
drag, startPoint x: 131, startPoint y: 106, endPoint x: 131, endPoint y: 110, distance: 4.0
click at [131, 108] on div "Select a reason" at bounding box center [195, 106] width 176 height 7
click at [129, 124] on button "Save" at bounding box center [127, 130] width 49 height 20
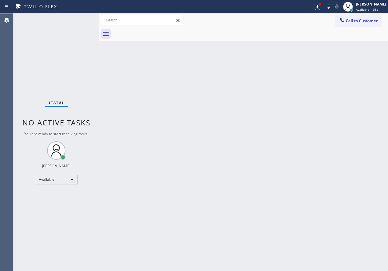
click at [354, 186] on div "Back to Dashboard Change Sender ID Customers Technicians Select a contact Outbo…" at bounding box center [243, 142] width 289 height 258
click at [80, 22] on div "Status No active tasks You are ready to start receiving tasks. [PERSON_NAME] Av…" at bounding box center [56, 142] width 86 height 258
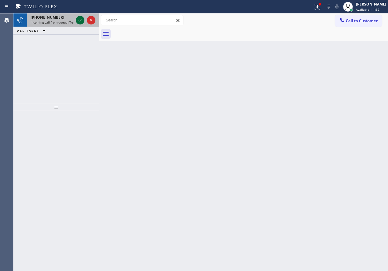
click at [81, 22] on icon at bounding box center [80, 20] width 7 height 7
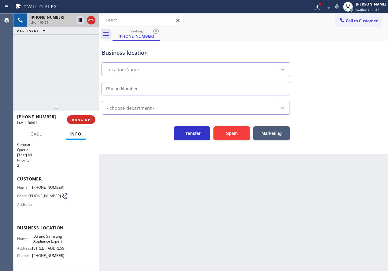
type input "[PHONE_NUMBER]"
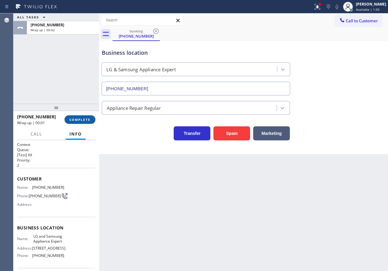
click at [85, 117] on button "COMPLETE" at bounding box center [80, 119] width 31 height 9
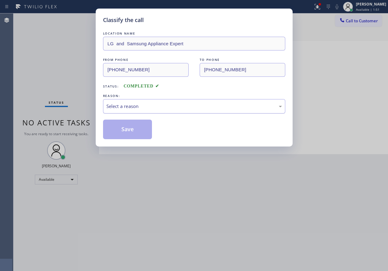
click at [156, 104] on div "Select a reason" at bounding box center [195, 106] width 176 height 7
click at [145, 127] on button "Save" at bounding box center [127, 130] width 49 height 20
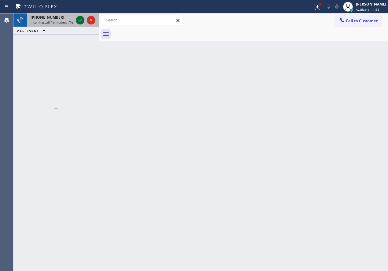
click at [81, 20] on icon at bounding box center [80, 20] width 7 height 7
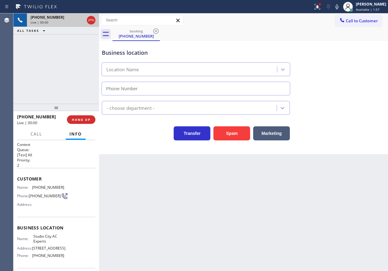
type input "[PHONE_NUMBER]"
click at [74, 117] on button "HANG UP" at bounding box center [81, 119] width 28 height 9
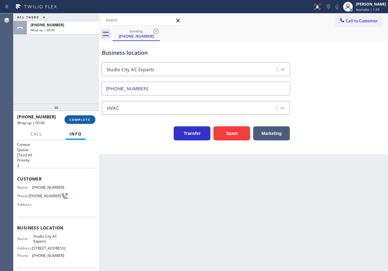
click at [78, 121] on span "COMPLETE" at bounding box center [79, 120] width 21 height 4
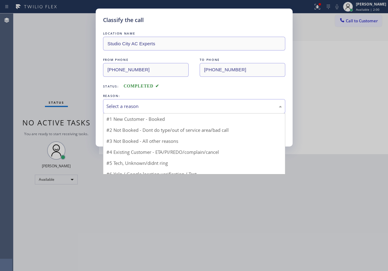
click at [148, 106] on div "Select a reason" at bounding box center [195, 106] width 176 height 7
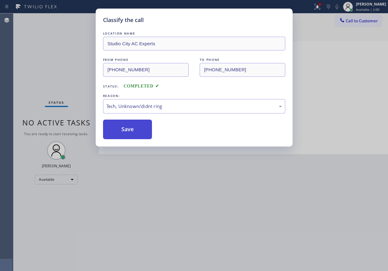
click at [134, 129] on button "Save" at bounding box center [127, 130] width 49 height 20
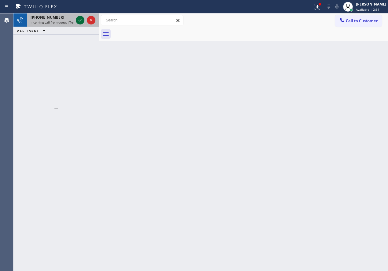
click at [79, 20] on icon at bounding box center [80, 20] width 7 height 7
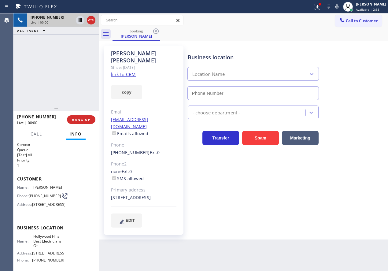
type input "[PHONE_NUMBER]"
click at [114, 71] on link "link to CRM" at bounding box center [123, 74] width 25 height 6
click at [50, 248] on span "Hollywood Hills Best Electricians G+" at bounding box center [48, 241] width 31 height 14
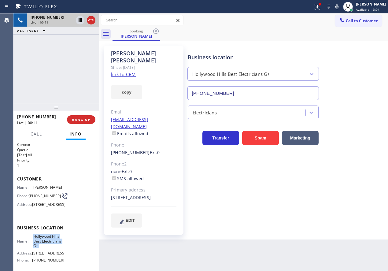
click at [242, 92] on input "[PHONE_NUMBER]" at bounding box center [254, 93] width 132 height 14
click at [341, 9] on icon at bounding box center [337, 6] width 7 height 7
click at [339, 9] on icon at bounding box center [337, 6] width 3 height 5
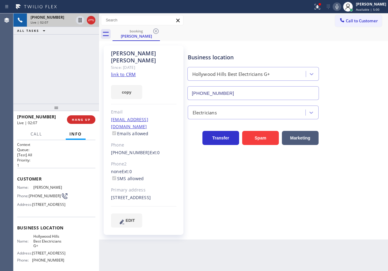
click at [339, 9] on icon at bounding box center [337, 6] width 3 height 5
click at [77, 20] on icon at bounding box center [80, 20] width 7 height 7
click at [352, 170] on div "Business location [GEOGRAPHIC_DATA] Best Electricians G+ [PHONE_NUMBER] Electri…" at bounding box center [287, 136] width 201 height 179
click at [381, 153] on div "Business location [GEOGRAPHIC_DATA] Best Electricians G+ [PHONE_NUMBER] Electri…" at bounding box center [287, 136] width 201 height 179
click at [77, 20] on icon at bounding box center [80, 20] width 7 height 7
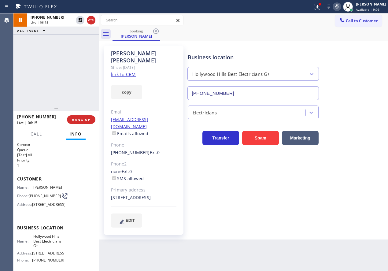
click at [341, 9] on icon at bounding box center [337, 6] width 7 height 7
click at [344, 145] on div "Business location [GEOGRAPHIC_DATA] Best Electricians G+ [PHONE_NUMBER] Electri…" at bounding box center [287, 136] width 201 height 179
click at [319, 7] on icon at bounding box center [317, 6] width 4 height 4
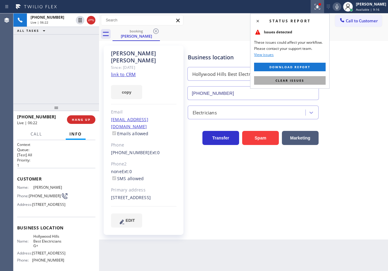
click at [305, 79] on button "Clear issues" at bounding box center [290, 80] width 72 height 9
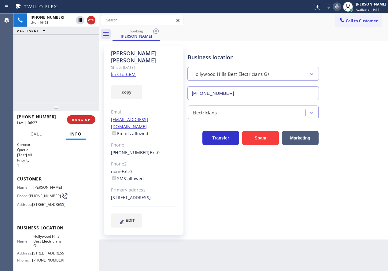
click at [339, 9] on icon at bounding box center [337, 6] width 3 height 5
click at [81, 21] on icon at bounding box center [80, 20] width 3 height 4
click at [353, 60] on div "Business location [GEOGRAPHIC_DATA] Best Electricians G+ [PHONE_NUMBER]" at bounding box center [287, 72] width 201 height 55
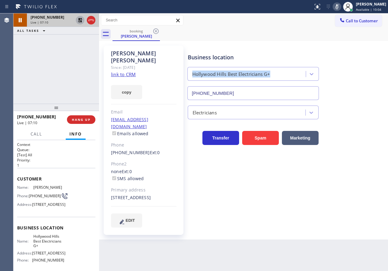
click at [339, 9] on icon at bounding box center [337, 6] width 3 height 5
click at [77, 17] on icon at bounding box center [80, 20] width 7 height 7
drag, startPoint x: 368, startPoint y: 87, endPoint x: 368, endPoint y: 75, distance: 12.2
click at [368, 87] on div "Business location [GEOGRAPHIC_DATA] Best Electricians G+ [PHONE_NUMBER]" at bounding box center [287, 72] width 201 height 55
click at [341, 10] on icon at bounding box center [337, 6] width 7 height 7
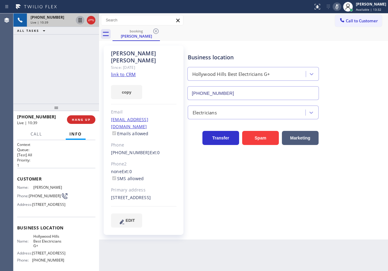
click at [341, 6] on icon at bounding box center [337, 6] width 7 height 7
click at [77, 18] on icon at bounding box center [80, 20] width 7 height 7
click at [354, 118] on div "Electricians" at bounding box center [287, 111] width 201 height 16
click at [341, 10] on icon at bounding box center [337, 6] width 7 height 7
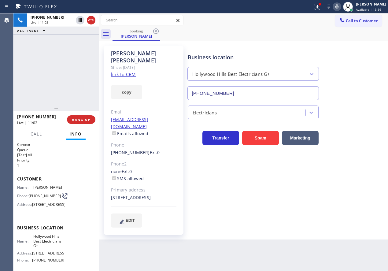
click at [352, 125] on div "Transfer Spam Marketing" at bounding box center [287, 132] width 201 height 26
click at [36, 198] on span "[PHONE_NUMBER]" at bounding box center [45, 196] width 32 height 5
click at [339, 218] on div "Business location [GEOGRAPHIC_DATA] Best Electricians G+ [PHONE_NUMBER] Electri…" at bounding box center [287, 136] width 201 height 179
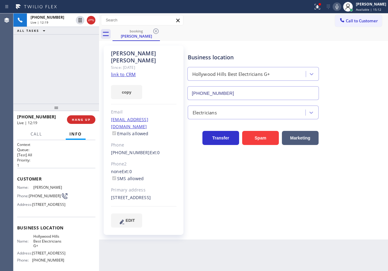
click at [341, 5] on icon at bounding box center [337, 6] width 7 height 7
click at [338, 175] on div "Business location [GEOGRAPHIC_DATA] Best Electricians G+ [PHONE_NUMBER] Electri…" at bounding box center [287, 136] width 201 height 179
click at [86, 121] on span "HANG UP" at bounding box center [81, 120] width 19 height 4
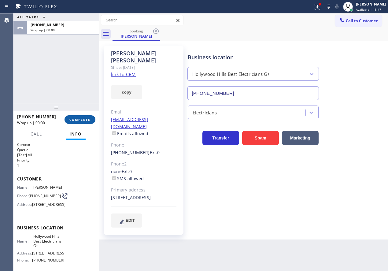
click at [85, 121] on span "COMPLETE" at bounding box center [79, 120] width 21 height 4
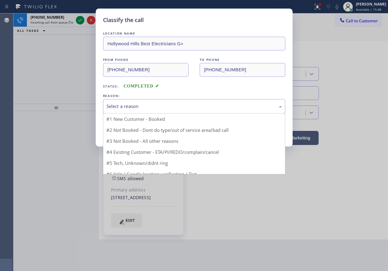
click at [148, 109] on div "Select a reason" at bounding box center [195, 106] width 176 height 7
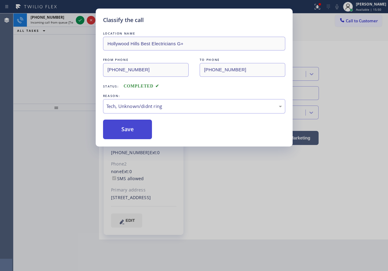
drag, startPoint x: 136, startPoint y: 127, endPoint x: 118, endPoint y: 101, distance: 30.9
click at [136, 126] on button "Save" at bounding box center [127, 130] width 49 height 20
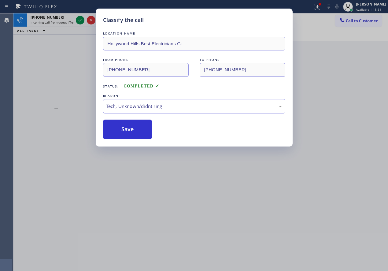
click at [80, 20] on div "Classify the call LOCATION NAME E Appliance Repair and HVAC National City FROM …" at bounding box center [200, 142] width 375 height 258
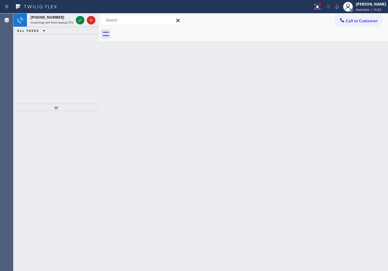
click at [80, 20] on icon at bounding box center [80, 20] width 7 height 7
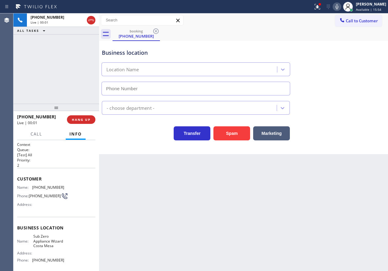
type input "[PHONE_NUMBER]"
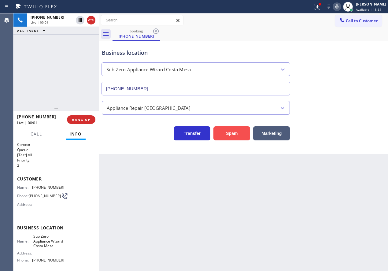
click at [228, 133] on button "Spam" at bounding box center [232, 133] width 37 height 14
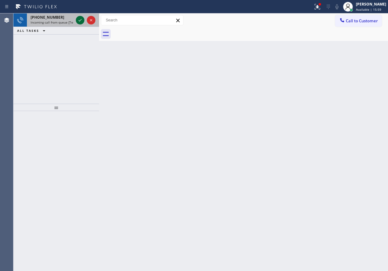
click at [82, 21] on icon at bounding box center [80, 20] width 7 height 7
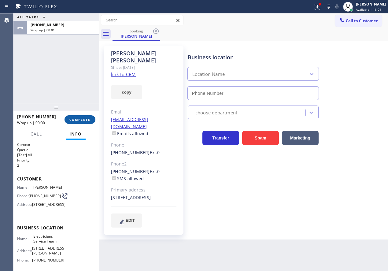
type input "[PHONE_NUMBER]"
click at [87, 114] on div "[PHONE_NUMBER] Wrap up | 00:01 COMPLETE" at bounding box center [56, 120] width 78 height 16
click at [86, 118] on span "COMPLETE" at bounding box center [79, 120] width 21 height 4
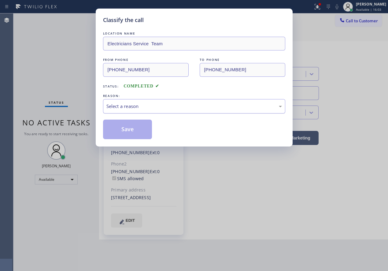
click at [160, 109] on div "Select a reason" at bounding box center [195, 106] width 176 height 7
click at [138, 137] on button "Save" at bounding box center [127, 130] width 49 height 20
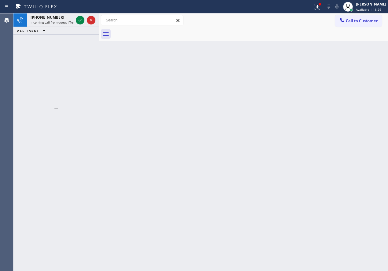
drag, startPoint x: 325, startPoint y: 184, endPoint x: 190, endPoint y: 94, distance: 162.6
click at [326, 183] on div "Back to Dashboard Change Sender ID Customers Technicians Select a contact Outbo…" at bounding box center [243, 142] width 289 height 258
click at [82, 21] on icon at bounding box center [80, 20] width 7 height 7
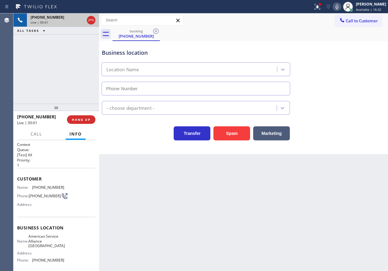
type input "[PHONE_NUMBER]"
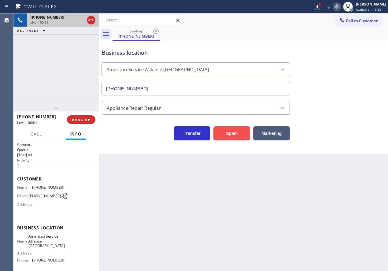
click at [235, 136] on button "Spam" at bounding box center [232, 133] width 37 height 14
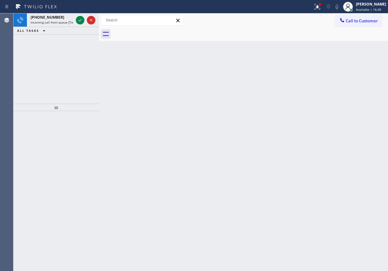
drag, startPoint x: 313, startPoint y: 150, endPoint x: 299, endPoint y: 147, distance: 14.5
click at [313, 150] on div "Back to Dashboard Change Sender ID Customers Technicians Select a contact Outbo…" at bounding box center [243, 142] width 289 height 258
click at [78, 19] on icon at bounding box center [80, 20] width 7 height 7
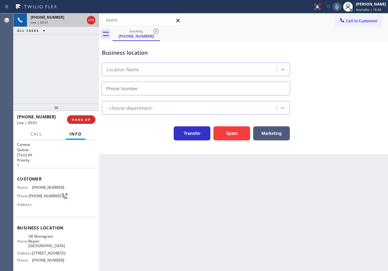
type input "[PHONE_NUMBER]"
click at [53, 244] on span "GE Monogram Repair [GEOGRAPHIC_DATA]" at bounding box center [46, 241] width 36 height 14
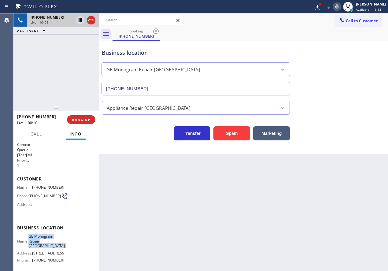
click at [53, 244] on span "GE Monogram Repair [GEOGRAPHIC_DATA]" at bounding box center [46, 241] width 36 height 14
click at [341, 5] on icon at bounding box center [337, 6] width 7 height 7
click at [341, 6] on icon at bounding box center [337, 6] width 7 height 7
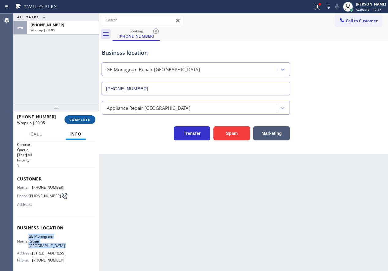
click at [79, 122] on button "COMPLETE" at bounding box center [80, 119] width 31 height 9
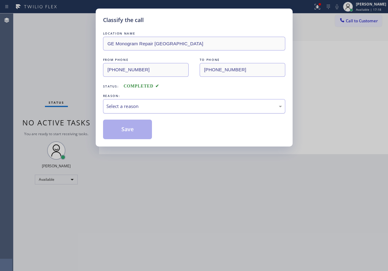
click at [160, 106] on div "Select a reason" at bounding box center [195, 106] width 176 height 7
click at [126, 136] on button "Save" at bounding box center [127, 130] width 49 height 20
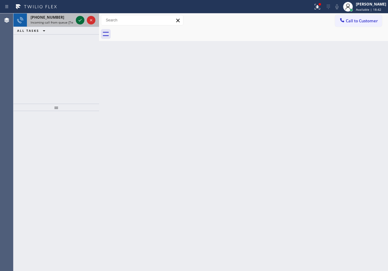
click at [77, 22] on icon at bounding box center [80, 20] width 7 height 7
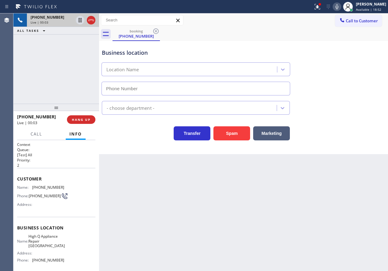
click at [49, 241] on span "High Q Appliance Repair [GEOGRAPHIC_DATA]" at bounding box center [46, 241] width 36 height 14
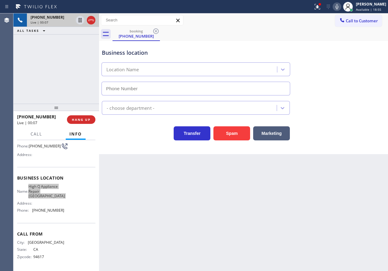
scroll to position [52, 0]
click at [53, 209] on span "[PHONE_NUMBER]" at bounding box center [48, 210] width 32 height 5
type input "[PHONE_NUMBER]"
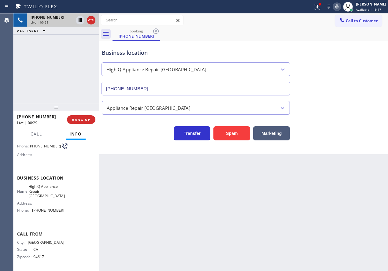
click at [383, 99] on div "Appliance Repair [GEOGRAPHIC_DATA]" at bounding box center [244, 107] width 286 height 16
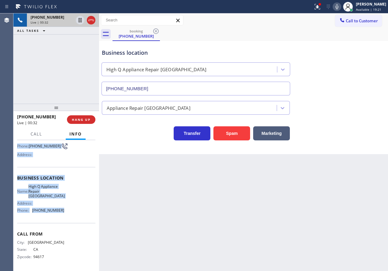
drag, startPoint x: 15, startPoint y: 178, endPoint x: 95, endPoint y: 209, distance: 85.6
click at [95, 209] on div "Context Queue: [Test] All Priority: 2 Customer Name: [PHONE_NUMBER] Phone: [PHO…" at bounding box center [56, 205] width 86 height 131
drag, startPoint x: 83, startPoint y: 118, endPoint x: 61, endPoint y: 122, distance: 22.6
click at [83, 119] on span "HANG UP" at bounding box center [81, 120] width 19 height 4
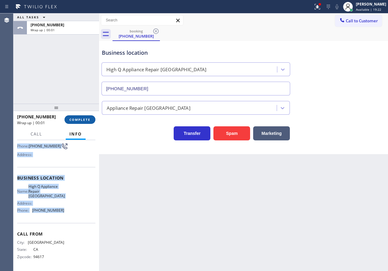
click at [88, 118] on span "COMPLETE" at bounding box center [79, 120] width 21 height 4
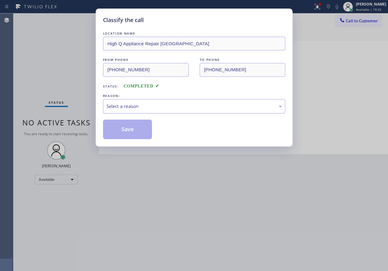
click at [141, 109] on div "Select a reason" at bounding box center [195, 106] width 176 height 7
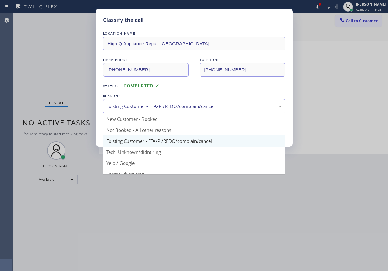
drag, startPoint x: 137, startPoint y: 109, endPoint x: 134, endPoint y: 137, distance: 28.3
click at [137, 110] on div "Existing Customer - ETA/PI/REDO/complain/cancel" at bounding box center [195, 106] width 176 height 7
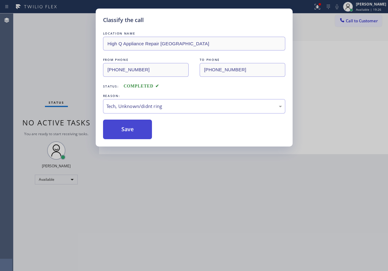
click at [134, 130] on button "Save" at bounding box center [127, 130] width 49 height 20
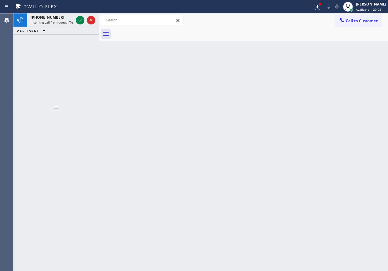
click at [335, 132] on div "Back to Dashboard Change Sender ID Customers Technicians Select a contact Outbo…" at bounding box center [243, 142] width 289 height 258
click at [77, 21] on icon at bounding box center [80, 20] width 7 height 7
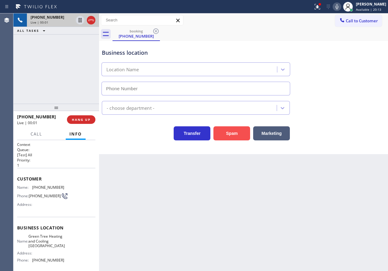
type input "[PHONE_NUMBER]"
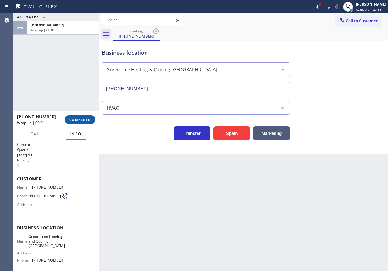
click at [85, 121] on span "COMPLETE" at bounding box center [79, 120] width 21 height 4
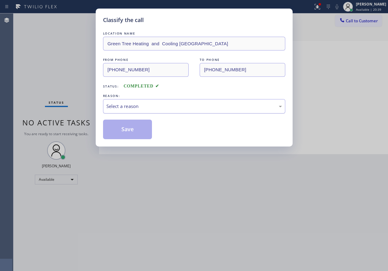
click at [167, 102] on div "Select a reason" at bounding box center [194, 106] width 182 height 14
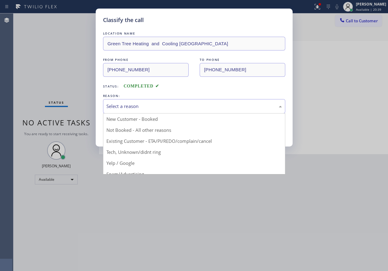
drag, startPoint x: 161, startPoint y: 149, endPoint x: 148, endPoint y: 139, distance: 16.5
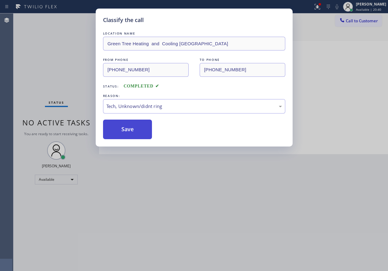
click at [146, 130] on button "Save" at bounding box center [127, 130] width 49 height 20
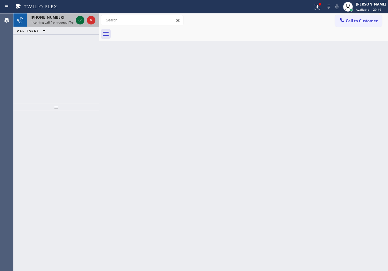
click at [80, 21] on icon at bounding box center [80, 20] width 7 height 7
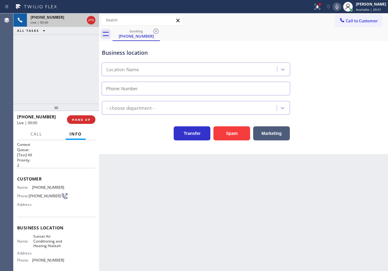
type input "[PHONE_NUMBER]"
click at [90, 119] on span "HANG UP" at bounding box center [81, 120] width 19 height 4
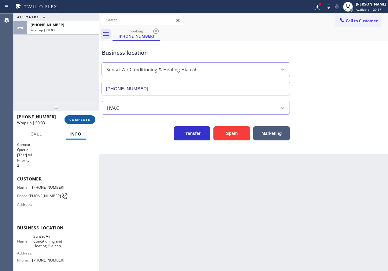
click at [90, 118] on span "COMPLETE" at bounding box center [79, 120] width 21 height 4
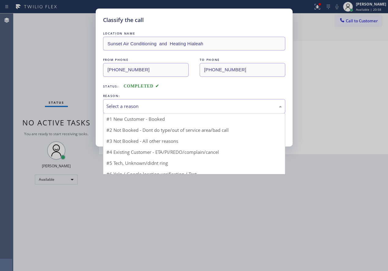
click at [120, 109] on div "Select a reason" at bounding box center [195, 106] width 176 height 7
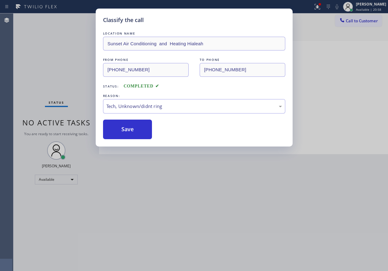
click at [125, 140] on div "Classify the call LOCATION NAME Sunset Air Conditioning and Heating Hialeah FRO…" at bounding box center [194, 78] width 197 height 138
click at [125, 136] on button "Save" at bounding box center [127, 130] width 49 height 20
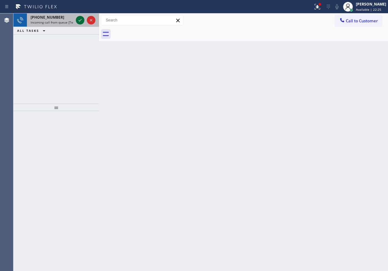
click at [79, 20] on icon at bounding box center [80, 20] width 7 height 7
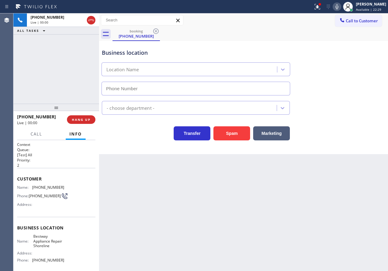
type input "[PHONE_NUMBER]"
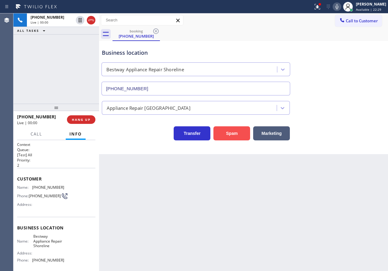
click at [238, 135] on button "Spam" at bounding box center [232, 133] width 37 height 14
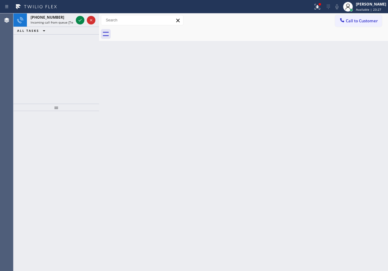
click at [359, 145] on div "Back to Dashboard Change Sender ID Customers Technicians Select a contact Outbo…" at bounding box center [243, 142] width 289 height 258
click at [79, 21] on icon at bounding box center [80, 20] width 7 height 7
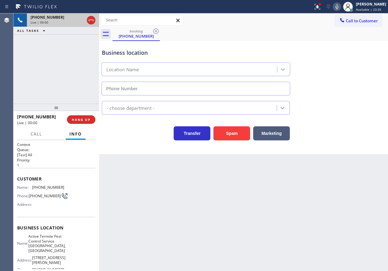
type input "[PHONE_NUMBER]"
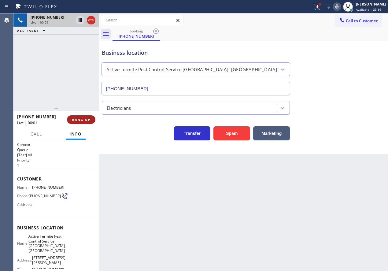
click at [83, 123] on button "HANG UP" at bounding box center [81, 119] width 28 height 9
click at [83, 122] on button "HANG UP" at bounding box center [81, 119] width 28 height 9
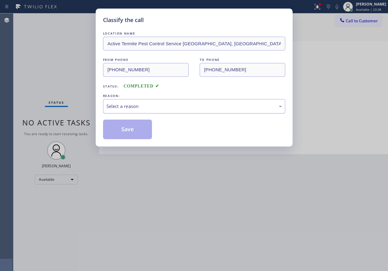
click at [157, 101] on div "Select a reason" at bounding box center [194, 106] width 182 height 14
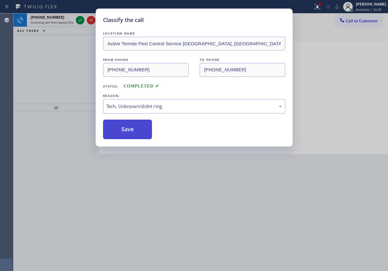
click at [137, 123] on button "Save" at bounding box center [127, 130] width 49 height 20
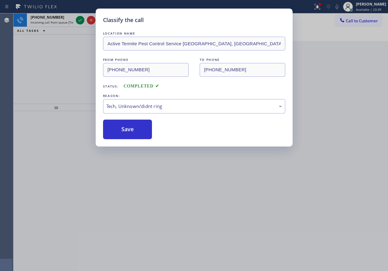
click at [81, 21] on div "Classify the call LOCATION NAME E Appliance Repair and HVAC National City FROM …" at bounding box center [200, 142] width 375 height 258
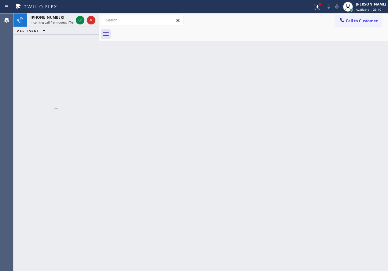
click at [81, 21] on icon at bounding box center [80, 20] width 7 height 7
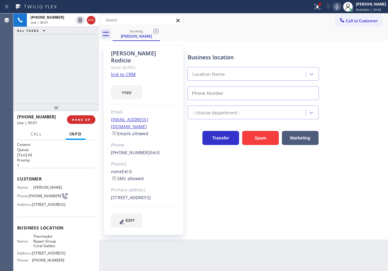
type input "[PHONE_NUMBER]"
click at [54, 248] on span "Thermador Repair Group Coral Gables" at bounding box center [48, 241] width 31 height 14
click at [237, 92] on input "[PHONE_NUMBER]" at bounding box center [254, 93] width 132 height 14
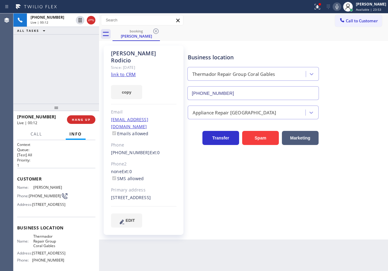
click at [237, 92] on input "[PHONE_NUMBER]" at bounding box center [254, 93] width 132 height 14
click at [128, 71] on link "link to CRM" at bounding box center [123, 74] width 25 height 6
click at [79, 23] on icon at bounding box center [80, 20] width 7 height 7
click at [341, 6] on icon at bounding box center [337, 6] width 7 height 7
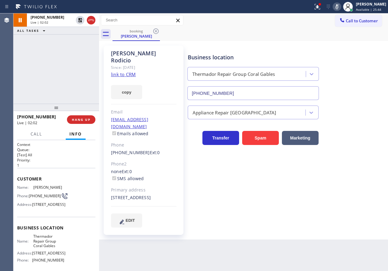
click at [348, 56] on div "Business location Thermador Repair Group Coral Gables [PHONE_NUMBER]" at bounding box center [287, 72] width 201 height 55
click at [341, 9] on icon at bounding box center [337, 6] width 7 height 7
click at [79, 18] on icon at bounding box center [80, 20] width 4 height 4
click at [355, 90] on div "Business location Thermador Repair Group Coral Gables [PHONE_NUMBER]" at bounding box center [287, 72] width 201 height 55
click at [39, 198] on span "[PHONE_NUMBER]" at bounding box center [45, 196] width 32 height 5
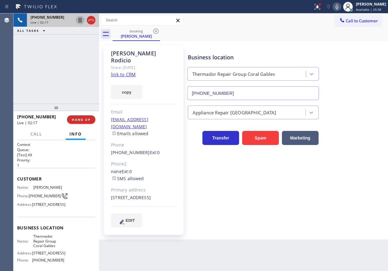
click at [39, 198] on span "[PHONE_NUMBER]" at bounding box center [45, 196] width 32 height 5
click at [356, 182] on div "Business location Thermador Repair Group Coral Gables [PHONE_NUMBER] Appliance …" at bounding box center [287, 136] width 201 height 179
click at [78, 122] on button "HANG UP" at bounding box center [81, 119] width 28 height 9
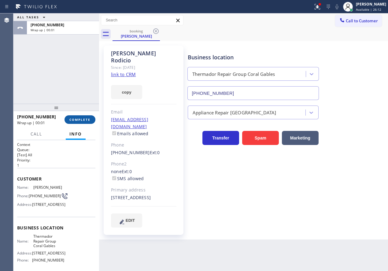
click at [79, 121] on span "COMPLETE" at bounding box center [79, 120] width 21 height 4
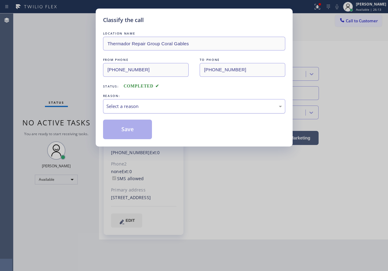
click at [161, 102] on div "Select a reason" at bounding box center [194, 106] width 182 height 14
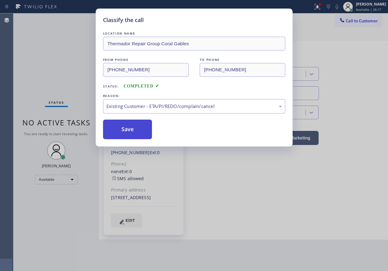
click at [124, 129] on button "Save" at bounding box center [127, 130] width 49 height 20
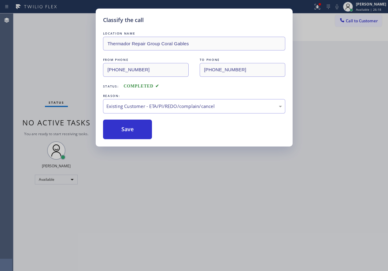
click at [326, 45] on div "Classify the call LOCATION NAME Thermador Repair Group Coral Gables FROM PHONE …" at bounding box center [194, 135] width 388 height 271
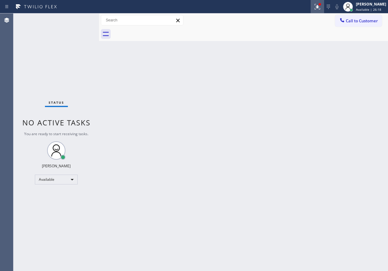
click at [321, 8] on icon at bounding box center [318, 7] width 6 height 6
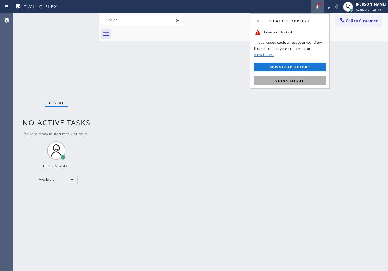
click at [295, 81] on span "Clear issues" at bounding box center [290, 80] width 29 height 4
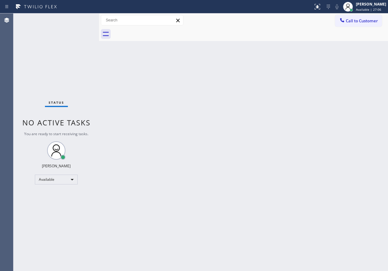
click at [80, 21] on div "Status No active tasks You are ready to start receiving tasks. [PERSON_NAME] Av…" at bounding box center [56, 142] width 86 height 258
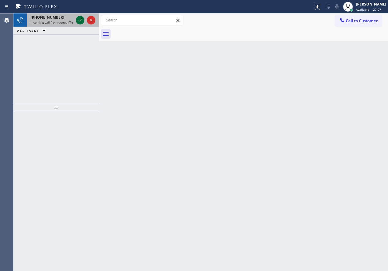
click at [79, 20] on icon at bounding box center [80, 20] width 7 height 7
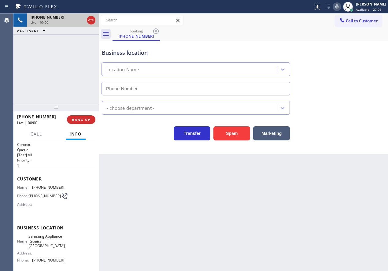
type input "[PHONE_NUMBER]"
click at [78, 114] on div "[PHONE_NUMBER] Live | 00:03 HANG UP" at bounding box center [56, 120] width 78 height 16
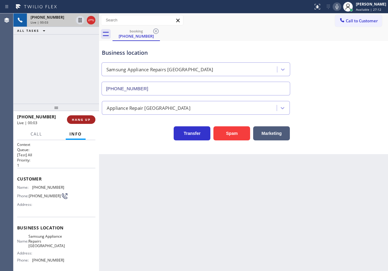
click at [78, 115] on button "HANG UP" at bounding box center [81, 119] width 28 height 9
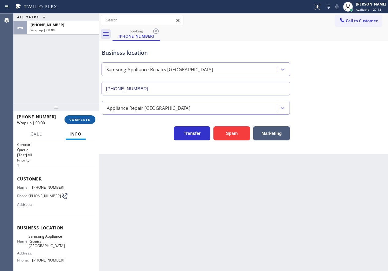
click at [79, 118] on span "COMPLETE" at bounding box center [79, 120] width 21 height 4
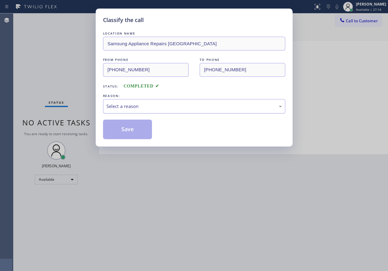
drag, startPoint x: 136, startPoint y: 102, endPoint x: 135, endPoint y: 108, distance: 6.6
click at [136, 102] on div "Select a reason" at bounding box center [194, 106] width 182 height 14
click at [135, 133] on button "Save" at bounding box center [127, 130] width 49 height 20
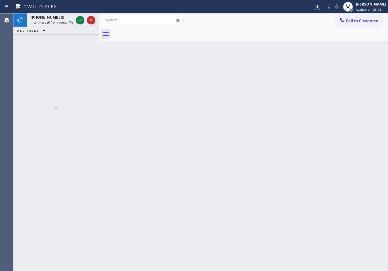
drag, startPoint x: 364, startPoint y: 126, endPoint x: 300, endPoint y: 123, distance: 64.0
click at [364, 126] on div "Back to Dashboard Change Sender ID Customers Technicians Select a contact Outbo…" at bounding box center [243, 142] width 289 height 258
click at [81, 21] on icon at bounding box center [80, 20] width 7 height 7
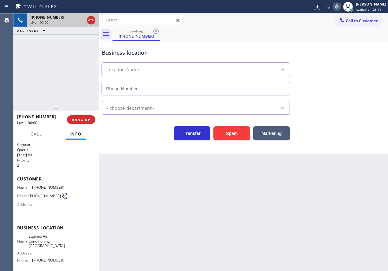
type input "[PHONE_NUMBER]"
click at [331, 151] on div "Business location Equinox Air Conditioning [GEOGRAPHIC_DATA] [PHONE_NUMBER] HVA…" at bounding box center [243, 97] width 289 height 113
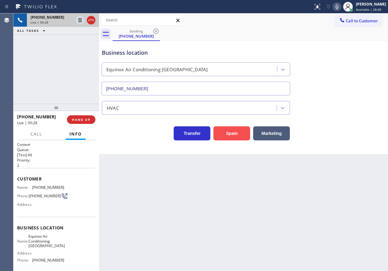
click at [242, 130] on button "Spam" at bounding box center [232, 133] width 37 height 14
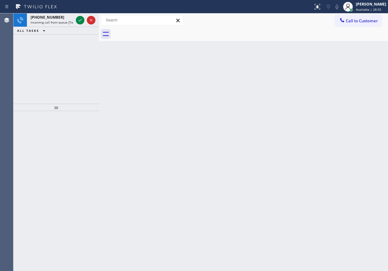
drag, startPoint x: 351, startPoint y: 145, endPoint x: 298, endPoint y: 133, distance: 54.5
click at [351, 145] on div "Back to Dashboard Change Sender ID Customers Technicians Select a contact Outbo…" at bounding box center [243, 142] width 289 height 258
click at [79, 18] on icon at bounding box center [80, 20] width 7 height 7
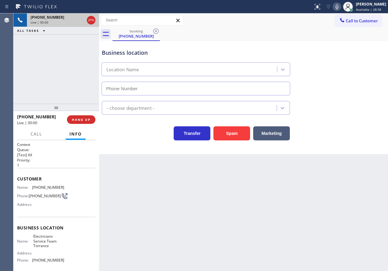
type input "[PHONE_NUMBER]"
click at [80, 119] on span "HANG UP" at bounding box center [81, 120] width 19 height 4
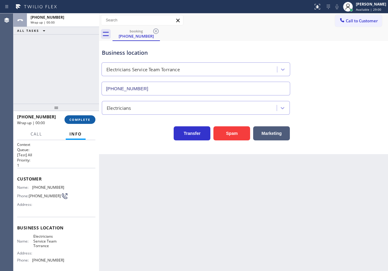
click at [80, 119] on span "COMPLETE" at bounding box center [79, 120] width 21 height 4
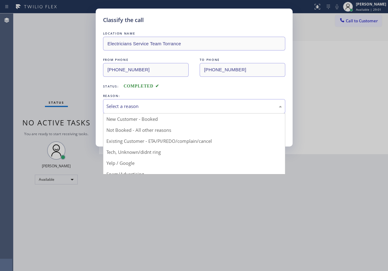
click at [145, 107] on div "Select a reason" at bounding box center [195, 106] width 176 height 7
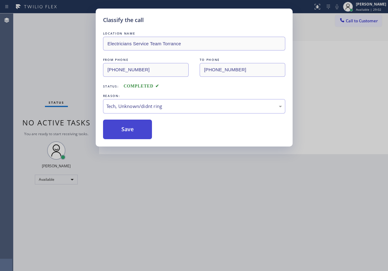
click at [133, 134] on button "Save" at bounding box center [127, 130] width 49 height 20
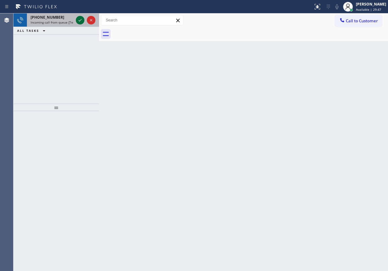
click at [80, 19] on icon at bounding box center [80, 20] width 7 height 7
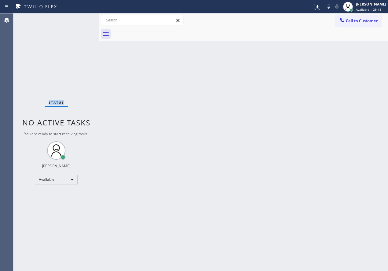
click at [80, 19] on div "Status No active tasks You are ready to start receiving tasks. [PERSON_NAME] Av…" at bounding box center [56, 142] width 86 height 258
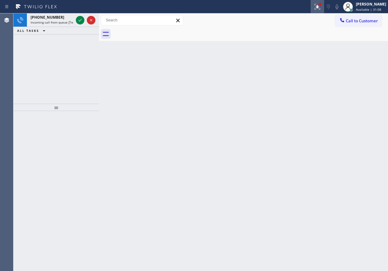
click at [321, 6] on icon at bounding box center [317, 6] width 7 height 7
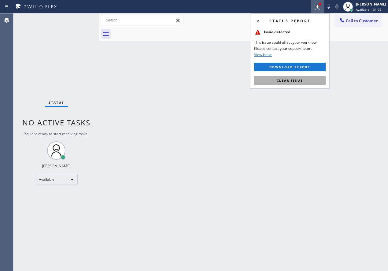
click at [304, 83] on button "Clear issue" at bounding box center [290, 80] width 72 height 9
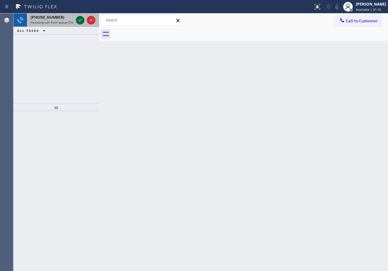
click at [81, 21] on icon at bounding box center [80, 20] width 7 height 7
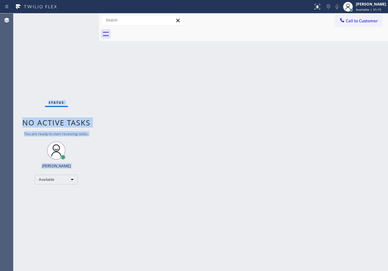
click at [81, 21] on div "Status No active tasks You are ready to start receiving tasks. [PERSON_NAME] Av…" at bounding box center [56, 142] width 86 height 258
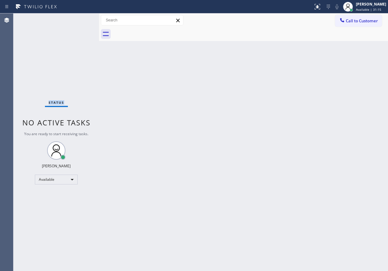
click at [81, 21] on div "Status No active tasks You are ready to start receiving tasks. [PERSON_NAME] Av…" at bounding box center [56, 142] width 86 height 258
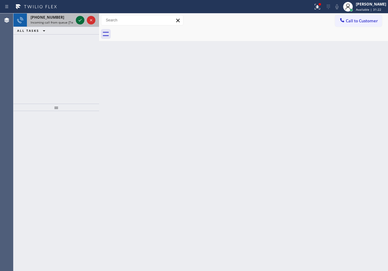
click at [79, 21] on icon at bounding box center [80, 20] width 3 height 2
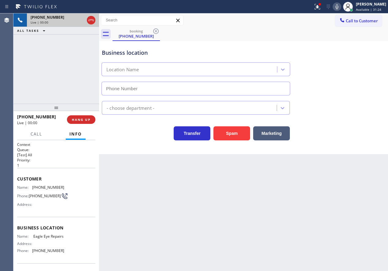
type input "[PHONE_NUMBER]"
click at [231, 132] on button "Spam" at bounding box center [232, 133] width 37 height 14
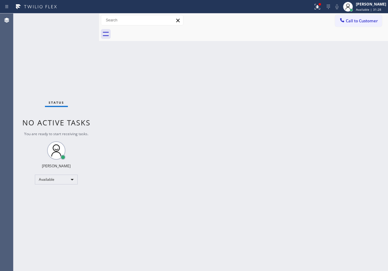
click at [323, 180] on div "Back to Dashboard Change Sender ID Customers Technicians Select a contact Outbo…" at bounding box center [243, 142] width 289 height 258
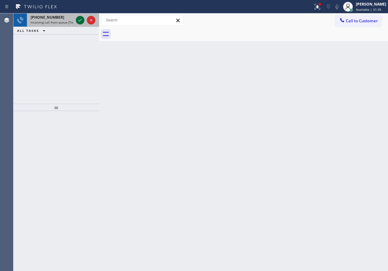
click at [78, 21] on icon at bounding box center [80, 20] width 7 height 7
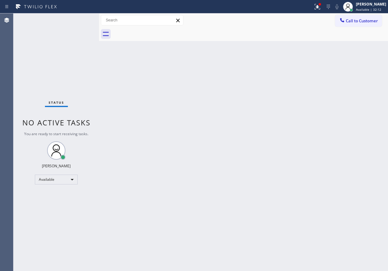
click at [325, 157] on div "Back to Dashboard Change Sender ID Customers Technicians Select a contact Outbo…" at bounding box center [243, 142] width 289 height 258
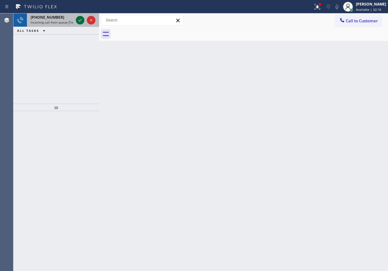
click at [77, 21] on icon at bounding box center [80, 20] width 7 height 7
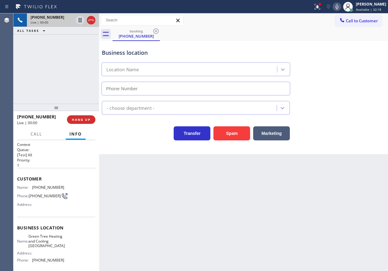
type input "[PHONE_NUMBER]"
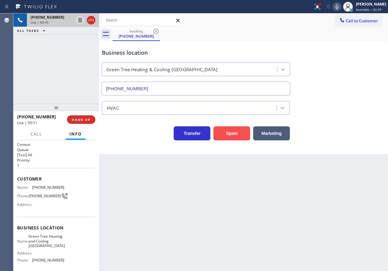
click at [233, 135] on button "Spam" at bounding box center [232, 133] width 37 height 14
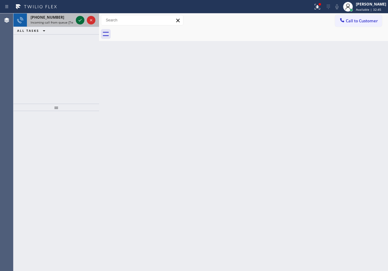
click at [82, 22] on icon at bounding box center [80, 20] width 7 height 7
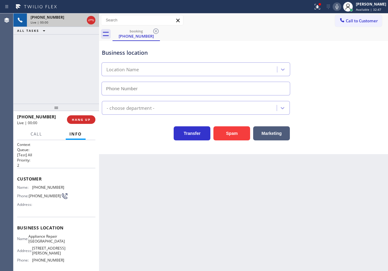
type input "[PHONE_NUMBER]"
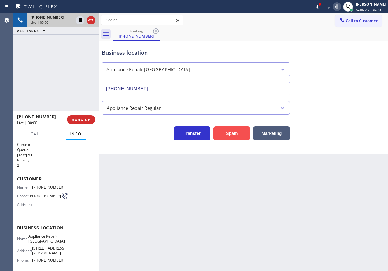
click at [246, 133] on button "Spam" at bounding box center [232, 133] width 37 height 14
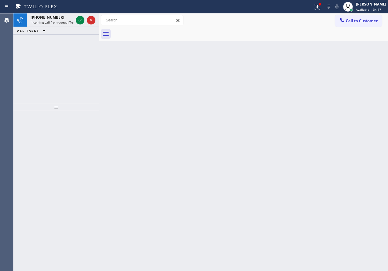
click at [342, 162] on div "Back to Dashboard Change Sender ID Customers Technicians Select a contact Outbo…" at bounding box center [243, 142] width 289 height 258
click at [332, 179] on div "Back to Dashboard Change Sender ID Customers Technicians Select a contact Outbo…" at bounding box center [243, 142] width 289 height 258
click at [77, 21] on icon at bounding box center [80, 20] width 7 height 7
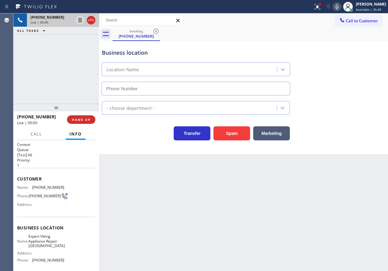
type input "[PHONE_NUMBER]"
click at [339, 5] on icon at bounding box center [337, 6] width 3 height 5
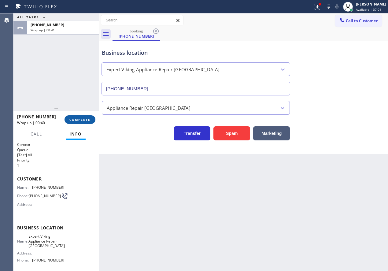
click at [88, 121] on span "COMPLETE" at bounding box center [79, 120] width 21 height 4
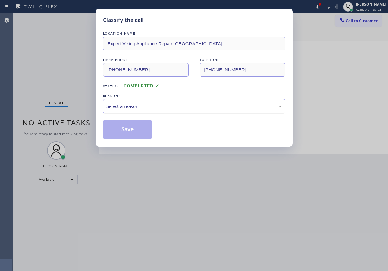
click at [174, 107] on div "Select a reason" at bounding box center [195, 106] width 176 height 7
click at [135, 136] on button "Save" at bounding box center [127, 130] width 49 height 20
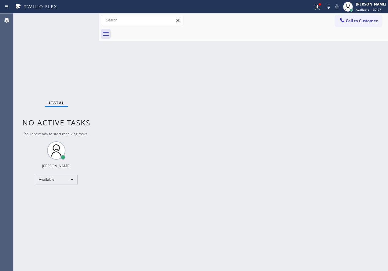
click at [343, 112] on div "Back to Dashboard Change Sender ID Customers Technicians Select a contact Outbo…" at bounding box center [243, 142] width 289 height 258
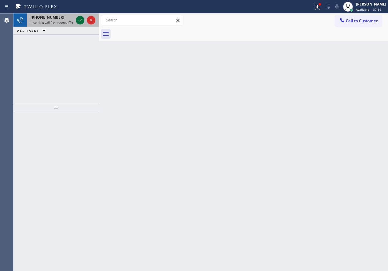
click at [80, 21] on icon at bounding box center [80, 20] width 7 height 7
click at [78, 19] on icon at bounding box center [80, 20] width 7 height 7
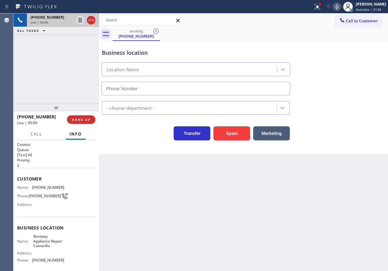
type input "[PHONE_NUMBER]"
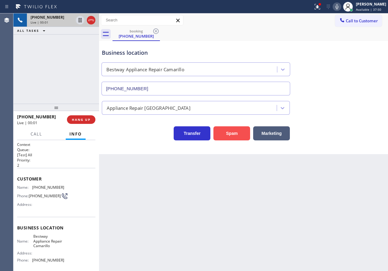
click at [227, 128] on button "Spam" at bounding box center [232, 133] width 37 height 14
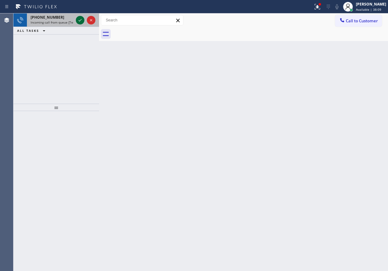
click at [80, 21] on icon at bounding box center [80, 20] width 7 height 7
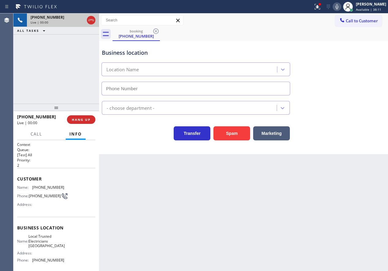
type input "[PHONE_NUMBER]"
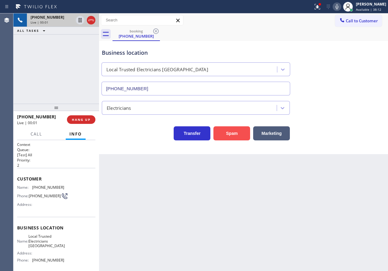
click at [224, 130] on button "Spam" at bounding box center [232, 133] width 37 height 14
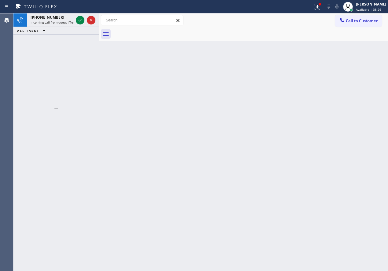
drag, startPoint x: 354, startPoint y: 117, endPoint x: 151, endPoint y: 62, distance: 209.9
click at [353, 117] on div "Back to Dashboard Change Sender ID Customers Technicians Select a contact Outbo…" at bounding box center [243, 142] width 289 height 258
click at [80, 23] on icon at bounding box center [80, 20] width 7 height 7
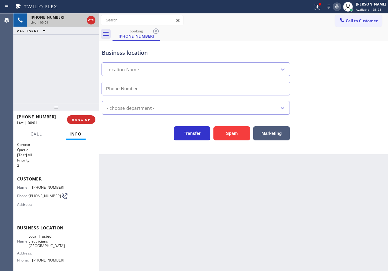
type input "[PHONE_NUMBER]"
click at [88, 122] on button "HANG UP" at bounding box center [81, 119] width 28 height 9
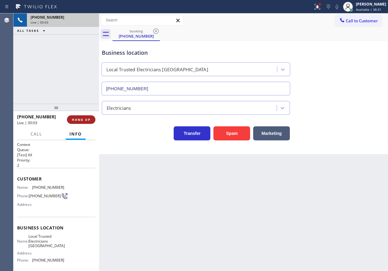
click at [88, 119] on span "HANG UP" at bounding box center [81, 120] width 19 height 4
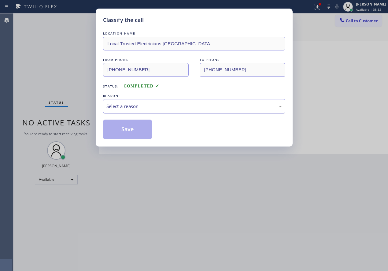
click at [122, 109] on div "Select a reason" at bounding box center [195, 106] width 176 height 7
drag, startPoint x: 123, startPoint y: 159, endPoint x: 123, endPoint y: 154, distance: 4.9
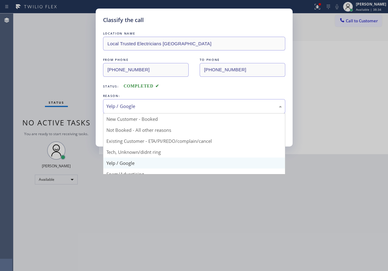
click at [130, 106] on div "Yelp / Google" at bounding box center [195, 106] width 176 height 7
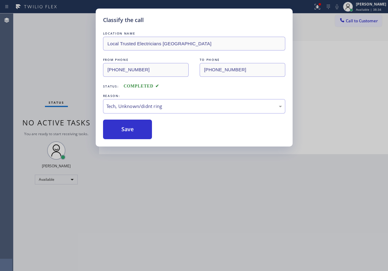
click at [126, 134] on button "Save" at bounding box center [127, 130] width 49 height 20
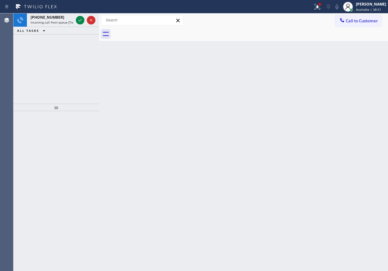
click at [331, 123] on div "Back to Dashboard Change Sender ID Customers Technicians Select a contact Outbo…" at bounding box center [243, 142] width 289 height 258
click at [41, 20] on span "Incoming call from queue [Test] All" at bounding box center [56, 22] width 51 height 4
click at [326, 135] on div "Back to Dashboard Change Sender ID Customers Technicians Select a contact Outbo…" at bounding box center [243, 142] width 289 height 258
click at [78, 21] on icon at bounding box center [80, 20] width 7 height 7
click at [79, 16] on button at bounding box center [80, 20] width 9 height 9
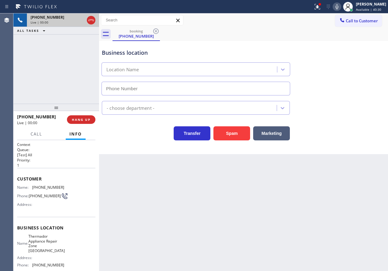
type input "[PHONE_NUMBER]"
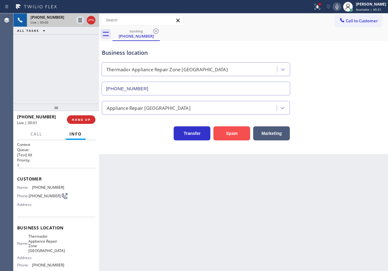
click at [229, 134] on button "Spam" at bounding box center [232, 133] width 37 height 14
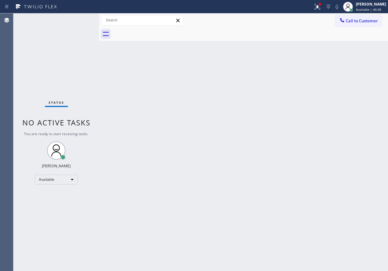
click at [205, 43] on div "Back to Dashboard Change Sender ID Customers Technicians Select a contact Outbo…" at bounding box center [243, 142] width 289 height 258
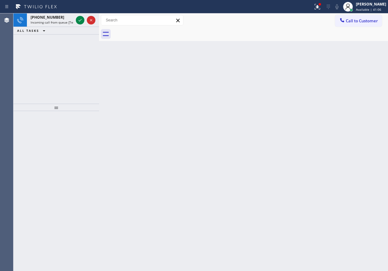
click at [350, 123] on div "Back to Dashboard Change Sender ID Customers Technicians Select a contact Outbo…" at bounding box center [243, 142] width 289 height 258
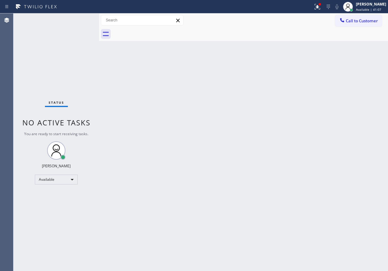
click at [80, 17] on div "Status No active tasks You are ready to start receiving tasks. [PERSON_NAME] Av…" at bounding box center [56, 142] width 86 height 258
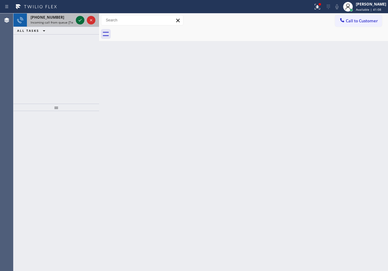
drag, startPoint x: 79, startPoint y: 18, endPoint x: 106, endPoint y: 50, distance: 41.3
click at [79, 19] on icon at bounding box center [80, 20] width 7 height 7
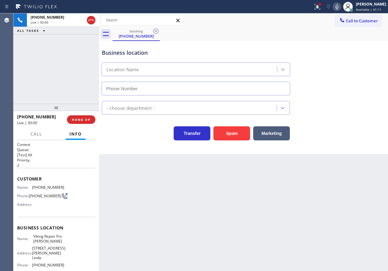
type input "[PHONE_NUMBER]"
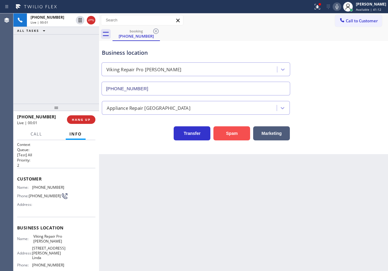
click at [234, 138] on button "Spam" at bounding box center [232, 133] width 37 height 14
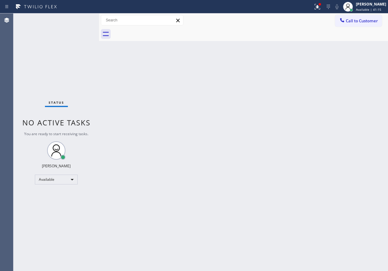
click at [108, 168] on div "Back to Dashboard Change Sender ID Customers Technicians Select a contact Outbo…" at bounding box center [243, 142] width 289 height 258
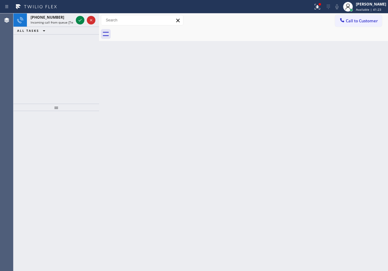
drag, startPoint x: 332, startPoint y: 110, endPoint x: 212, endPoint y: 60, distance: 130.4
click at [332, 110] on div "Back to Dashboard Change Sender ID Customers Technicians Select a contact Outbo…" at bounding box center [243, 142] width 289 height 258
click at [80, 21] on icon at bounding box center [80, 20] width 3 height 2
click at [77, 20] on icon at bounding box center [80, 20] width 7 height 7
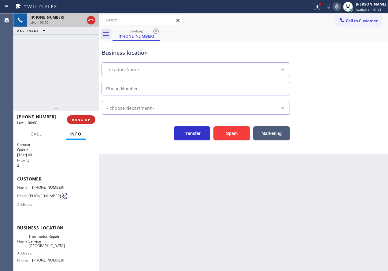
type input "[PHONE_NUMBER]"
click at [38, 244] on span "Thermador Repair Service [GEOGRAPHIC_DATA]" at bounding box center [46, 241] width 36 height 14
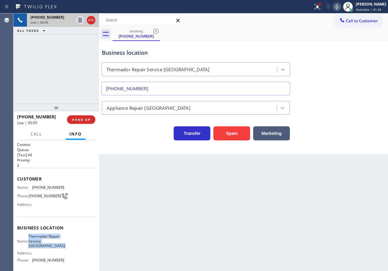
click at [38, 244] on span "Thermador Repair Service [GEOGRAPHIC_DATA]" at bounding box center [46, 241] width 36 height 14
click at [239, 136] on button "Spam" at bounding box center [232, 133] width 37 height 14
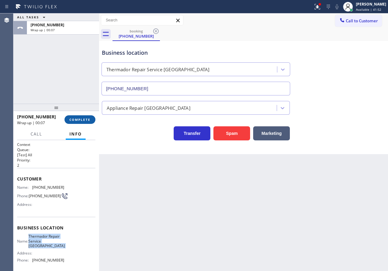
click at [69, 123] on button "COMPLETE" at bounding box center [80, 119] width 31 height 9
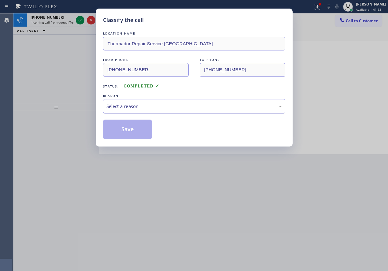
click at [154, 107] on div "Select a reason" at bounding box center [195, 106] width 176 height 7
click at [142, 138] on button "Save" at bounding box center [127, 130] width 49 height 20
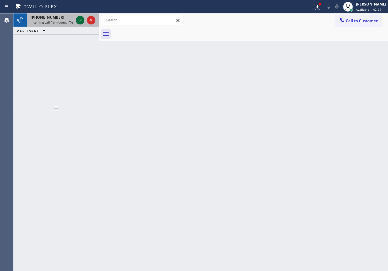
click at [78, 17] on icon at bounding box center [80, 20] width 7 height 7
click at [81, 19] on icon at bounding box center [80, 20] width 7 height 7
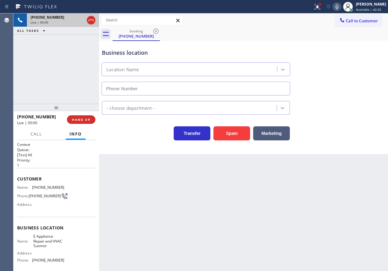
type input "[PHONE_NUMBER]"
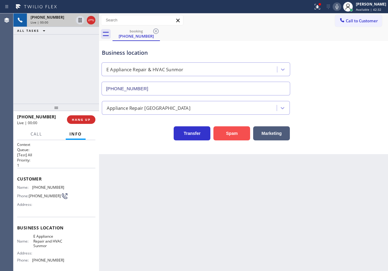
click at [243, 136] on button "Spam" at bounding box center [232, 133] width 37 height 14
click at [337, 184] on div "Back to Dashboard Change Sender ID Customers Technicians Select a contact Outbo…" at bounding box center [243, 142] width 289 height 258
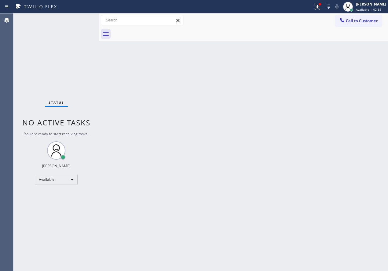
click at [337, 159] on div "Back to Dashboard Change Sender ID Customers Technicians Select a contact Outbo…" at bounding box center [243, 142] width 289 height 258
click at [82, 21] on div "Status No active tasks You are ready to start receiving tasks. [PERSON_NAME] Av…" at bounding box center [56, 142] width 86 height 258
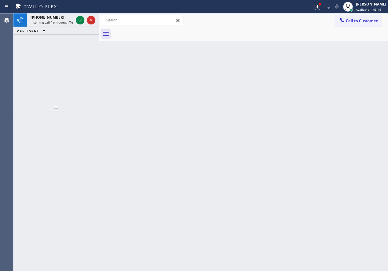
click at [330, 109] on div "Back to Dashboard Change Sender ID Customers Technicians Select a contact Outbo…" at bounding box center [243, 142] width 289 height 258
click at [79, 21] on icon at bounding box center [80, 20] width 3 height 2
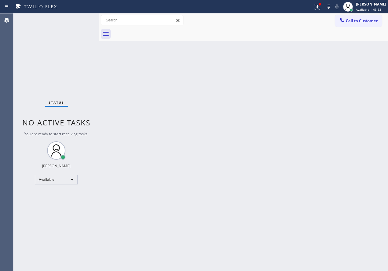
click at [235, 176] on div "Back to Dashboard Change Sender ID Customers Technicians Select a contact Outbo…" at bounding box center [243, 142] width 289 height 258
click at [320, 10] on button at bounding box center [317, 6] width 13 height 13
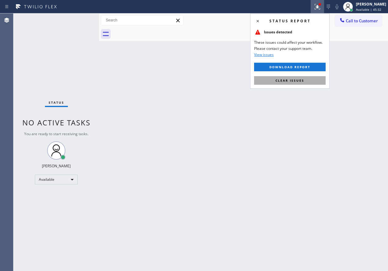
click at [309, 79] on button "Clear issues" at bounding box center [290, 80] width 72 height 9
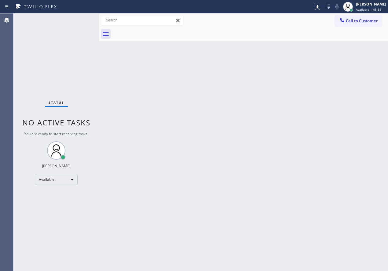
drag, startPoint x: 343, startPoint y: 142, endPoint x: 357, endPoint y: 158, distance: 20.7
click at [343, 142] on div "Back to Dashboard Change Sender ID Customers Technicians Select a contact Outbo…" at bounding box center [243, 142] width 289 height 258
click at [78, 17] on div "Status No active tasks You are ready to start receiving tasks. [PERSON_NAME] Av…" at bounding box center [56, 142] width 86 height 258
click at [78, 18] on div "Status No active tasks You are ready to start receiving tasks. [PERSON_NAME] Av…" at bounding box center [56, 142] width 86 height 258
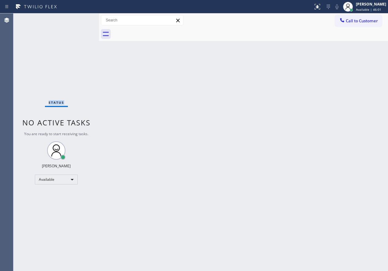
click at [78, 18] on div "Status No active tasks You are ready to start receiving tasks. [PERSON_NAME] Av…" at bounding box center [56, 142] width 86 height 258
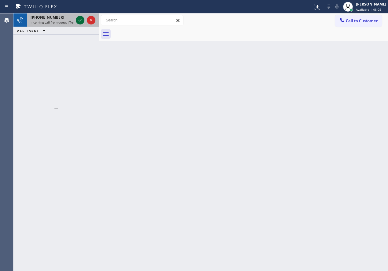
click at [79, 22] on icon at bounding box center [80, 20] width 7 height 7
click at [78, 22] on icon at bounding box center [80, 20] width 7 height 7
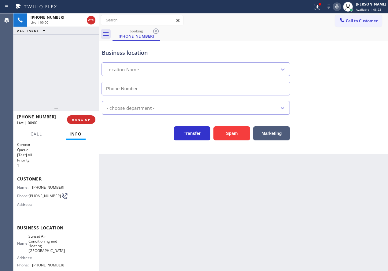
type input "[PHONE_NUMBER]"
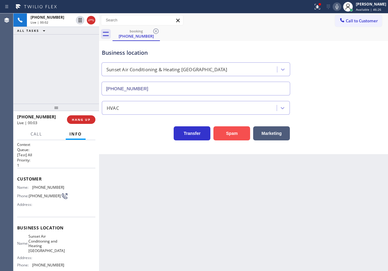
click at [234, 134] on button "Spam" at bounding box center [232, 133] width 37 height 14
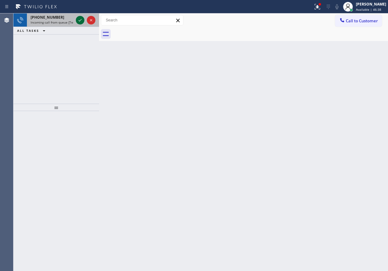
click at [81, 21] on icon at bounding box center [80, 20] width 7 height 7
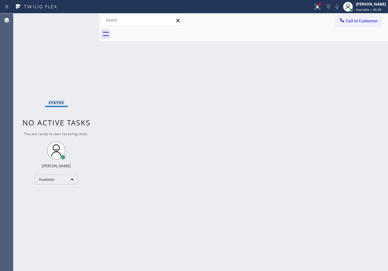
click at [81, 21] on div "Status No active tasks You are ready to start receiving tasks. [PERSON_NAME] Av…" at bounding box center [56, 142] width 86 height 258
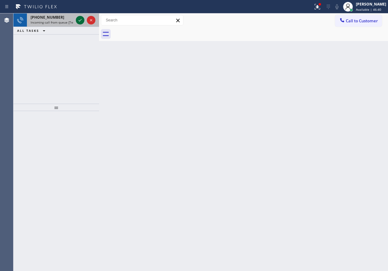
click at [80, 21] on icon at bounding box center [80, 20] width 7 height 7
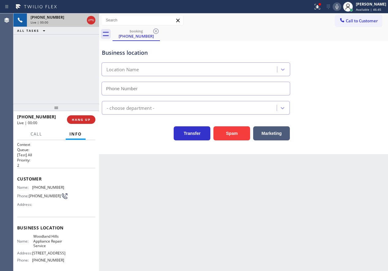
type input "[PHONE_NUMBER]"
click at [55, 242] on span "Woodland Hills Appliance Repair Service" at bounding box center [48, 241] width 31 height 14
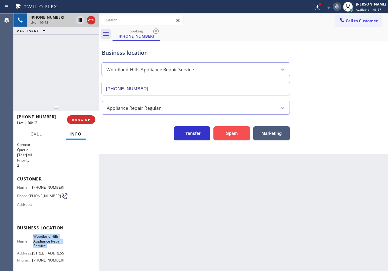
click at [238, 138] on button "Spam" at bounding box center [232, 133] width 37 height 14
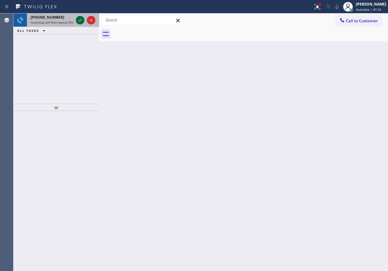
click at [78, 21] on icon at bounding box center [80, 20] width 7 height 7
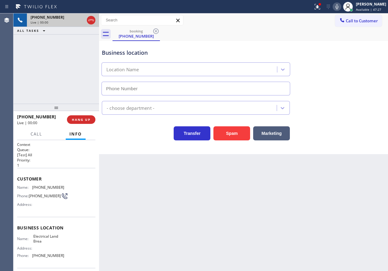
type input "[PHONE_NUMBER]"
click at [341, 7] on icon at bounding box center [337, 6] width 7 height 7
click at [319, 7] on icon at bounding box center [317, 6] width 4 height 4
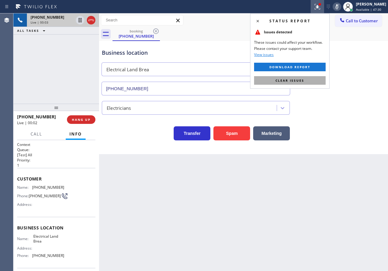
click at [289, 83] on button "Clear issues" at bounding box center [290, 80] width 72 height 9
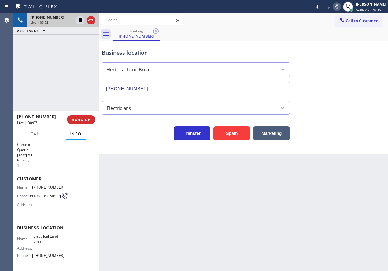
click at [339, 157] on div "Back to Dashboard Change Sender ID Customers Technicians Select a contact Outbo…" at bounding box center [243, 142] width 289 height 258
click at [239, 134] on button "Spam" at bounding box center [232, 133] width 37 height 14
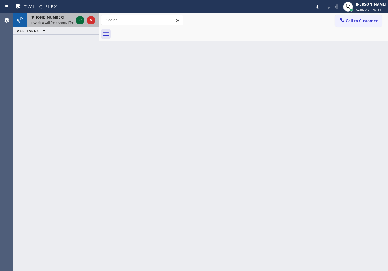
click at [80, 18] on icon at bounding box center [80, 20] width 7 height 7
click at [80, 21] on icon at bounding box center [80, 20] width 7 height 7
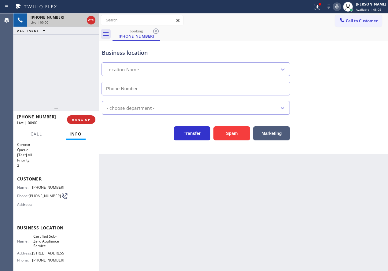
type input "[PHONE_NUMBER]"
click at [39, 246] on span "Certified Sub-Zero Appliance Service" at bounding box center [48, 241] width 31 height 14
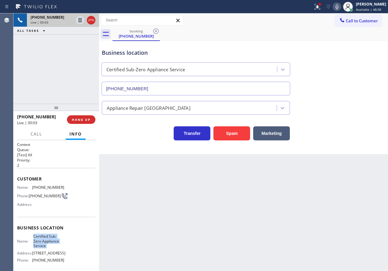
click at [39, 246] on span "Certified Sub-Zero Appliance Service" at bounding box center [48, 241] width 31 height 14
click at [150, 91] on input "[PHONE_NUMBER]" at bounding box center [196, 89] width 189 height 14
click at [50, 187] on span "[PHONE_NUMBER]" at bounding box center [48, 187] width 32 height 5
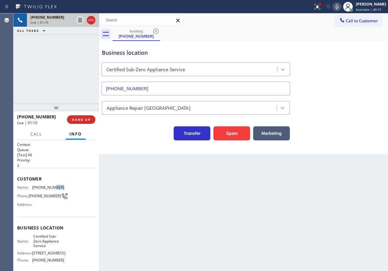
click at [50, 187] on span "[PHONE_NUMBER]" at bounding box center [48, 187] width 32 height 5
click at [79, 20] on icon at bounding box center [80, 20] width 7 height 7
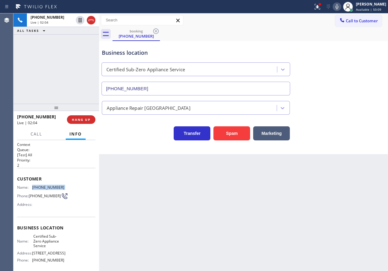
click at [341, 4] on icon at bounding box center [337, 6] width 7 height 7
click at [76, 18] on div at bounding box center [80, 20] width 9 height 7
click at [341, 6] on icon at bounding box center [337, 6] width 7 height 7
click at [351, 76] on div "Business location Certified Sub-Zero Appliance Service (973) 957-3467" at bounding box center [244, 67] width 286 height 55
click at [341, 7] on icon at bounding box center [337, 6] width 7 height 7
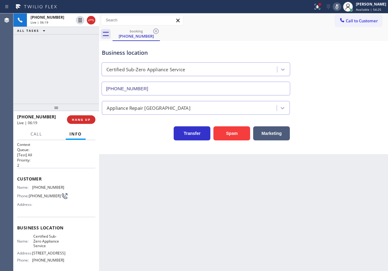
click at [339, 7] on icon at bounding box center [337, 6] width 3 height 5
click at [321, 8] on icon at bounding box center [317, 6] width 7 height 7
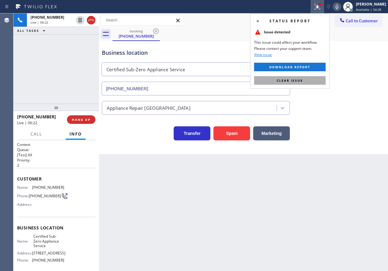
drag, startPoint x: 296, startPoint y: 80, endPoint x: 387, endPoint y: 81, distance: 90.9
click at [296, 80] on span "Clear issue" at bounding box center [290, 80] width 26 height 4
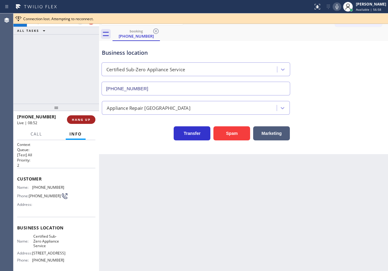
click at [83, 122] on button "HANG UP" at bounding box center [81, 119] width 28 height 9
click at [83, 122] on button "COMPLETE" at bounding box center [80, 119] width 31 height 9
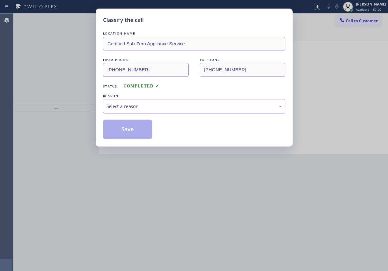
click at [142, 107] on div "Select a reason" at bounding box center [195, 106] width 176 height 7
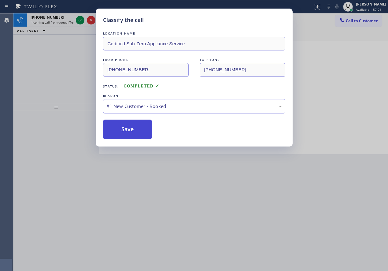
click at [130, 129] on button "Save" at bounding box center [127, 130] width 49 height 20
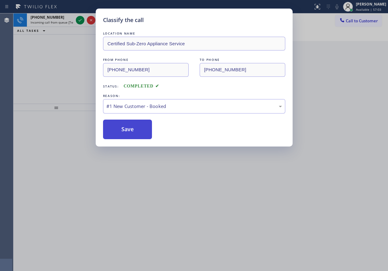
click at [123, 125] on button "Save" at bounding box center [127, 130] width 49 height 20
click at [141, 127] on button "Save" at bounding box center [127, 130] width 49 height 20
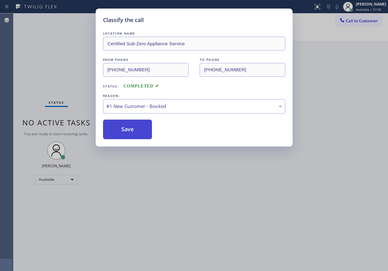
click at [141, 127] on button "Save" at bounding box center [127, 130] width 49 height 20
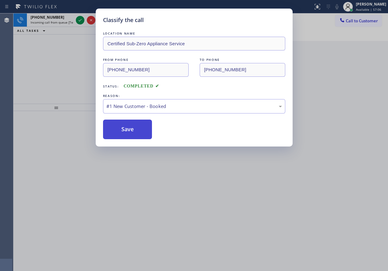
click at [141, 127] on button "Save" at bounding box center [127, 130] width 49 height 20
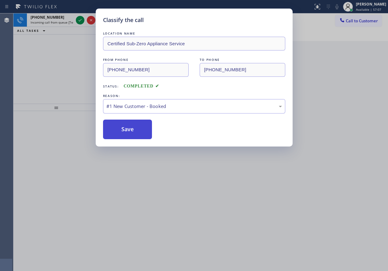
click at [141, 127] on button "Save" at bounding box center [127, 130] width 49 height 20
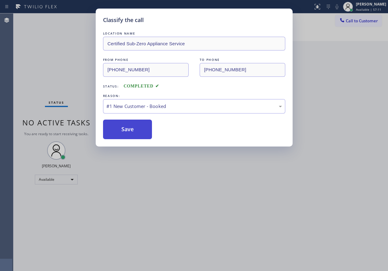
click at [135, 138] on button "Save" at bounding box center [127, 130] width 49 height 20
click at [134, 131] on button "Save" at bounding box center [127, 130] width 49 height 20
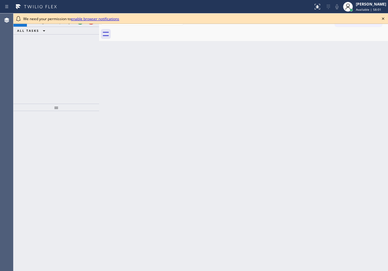
click at [383, 20] on icon at bounding box center [383, 18] width 7 height 7
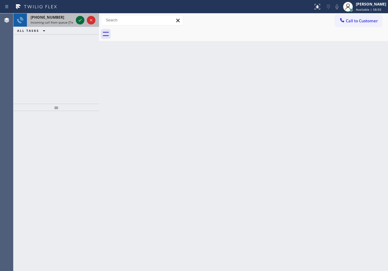
click at [78, 20] on icon at bounding box center [80, 20] width 7 height 7
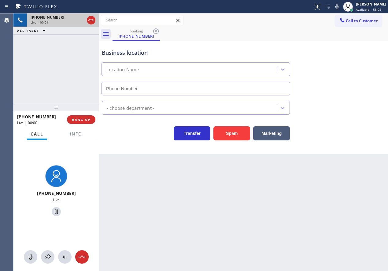
type input "(203) 463-5513"
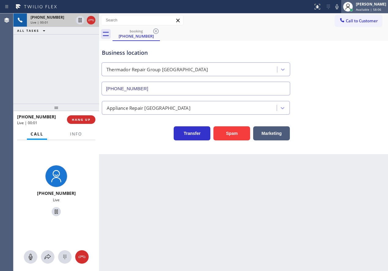
click at [371, 7] on span "Available | 58:06" at bounding box center [368, 9] width 25 height 4
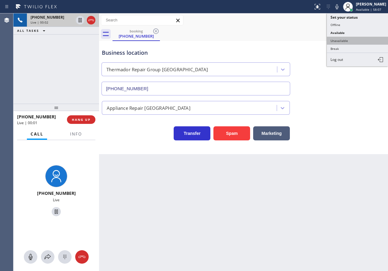
click at [353, 38] on button "Unavailable" at bounding box center [357, 41] width 61 height 8
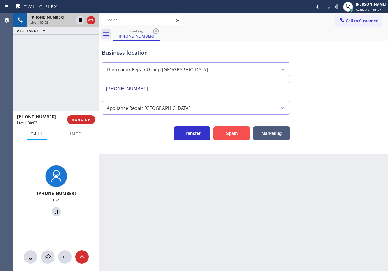
click at [225, 132] on button "Spam" at bounding box center [232, 133] width 37 height 14
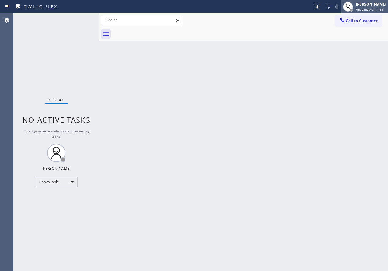
click at [360, 4] on div "Paula Arnado Unavailable | 1:39" at bounding box center [371, 6] width 33 height 11
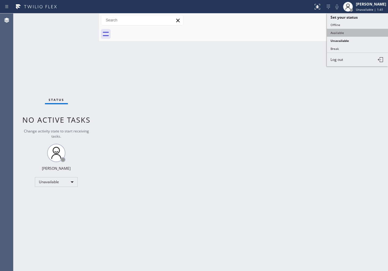
click at [339, 35] on button "Available" at bounding box center [357, 33] width 61 height 8
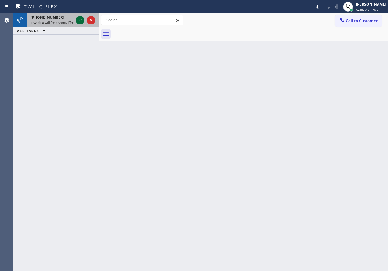
click at [80, 23] on icon at bounding box center [80, 20] width 7 height 7
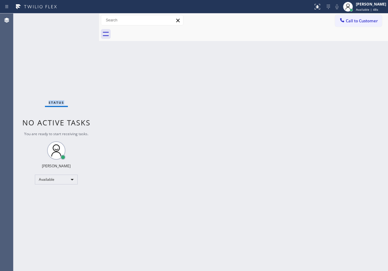
click at [80, 23] on div "Status No active tasks You are ready to start receiving tasks. [PERSON_NAME] Av…" at bounding box center [56, 142] width 86 height 258
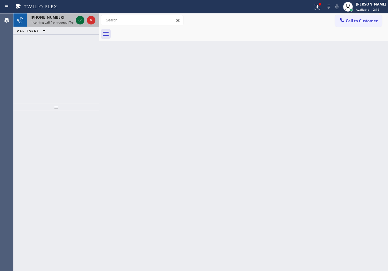
click at [80, 19] on icon at bounding box center [80, 20] width 7 height 7
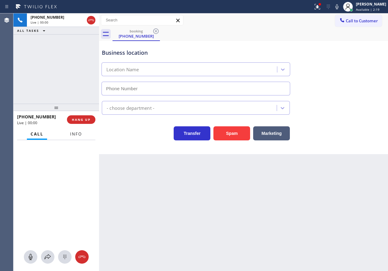
type input "(425) 363-0009"
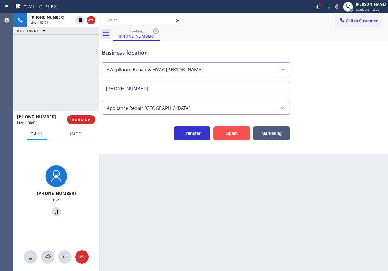
click at [234, 131] on button "Spam" at bounding box center [232, 133] width 37 height 14
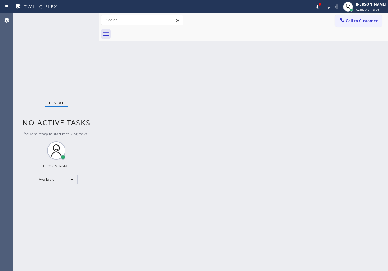
click at [335, 164] on div "Back to Dashboard Change Sender ID Customers Technicians Select a contact Outbo…" at bounding box center [243, 142] width 289 height 258
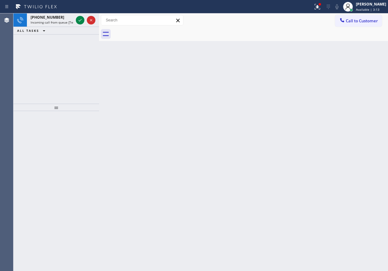
click at [342, 92] on div "Back to Dashboard Change Sender ID Customers Technicians Select a contact Outbo…" at bounding box center [243, 142] width 289 height 258
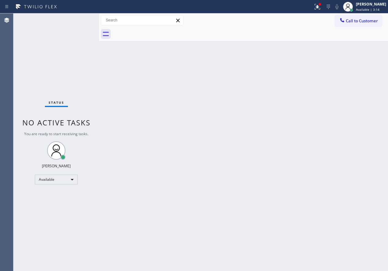
click at [79, 20] on div "Status No active tasks You are ready to start receiving tasks. [PERSON_NAME] Av…" at bounding box center [56, 142] width 86 height 258
click at [341, 174] on div "Back to Dashboard Change Sender ID Customers Technicians Select a contact Outbo…" at bounding box center [243, 142] width 289 height 258
click at [352, 145] on div "Back to Dashboard Change Sender ID Customers Technicians Select a contact Outbo…" at bounding box center [243, 142] width 289 height 258
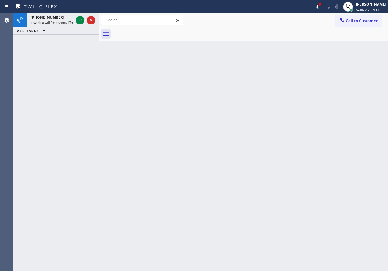
drag, startPoint x: 362, startPoint y: 90, endPoint x: 242, endPoint y: 44, distance: 128.3
click at [362, 90] on div "Back to Dashboard Change Sender ID Customers Technicians Select a contact Outbo…" at bounding box center [243, 142] width 289 height 258
click at [80, 20] on icon at bounding box center [80, 20] width 7 height 7
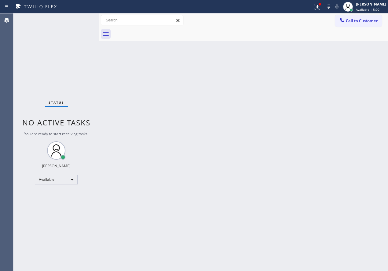
click at [350, 149] on div "Back to Dashboard Change Sender ID Customers Technicians Select a contact Outbo…" at bounding box center [243, 142] width 289 height 258
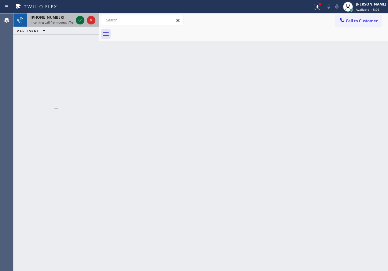
click at [77, 19] on icon at bounding box center [80, 20] width 7 height 7
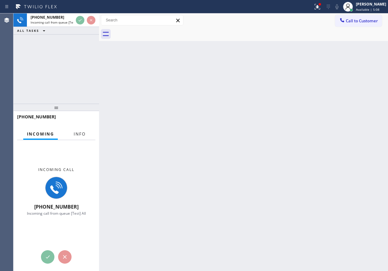
click at [82, 135] on span "Info" at bounding box center [80, 134] width 12 height 6
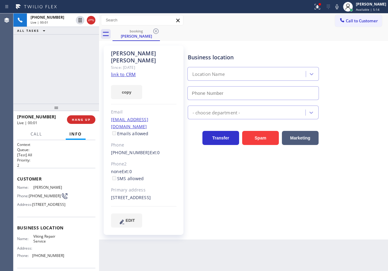
type input "(206) 309-8891"
click at [130, 71] on link "link to CRM" at bounding box center [123, 74] width 25 height 6
click at [43, 244] on span "Viking Repair Service" at bounding box center [48, 238] width 31 height 9
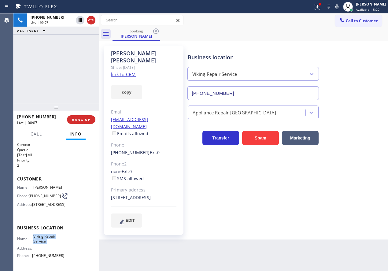
copy span "Viking Repair Service"
click at [255, 92] on input "(206) 309-8891" at bounding box center [254, 93] width 132 height 14
click at [358, 140] on div "Transfer Spam Marketing" at bounding box center [287, 136] width 201 height 20
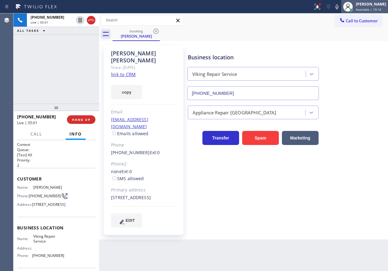
click at [368, 9] on span "Available | 10:14" at bounding box center [368, 9] width 25 height 4
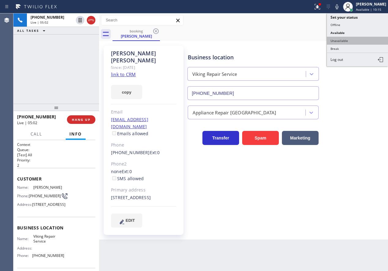
click at [351, 40] on button "Unavailable" at bounding box center [357, 41] width 61 height 8
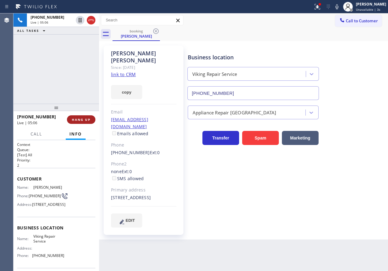
click at [78, 118] on span "HANG UP" at bounding box center [81, 120] width 19 height 4
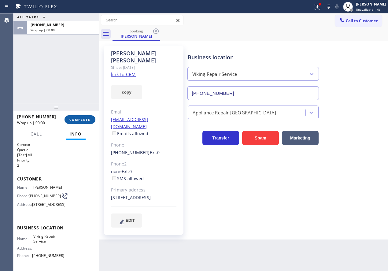
click at [81, 118] on span "COMPLETE" at bounding box center [79, 120] width 21 height 4
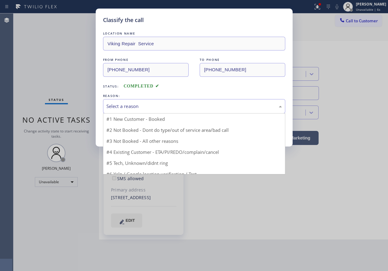
click at [168, 109] on div "Select a reason" at bounding box center [195, 106] width 176 height 7
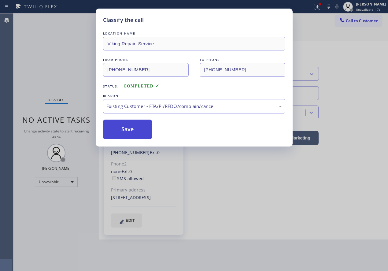
click at [132, 132] on button "Save" at bounding box center [127, 130] width 49 height 20
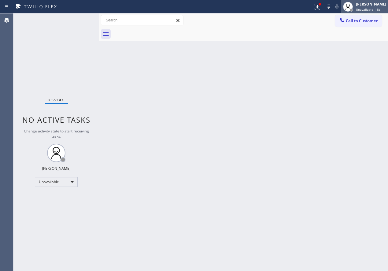
click at [368, 9] on span "Unavailable | 8s" at bounding box center [368, 9] width 24 height 4
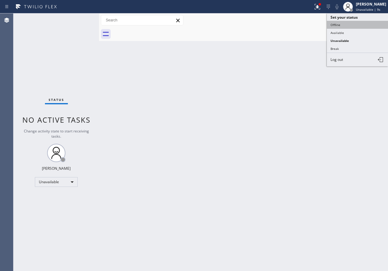
click at [362, 25] on button "Offline" at bounding box center [357, 25] width 61 height 8
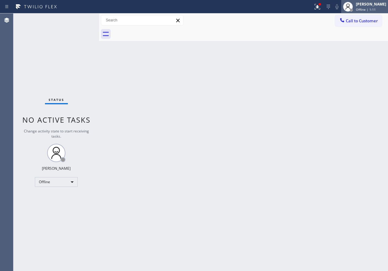
click at [380, 6] on div "[PERSON_NAME]" at bounding box center [371, 4] width 30 height 5
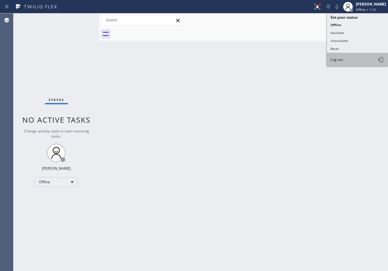
click at [338, 59] on span "Log out" at bounding box center [337, 59] width 13 height 5
